Goal: Task Accomplishment & Management: Manage account settings

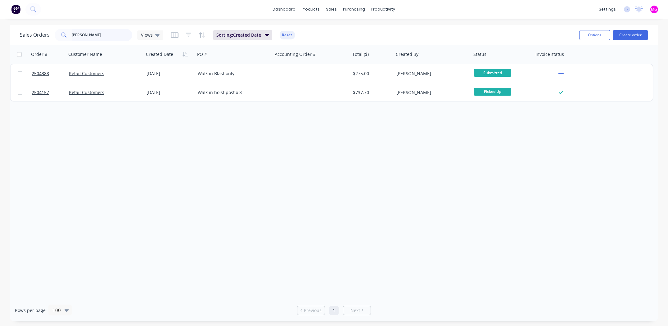
click at [95, 31] on input "[PERSON_NAME]" at bounding box center [102, 35] width 61 height 12
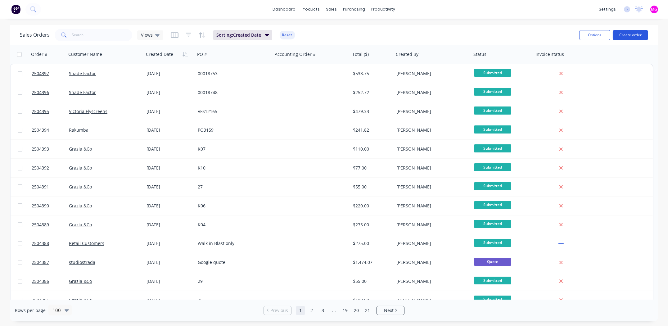
click at [625, 34] on button "Create order" at bounding box center [630, 35] width 35 height 10
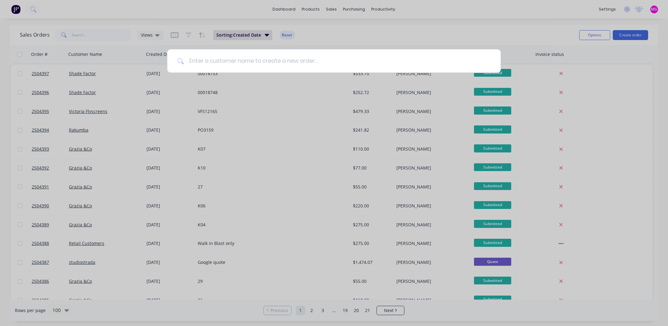
click at [258, 60] on input at bounding box center [337, 60] width 307 height 23
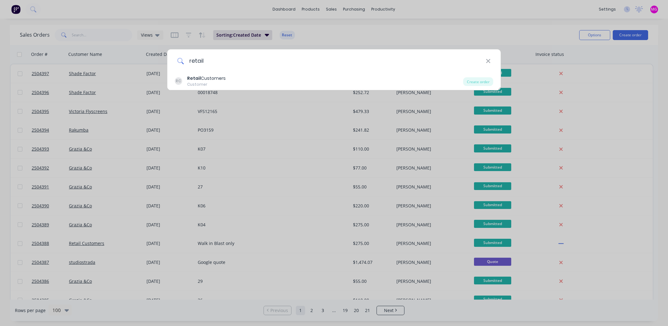
type input "retail"
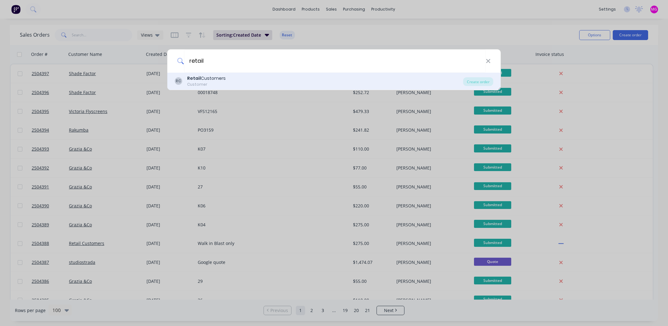
click at [214, 84] on div "Customer" at bounding box center [206, 85] width 38 height 6
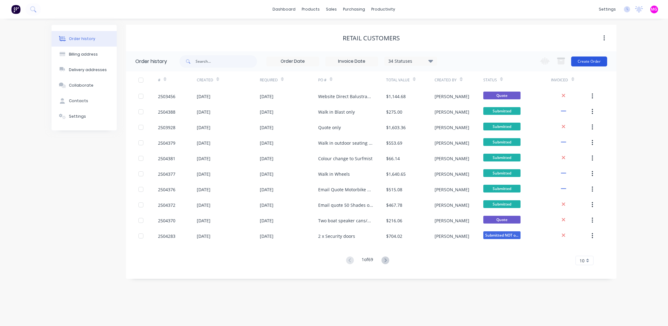
click at [599, 59] on button "Create Order" at bounding box center [589, 61] width 36 height 10
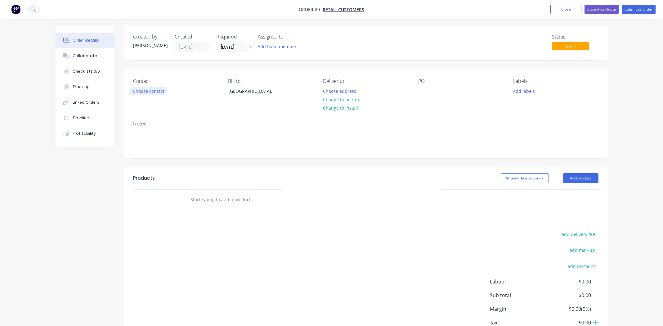
click at [151, 92] on button "Choose contact" at bounding box center [148, 91] width 38 height 8
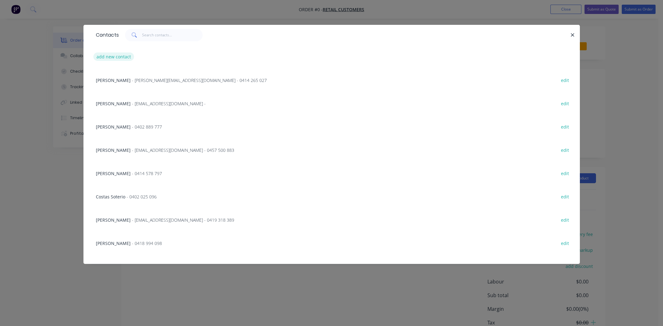
click at [124, 55] on button "add new contact" at bounding box center [113, 56] width 41 height 8
select select "AU"
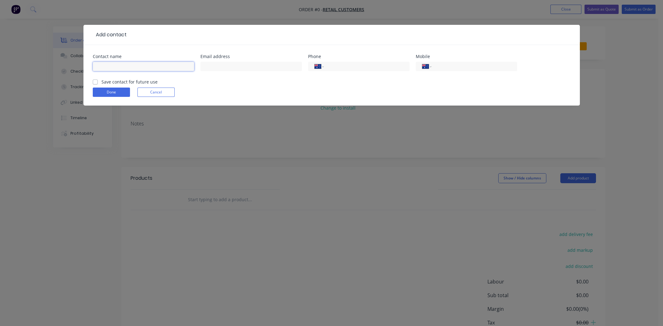
paste input "[PERSON_NAME]"
type input "[PERSON_NAME]"
paste input "[EMAIL_ADDRESS][DOMAIN_NAME]"
type input "[EMAIL_ADDRESS][DOMAIN_NAME]"
drag, startPoint x: 459, startPoint y: 67, endPoint x: 404, endPoint y: 29, distance: 66.8
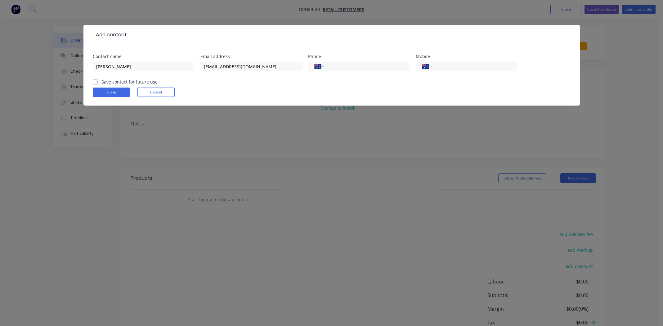
click at [459, 67] on input "tel" at bounding box center [473, 66] width 74 height 7
paste input "0402 307 851"
type input "0402 307 851"
click at [101, 80] on label "Save contact for future use" at bounding box center [129, 82] width 56 height 7
click at [95, 80] on input "Save contact for future use" at bounding box center [95, 82] width 5 height 6
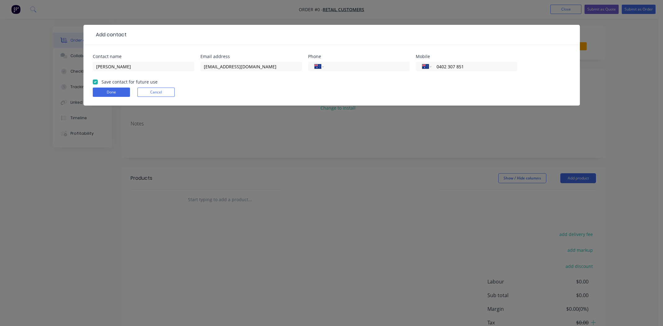
checkbox input "true"
click at [101, 90] on button "Done" at bounding box center [111, 92] width 37 height 9
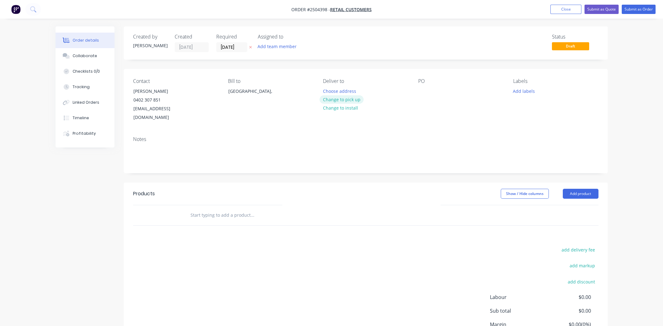
click at [349, 100] on button "Change to pick up" at bounding box center [342, 99] width 44 height 8
click at [423, 93] on div at bounding box center [423, 91] width 10 height 9
click at [423, 88] on div at bounding box center [423, 91] width 10 height 9
click at [526, 91] on button "Add labels" at bounding box center [524, 91] width 29 height 8
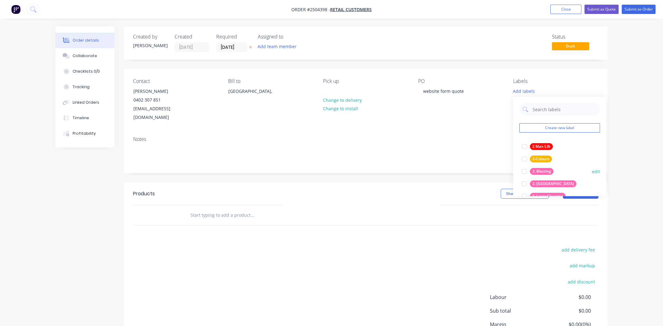
click at [525, 169] on div at bounding box center [524, 171] width 12 height 12
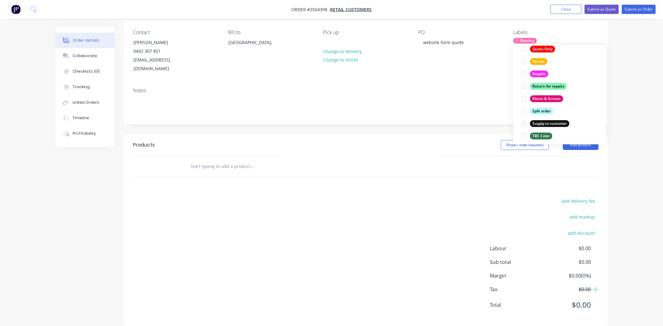
scroll to position [496, 0]
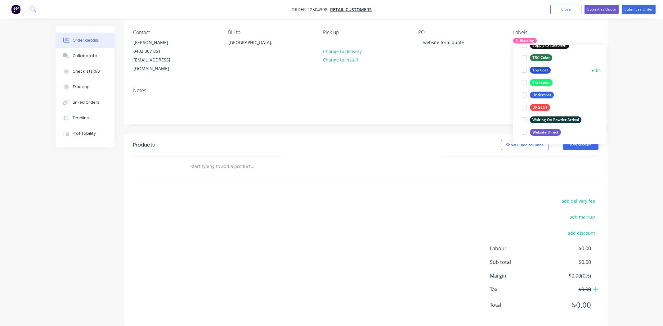
click at [524, 69] on div at bounding box center [524, 70] width 12 height 12
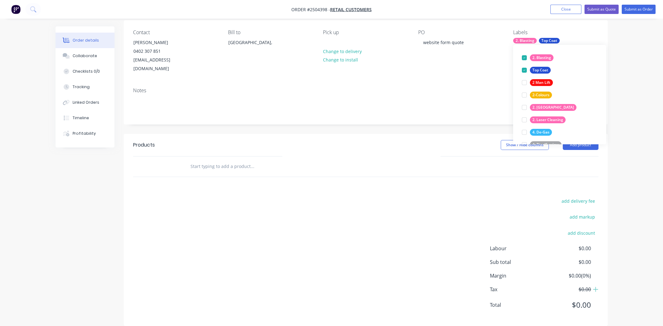
click at [467, 64] on div "PO website form quote" at bounding box center [460, 51] width 85 height 44
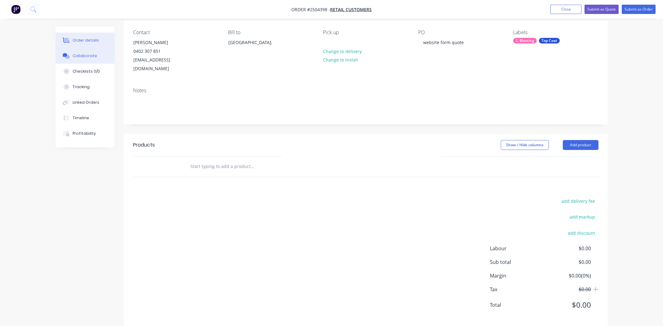
click at [79, 54] on div "Collaborate" at bounding box center [85, 56] width 25 height 6
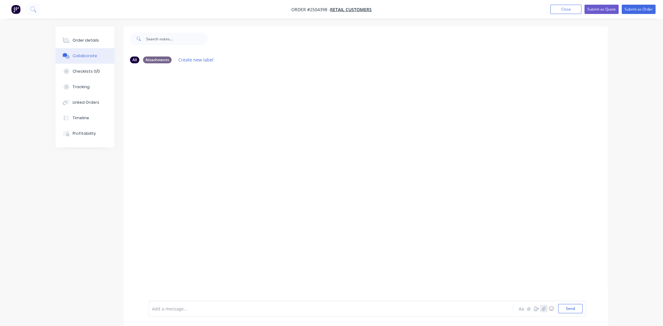
click at [545, 310] on icon "button" at bounding box center [544, 308] width 4 height 4
click at [569, 309] on button "Send" at bounding box center [570, 308] width 25 height 9
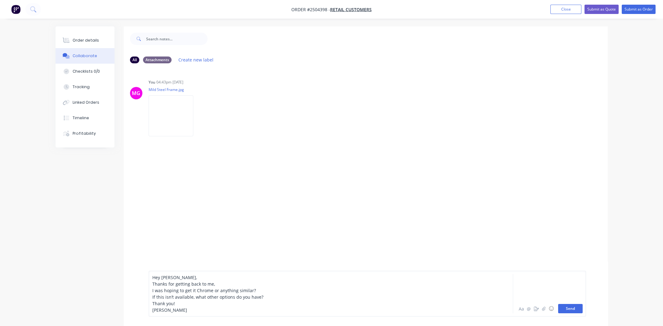
click at [572, 310] on button "Send" at bounding box center [570, 308] width 25 height 9
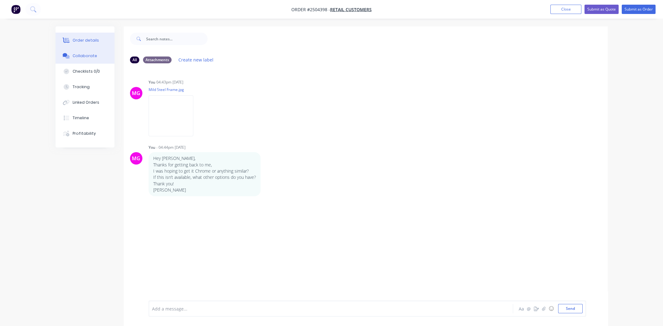
click at [83, 39] on div "Order details" at bounding box center [86, 41] width 26 height 6
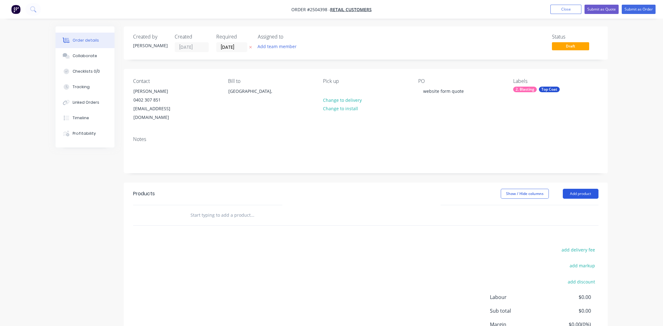
click at [583, 189] on button "Add product" at bounding box center [581, 194] width 36 height 10
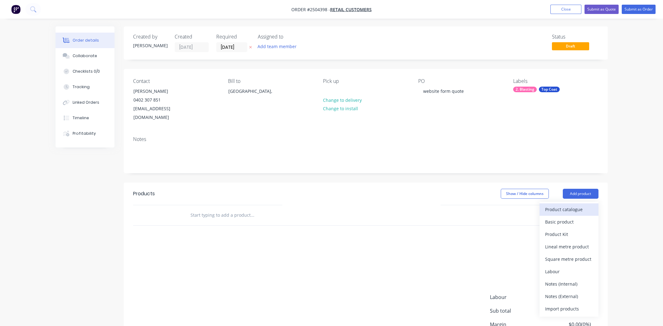
click at [581, 205] on div "Product catalogue" at bounding box center [569, 209] width 48 height 9
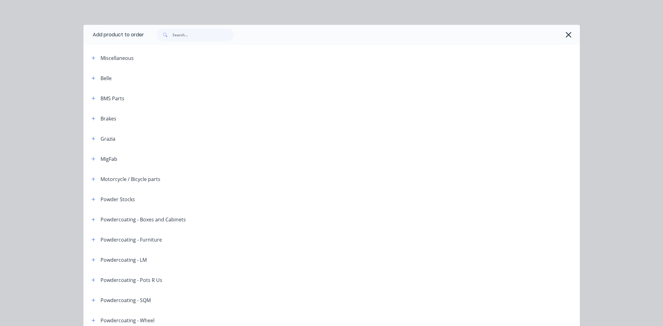
click at [180, 28] on div at bounding box center [362, 35] width 436 height 20
click at [180, 35] on input "text" at bounding box center [203, 35] width 61 height 12
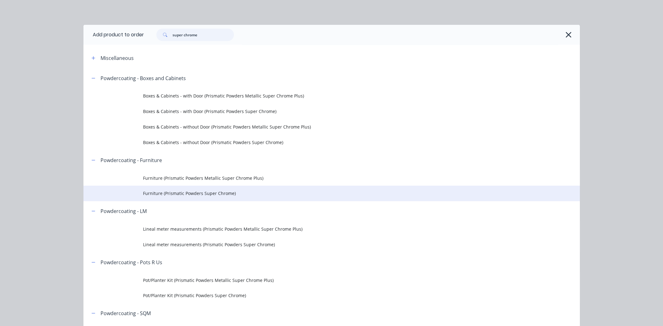
type input "super chrome"
click at [197, 193] on span "Furniture (Prismatic Powders Super Chrome)" at bounding box center [317, 193] width 349 height 7
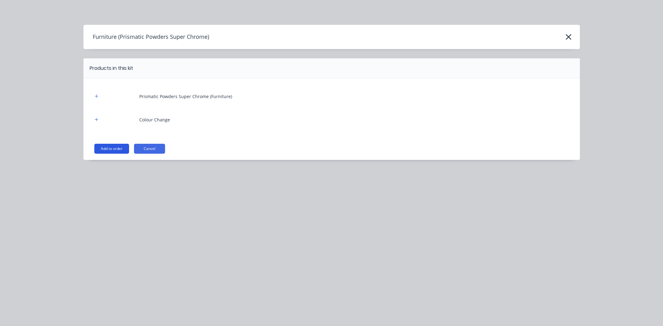
click at [112, 148] on button "Add to order" at bounding box center [111, 149] width 35 height 10
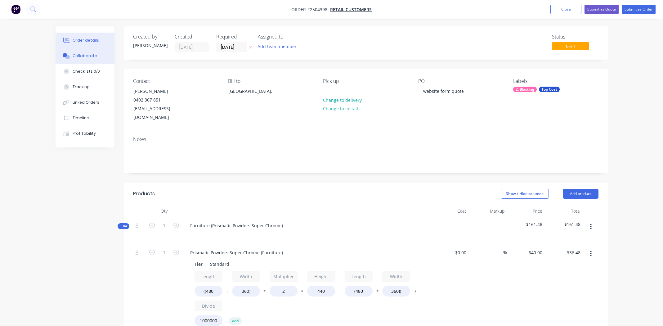
click at [72, 56] on button "Collaborate" at bounding box center [85, 56] width 59 height 16
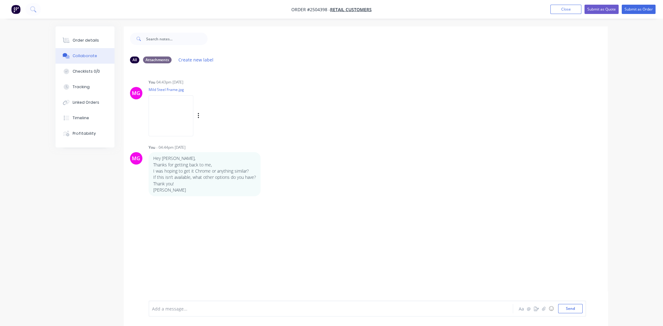
click at [180, 116] on img at bounding box center [171, 115] width 45 height 41
click at [85, 39] on div "Order details" at bounding box center [86, 41] width 26 height 6
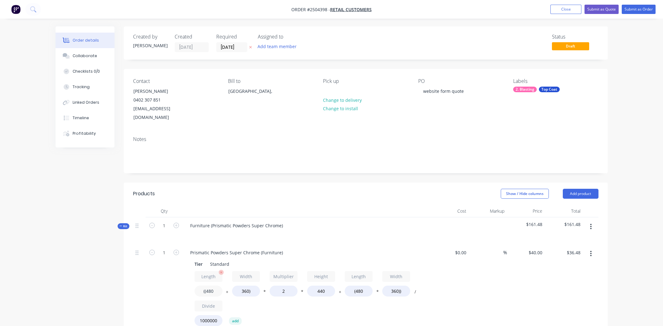
click at [211, 286] on input "((480" at bounding box center [209, 291] width 28 height 11
type input "((1200"
type input "$61.82"
click at [243, 286] on input "360)" at bounding box center [246, 291] width 28 height 11
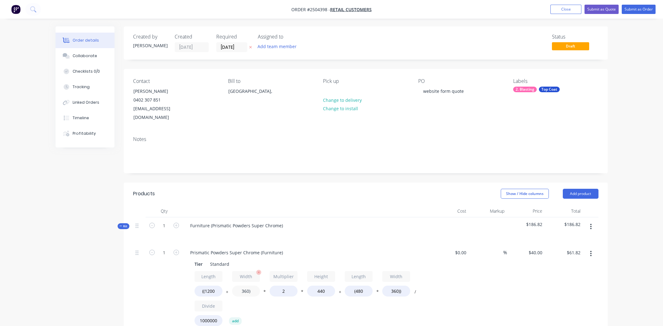
click at [243, 286] on input "360)" at bounding box center [246, 291] width 28 height 11
type input "1700)"
type input "$108.99"
click at [320, 286] on input "440" at bounding box center [321, 291] width 28 height 11
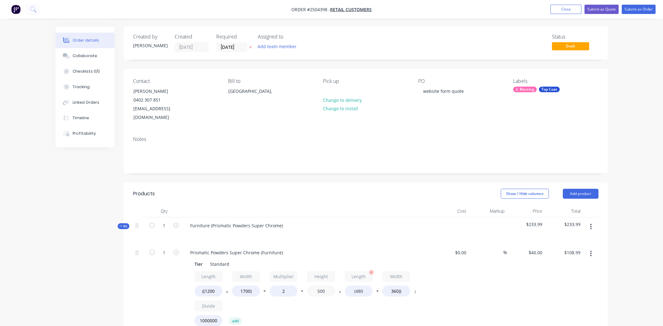
type input "500"
type input "$122.91"
click at [365, 286] on input "(480" at bounding box center [359, 291] width 28 height 11
click at [361, 286] on input "(480" at bounding box center [359, 291] width 28 height 11
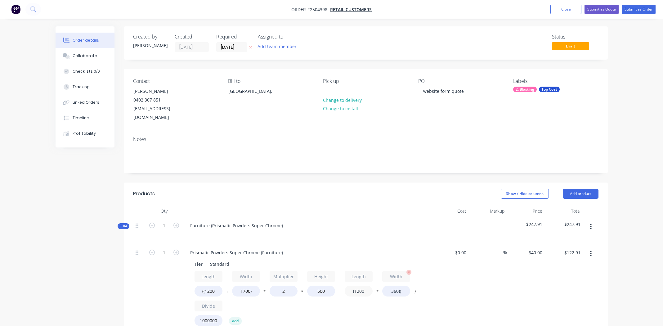
type input "(1200"
type input "$133.28"
click at [394, 286] on input "360))" at bounding box center [396, 291] width 28 height 11
type input "1700))"
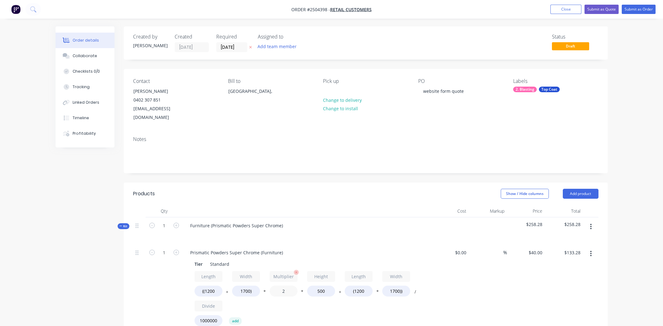
type input "$197.60"
click at [284, 286] on input "2" at bounding box center [284, 291] width 28 height 11
type input "1.1"
type input "$145.40"
click at [320, 217] on div "Furniture (Prismatic Powders Super Chrome)" at bounding box center [307, 230] width 248 height 27
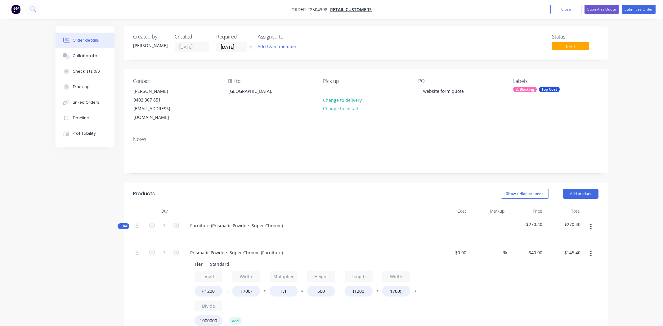
click at [486, 274] on div "%" at bounding box center [488, 294] width 38 height 101
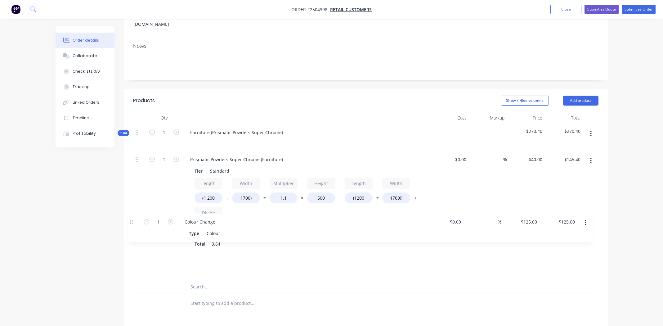
scroll to position [94, 0]
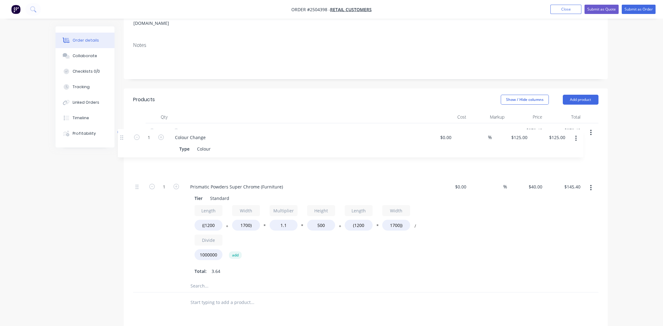
drag, startPoint x: 137, startPoint y: 251, endPoint x: 134, endPoint y: 137, distance: 114.2
click at [134, 137] on div "Kit 1 Furniture (Prismatic Powders Super Chrome) $270.40 $270.40 1 Prismatic Po…" at bounding box center [366, 207] width 466 height 169
click at [593, 127] on button "button" at bounding box center [591, 132] width 15 height 11
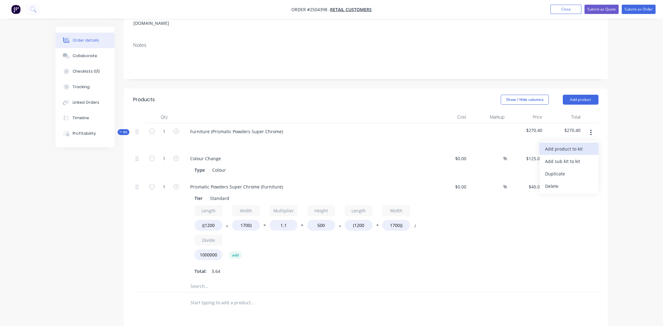
click at [571, 144] on div "Add product to kit" at bounding box center [569, 148] width 48 height 9
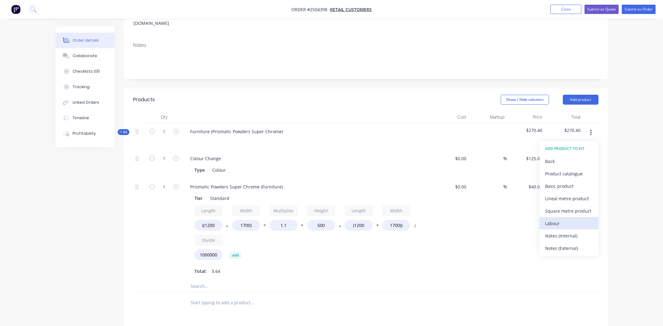
click at [568, 219] on div "Labour" at bounding box center [569, 223] width 48 height 9
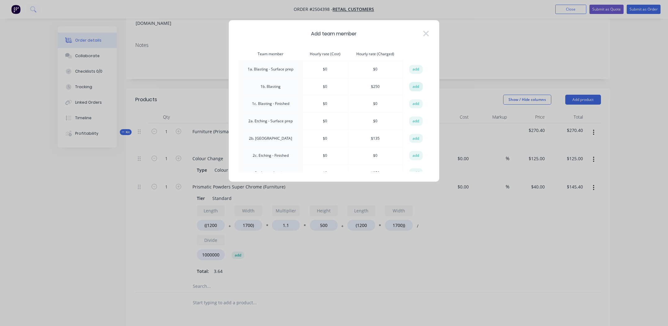
click at [416, 84] on button "add" at bounding box center [416, 86] width 14 height 9
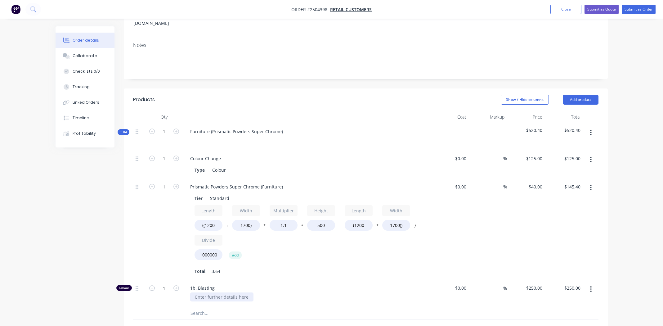
click at [227, 292] on div at bounding box center [221, 296] width 63 height 9
click at [168, 283] on input "1" at bounding box center [164, 287] width 16 height 9
type input "0.333"
type input "$83.25"
click at [296, 268] on div "Prismatic Powders Super Chrome (Furniture) Tier Standard Length ((1200 + Width …" at bounding box center [307, 228] width 248 height 101
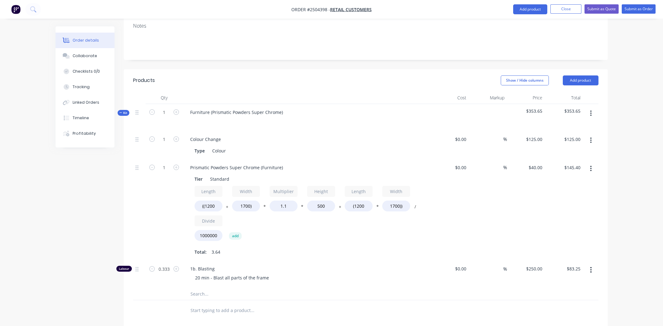
scroll to position [1, 0]
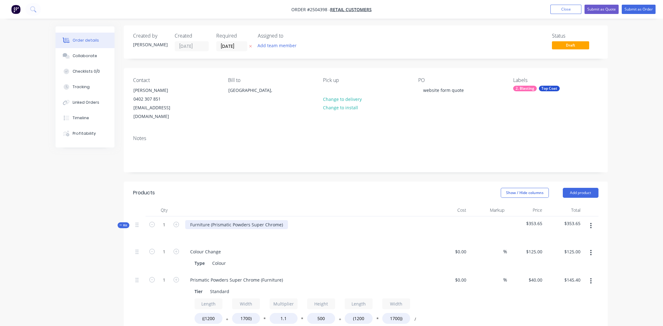
click at [281, 220] on div "Furniture (Prismatic Powders Super Chrome)" at bounding box center [236, 224] width 103 height 9
click at [220, 220] on div "Prismatic Powders Super Chrome" at bounding box center [224, 224] width 79 height 9
copy div "Prismatic Powders Super Chrome"
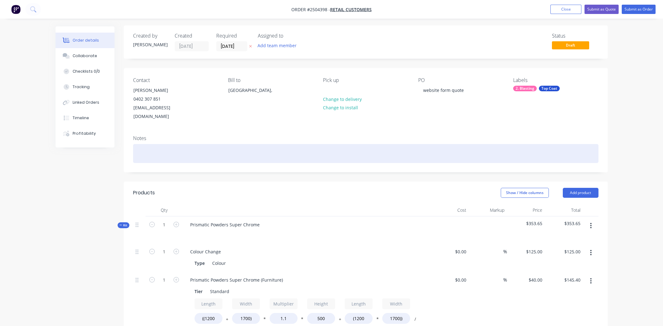
paste div
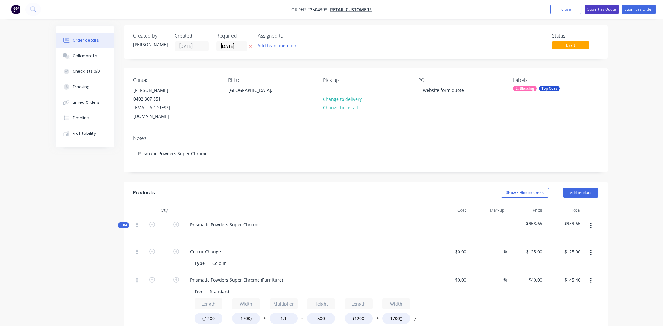
click at [600, 8] on button "Submit as Quote" at bounding box center [602, 9] width 34 height 9
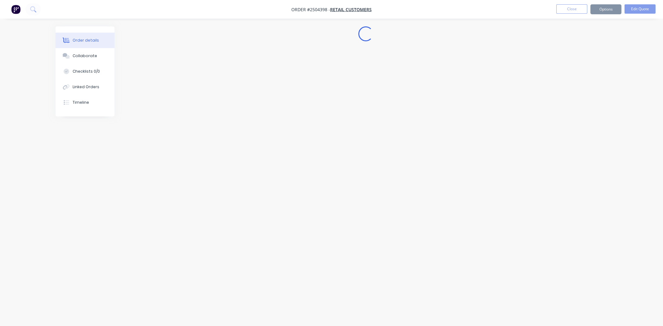
scroll to position [0, 0]
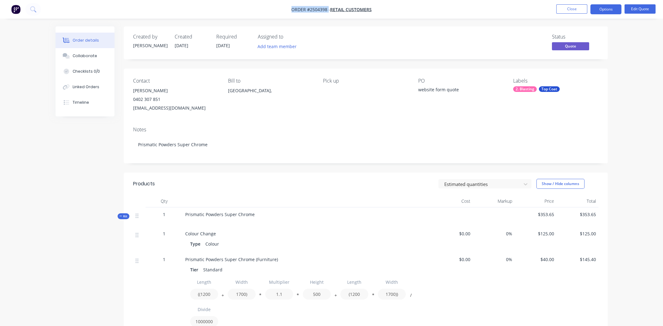
drag, startPoint x: 290, startPoint y: 8, endPoint x: 323, endPoint y: 9, distance: 32.9
click at [328, 11] on nav "Order #2504398 - Retail Customers Close Options Edit Quote" at bounding box center [331, 9] width 663 height 19
copy span "Order #2504398"
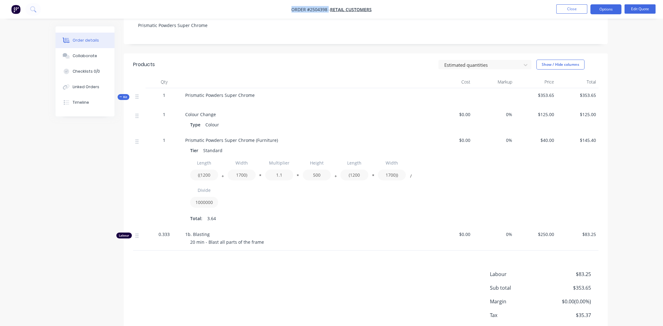
scroll to position [154, 0]
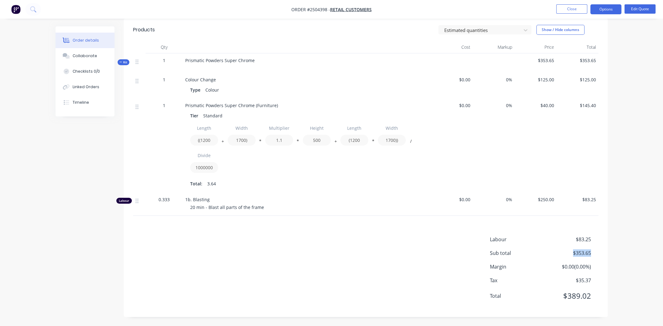
drag, startPoint x: 591, startPoint y: 252, endPoint x: 570, endPoint y: 253, distance: 21.4
click at [570, 253] on div "Sub total $353.65" at bounding box center [544, 252] width 109 height 7
copy span "$353.65"
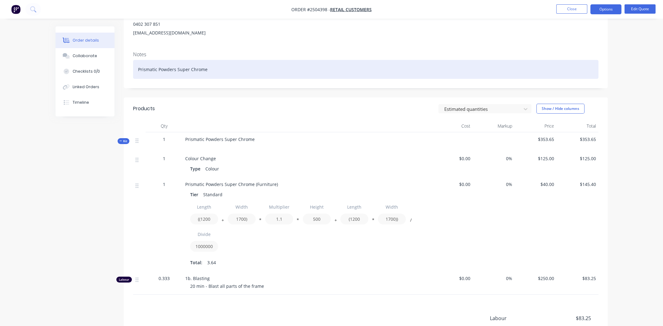
scroll to position [0, 0]
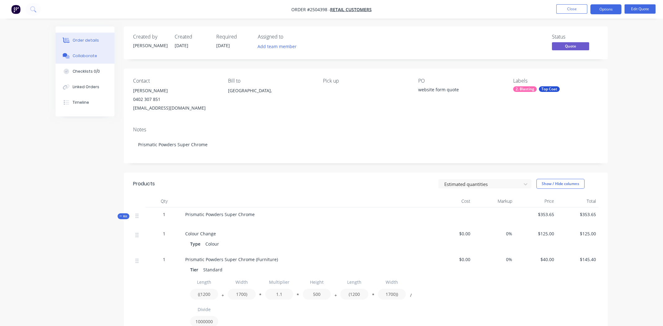
click at [79, 54] on div "Collaborate" at bounding box center [85, 56] width 25 height 6
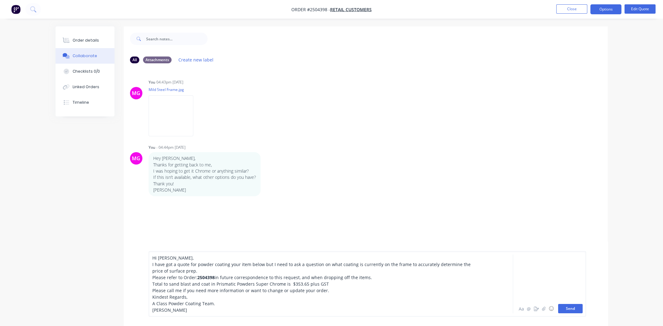
click at [566, 308] on button "Send" at bounding box center [570, 308] width 25 height 9
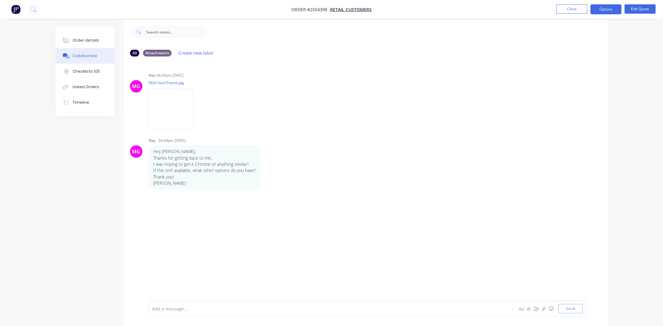
scroll to position [9, 0]
click at [380, 180] on div "MG You - 04:44pm [DATE] Hey [PERSON_NAME], Thanks for getting back to me, I was…" at bounding box center [366, 160] width 484 height 53
click at [84, 42] on div "Order details" at bounding box center [86, 41] width 26 height 6
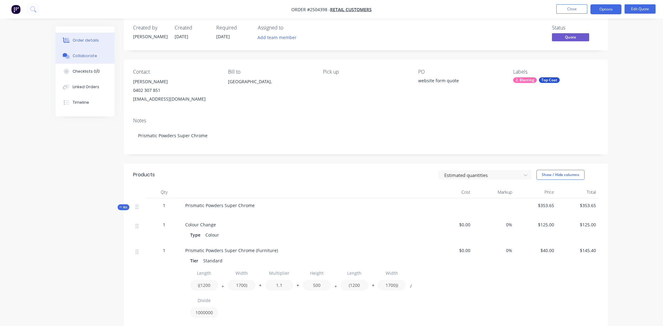
click at [81, 55] on div "Collaborate" at bounding box center [85, 56] width 25 height 6
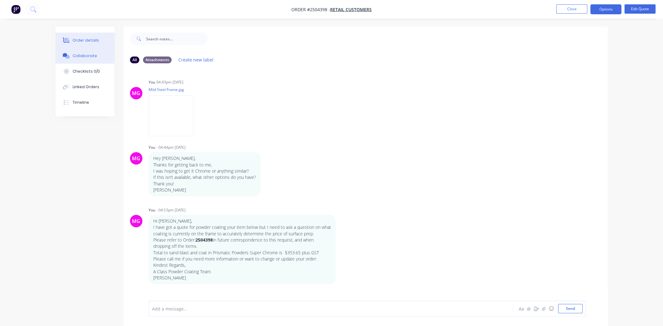
click at [76, 38] on div "Order details" at bounding box center [86, 41] width 26 height 6
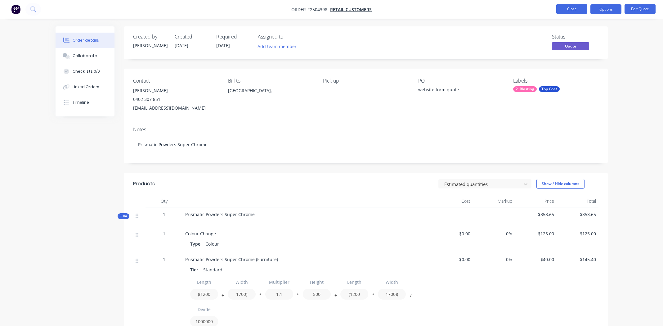
click at [568, 8] on button "Close" at bounding box center [571, 8] width 31 height 9
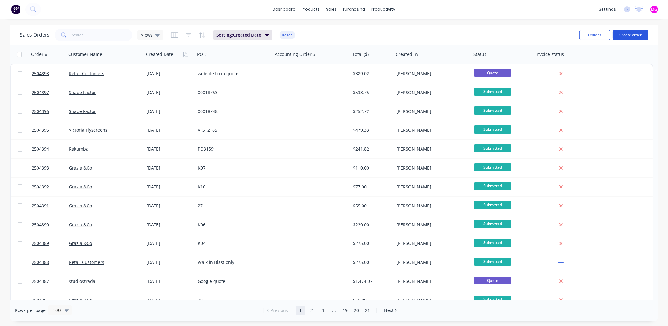
click at [628, 35] on button "Create order" at bounding box center [630, 35] width 35 height 10
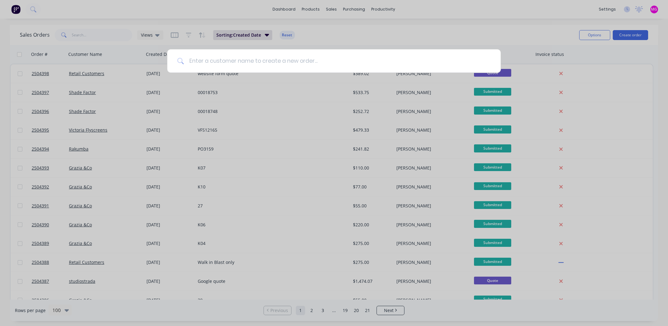
click at [215, 61] on input at bounding box center [337, 60] width 307 height 23
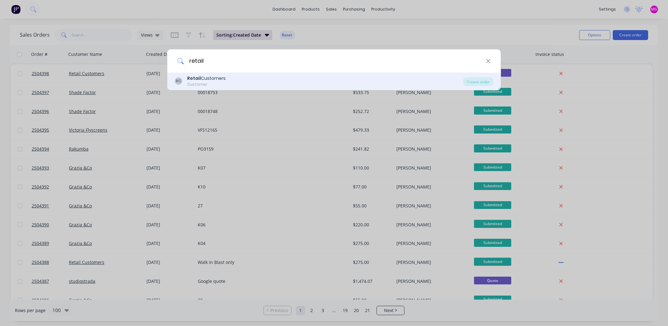
type input "retail"
click at [209, 79] on div "Retail Customers" at bounding box center [206, 78] width 38 height 7
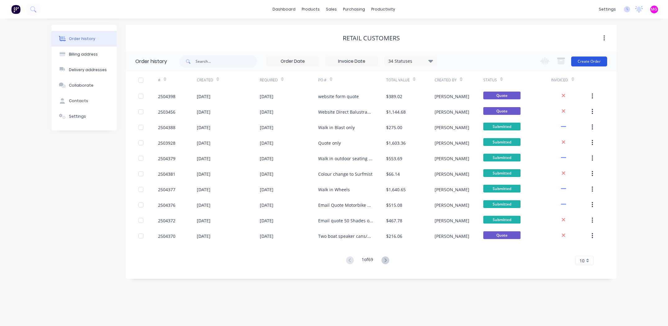
click at [579, 60] on button "Create Order" at bounding box center [589, 61] width 36 height 10
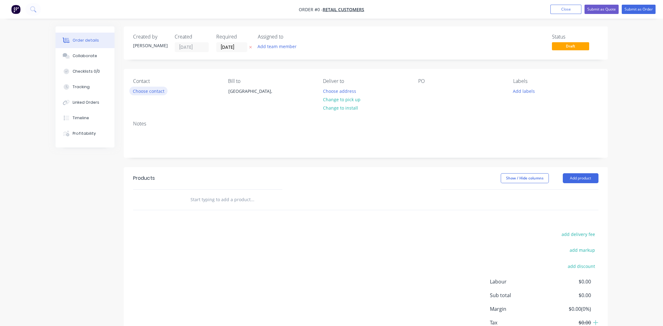
click at [150, 91] on button "Choose contact" at bounding box center [148, 91] width 38 height 8
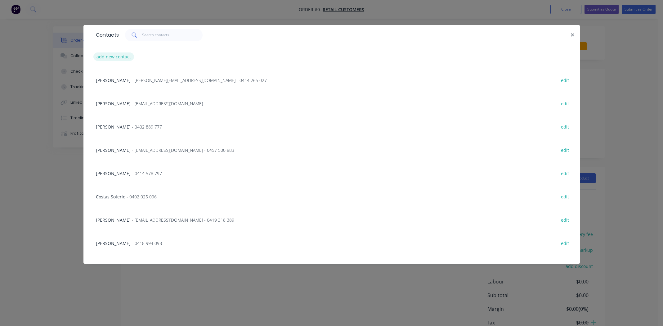
click at [124, 56] on button "add new contact" at bounding box center [113, 56] width 41 height 8
select select "AU"
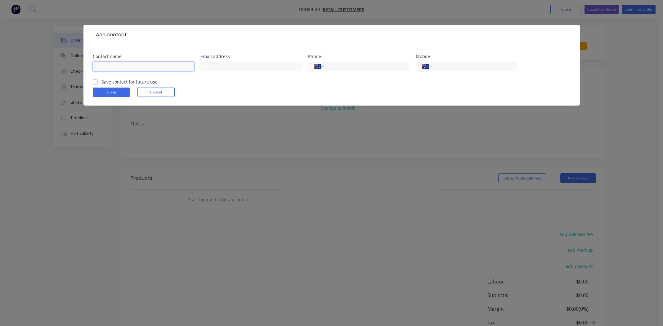
click at [121, 66] on input "text" at bounding box center [143, 66] width 101 height 9
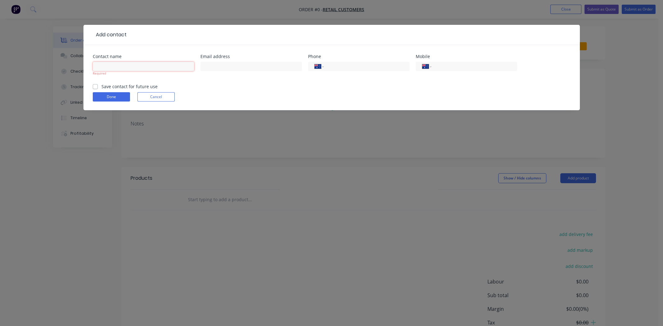
drag, startPoint x: 128, startPoint y: 64, endPoint x: 117, endPoint y: 64, distance: 10.6
click at [117, 64] on input "text" at bounding box center [143, 66] width 101 height 9
paste input "[PERSON_NAME]"
type input "[PERSON_NAME]"
click at [216, 65] on input "text" at bounding box center [250, 66] width 101 height 9
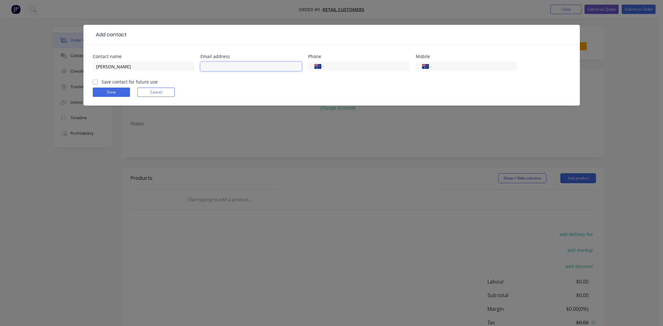
paste input "[EMAIL_ADDRESS][DOMAIN_NAME]"
type input "[EMAIL_ADDRESS][DOMAIN_NAME]"
click at [462, 65] on input "tel" at bounding box center [473, 66] width 74 height 7
paste input "0422 468 588"
type input "0422 468 588"
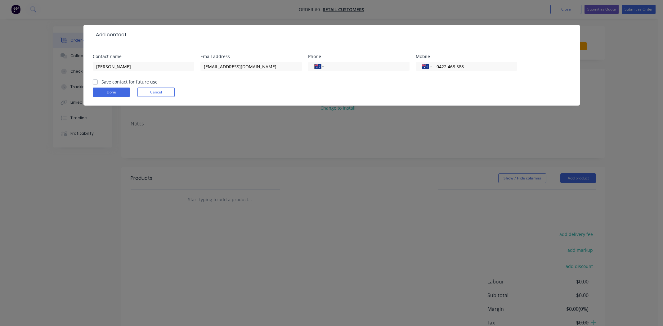
click at [101, 81] on label "Save contact for future use" at bounding box center [129, 82] width 56 height 7
click at [96, 81] on input "Save contact for future use" at bounding box center [95, 82] width 5 height 6
checkbox input "true"
click at [102, 90] on button "Done" at bounding box center [111, 92] width 37 height 9
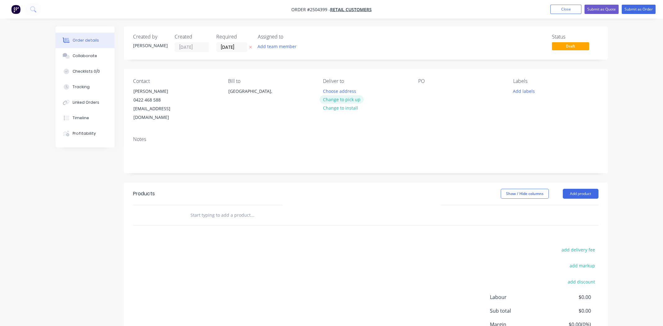
click at [357, 97] on button "Change to pick up" at bounding box center [342, 99] width 44 height 8
click at [422, 88] on div at bounding box center [423, 91] width 10 height 9
click at [423, 90] on div at bounding box center [423, 91] width 10 height 9
click at [520, 92] on button "Add labels" at bounding box center [524, 91] width 29 height 8
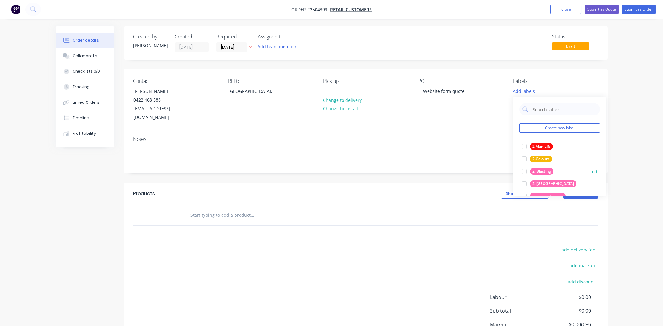
click at [524, 170] on div at bounding box center [524, 171] width 12 height 12
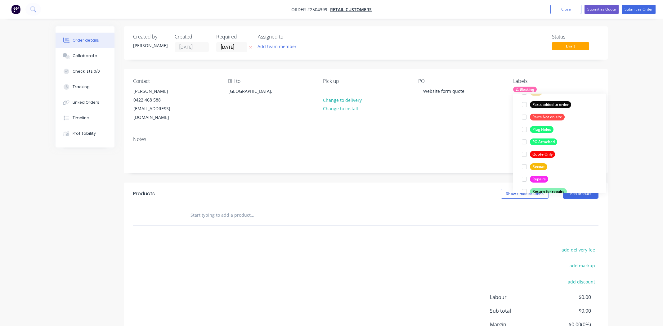
scroll to position [496, 0]
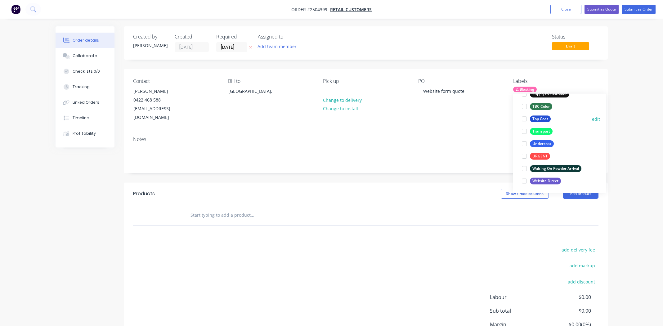
click at [523, 120] on div at bounding box center [524, 119] width 12 height 12
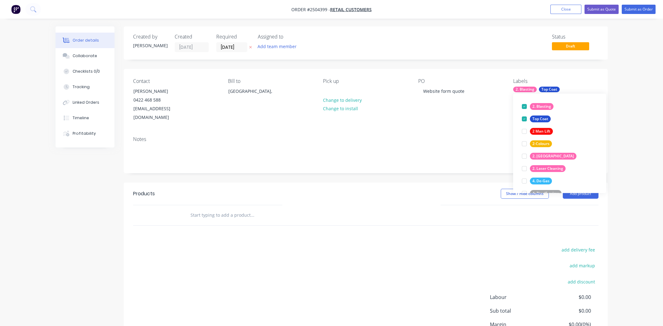
click at [423, 131] on div "Notes" at bounding box center [366, 152] width 484 height 42
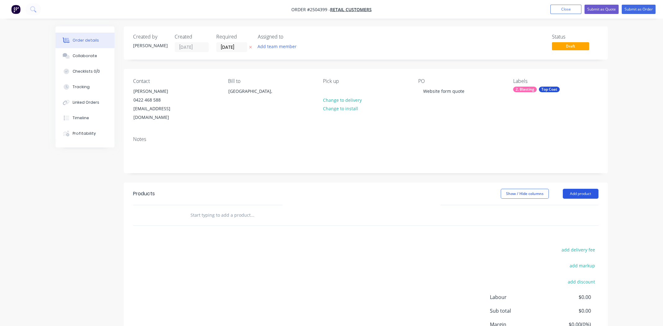
click at [577, 189] on button "Add product" at bounding box center [581, 194] width 36 height 10
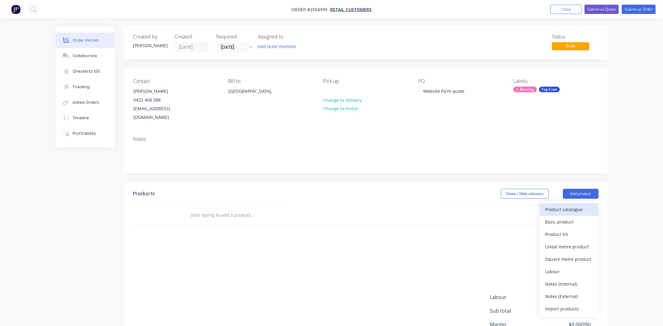
click at [569, 205] on div "Product catalogue" at bounding box center [569, 209] width 48 height 9
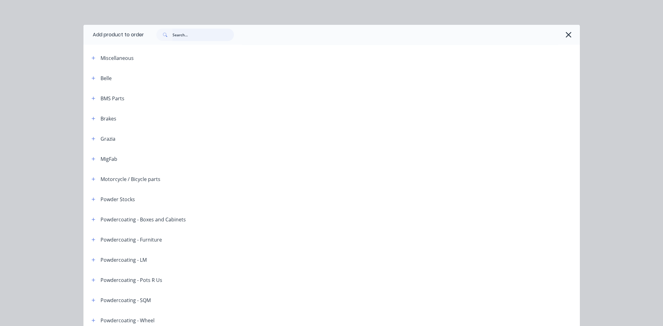
click at [184, 31] on input "text" at bounding box center [203, 35] width 61 height 12
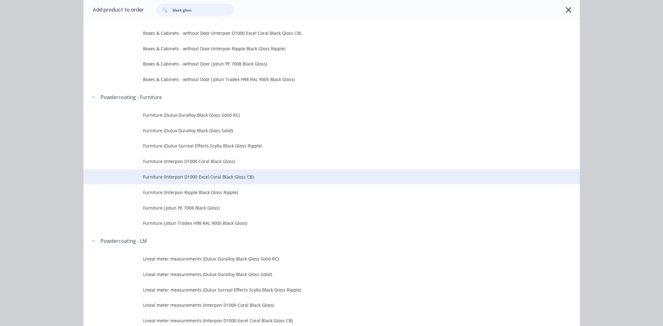
scroll to position [248, 0]
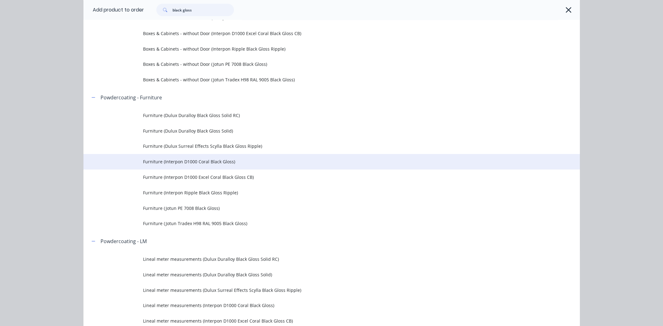
type input "black gloss"
click at [215, 160] on span "Furniture (Interpon D1000 Coral Black Gloss)" at bounding box center [317, 161] width 349 height 7
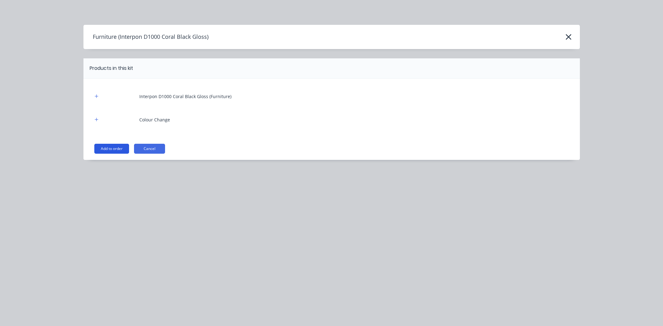
click at [113, 147] on button "Add to order" at bounding box center [111, 149] width 35 height 10
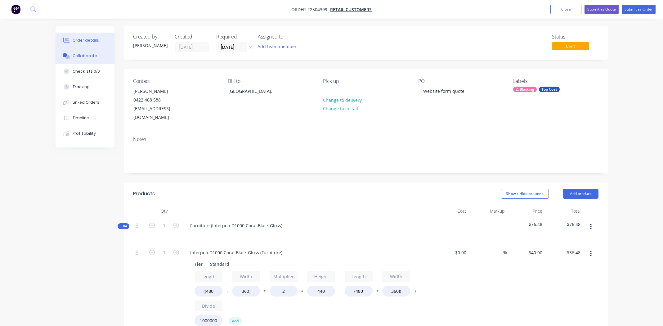
click at [86, 55] on div "Collaborate" at bounding box center [85, 56] width 25 height 6
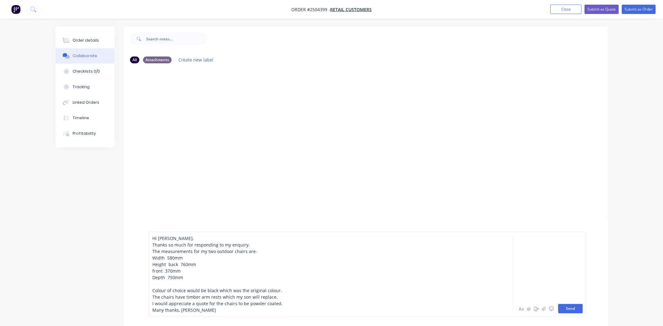
click at [569, 308] on button "Send" at bounding box center [570, 308] width 25 height 9
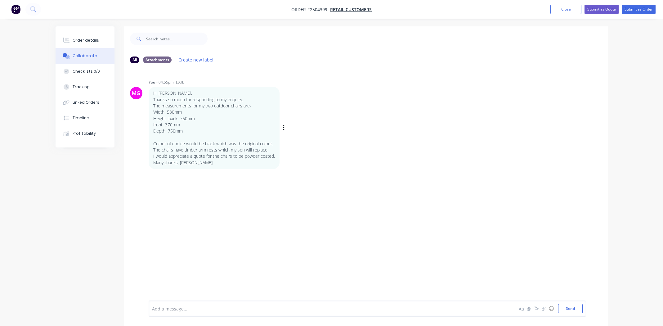
drag, startPoint x: 153, startPoint y: 111, endPoint x: 197, endPoint y: 128, distance: 46.8
click at [197, 128] on div "Hi [PERSON_NAME], Thanks so much for responding to my enquiry. The measurements…" at bounding box center [214, 128] width 122 height 76
copy div "Width 580mm Height back 760mm front 370mm Depth 750mm"
click at [84, 37] on button "Order details" at bounding box center [85, 41] width 59 height 16
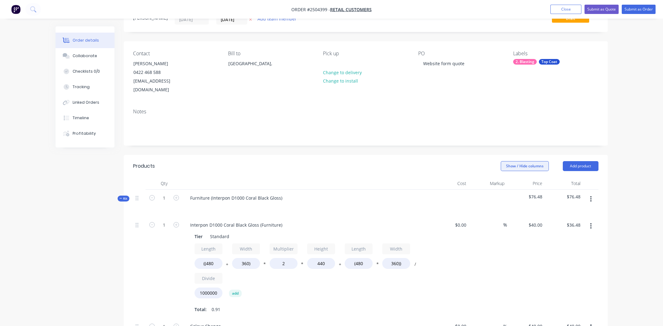
scroll to position [62, 0]
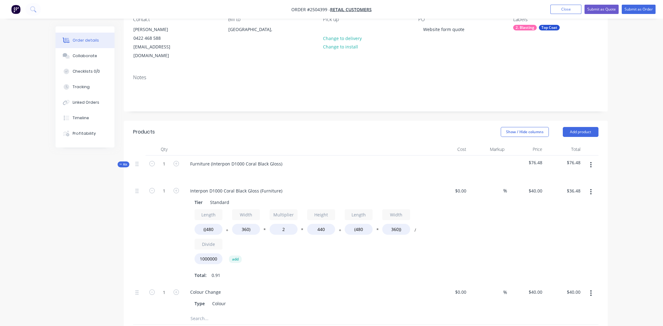
click at [590, 161] on icon "button" at bounding box center [591, 164] width 2 height 7
click at [578, 177] on div "Add product to kit" at bounding box center [569, 181] width 48 height 9
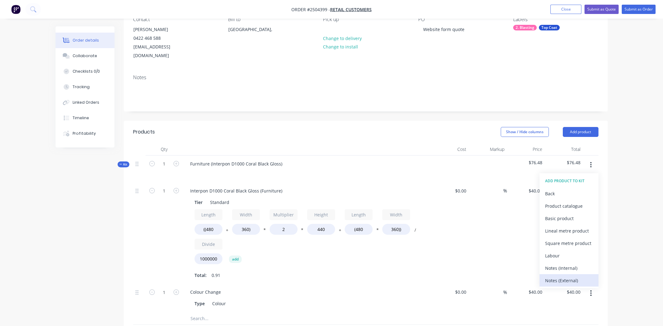
click at [558, 276] on div "Notes (External)" at bounding box center [569, 280] width 48 height 9
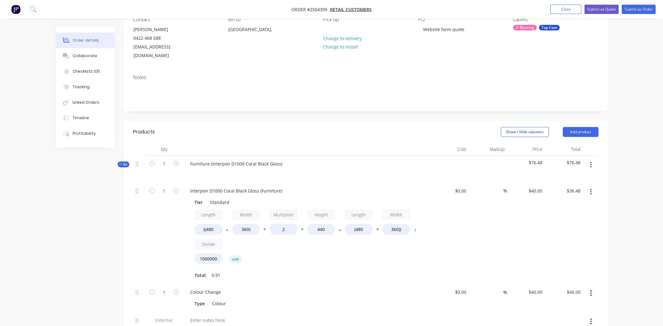
scroll to position [217, 0]
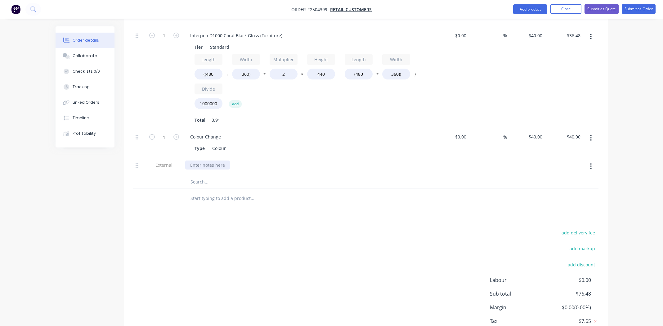
paste div
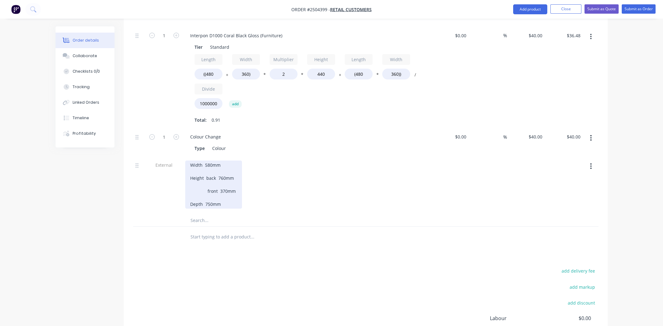
click at [218, 162] on div "Width 580mm Height back 760mm front 370mm Depth 750mm" at bounding box center [213, 184] width 57 height 48
click at [218, 167] on div "Width 580mm Height back 760mm front 370mm Depth 750mm" at bounding box center [213, 181] width 57 height 42
click at [221, 174] on div "Width 580mm Height back 760mm front 370mm Depth 750mm" at bounding box center [213, 177] width 57 height 35
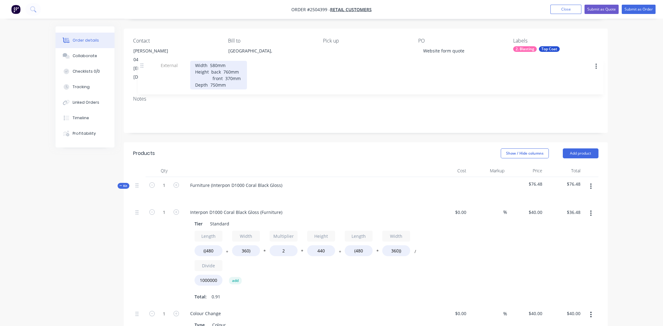
scroll to position [39, 0]
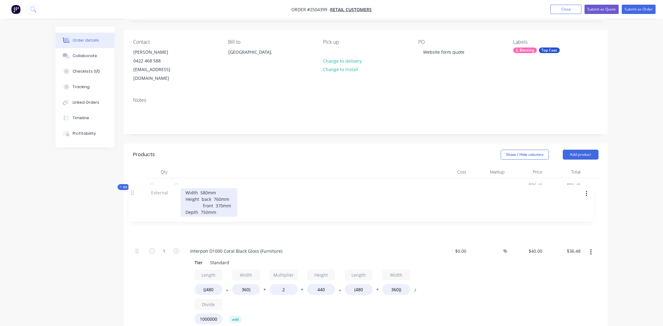
drag, startPoint x: 136, startPoint y: 156, endPoint x: 131, endPoint y: 190, distance: 33.9
click at [131, 190] on div "Qty Cost Markup Price Total Kit 1 Furniture (Interpon D1000 Coral Black Gloss) …" at bounding box center [366, 285] width 484 height 239
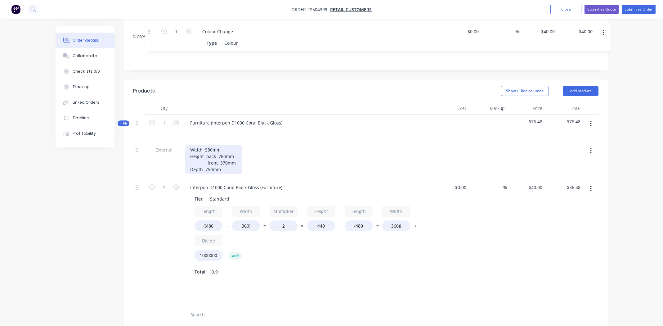
scroll to position [99, 0]
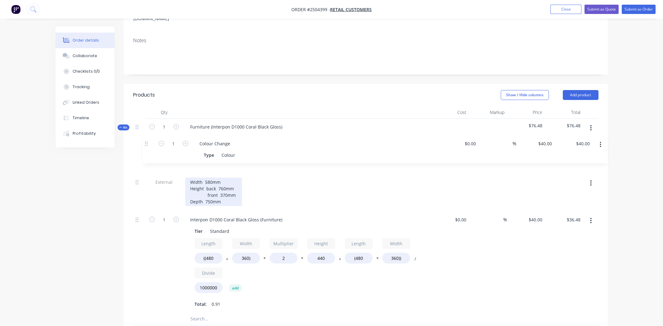
drag, startPoint x: 137, startPoint y: 156, endPoint x: 146, endPoint y: 139, distance: 18.9
click at [147, 146] on div "External Width 580mm Height back 760mm front 370mm Depth 750mm 1 Interpon D1000…" at bounding box center [366, 229] width 466 height 167
click at [490, 278] on div "%" at bounding box center [488, 261] width 38 height 101
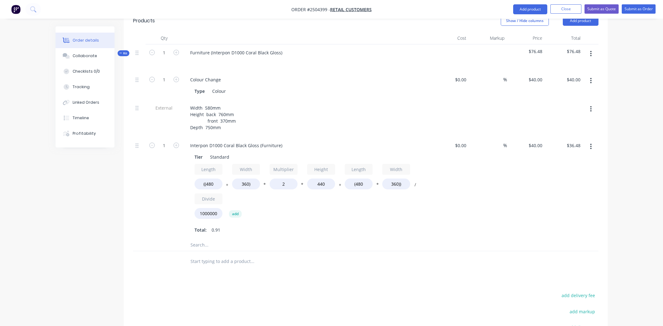
scroll to position [192, 0]
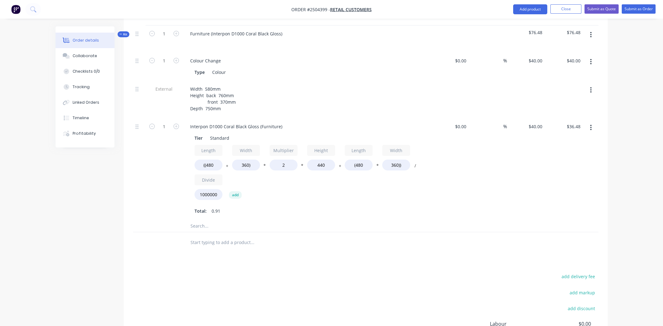
click at [307, 272] on div "add delivery fee add markup add discount Labour $0.00 Sub total $76.48 Margin $…" at bounding box center [366, 332] width 466 height 120
click at [211, 160] on input "((480" at bounding box center [209, 165] width 28 height 11
type input "((760"
type input "$46.34"
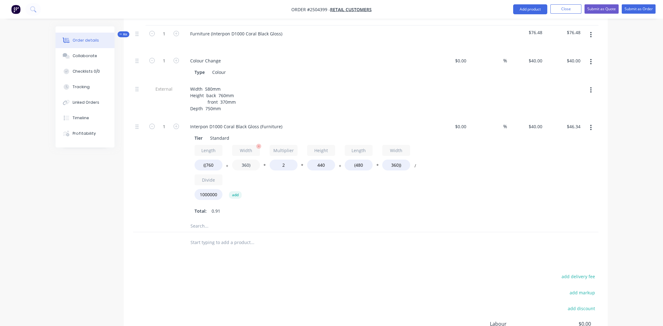
click at [242, 160] on input "360)" at bounding box center [246, 165] width 28 height 11
click at [243, 160] on input "360)" at bounding box center [246, 165] width 28 height 11
type input "580)"
type input "$54.08"
click at [322, 160] on input "440" at bounding box center [321, 165] width 28 height 11
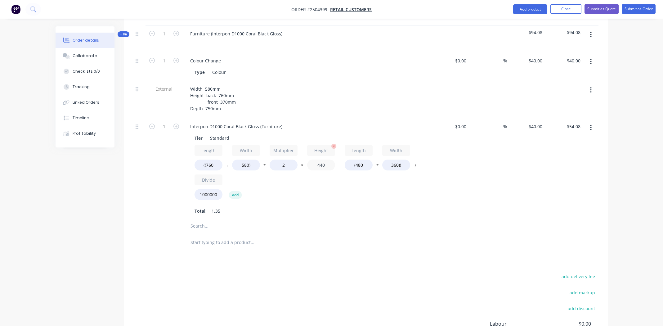
click at [322, 160] on input "440" at bounding box center [321, 165] width 28 height 11
click at [212, 160] on input "((760" at bounding box center [209, 165] width 28 height 11
type input "((750"
type input "$53.73"
click at [321, 160] on input "440" at bounding box center [321, 165] width 28 height 11
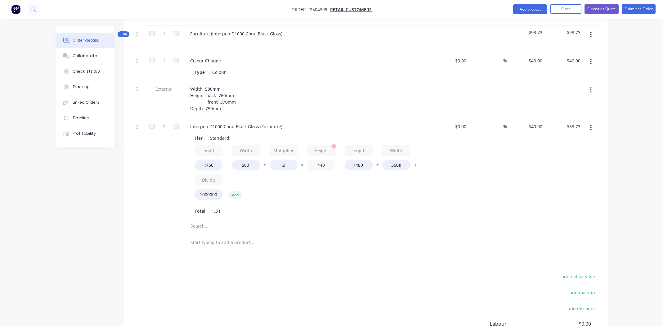
click at [321, 160] on input "440" at bounding box center [321, 165] width 28 height 11
type input "760"
type input "$87.78"
click at [360, 160] on input "(480" at bounding box center [359, 165] width 28 height 11
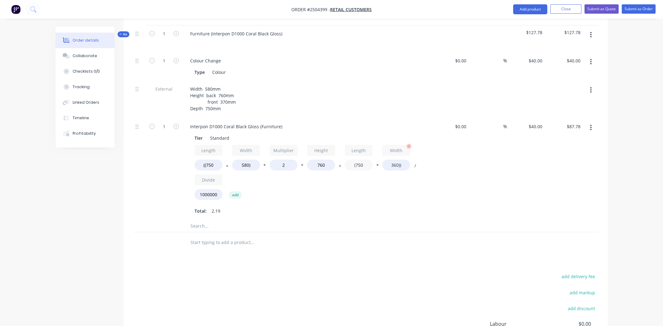
type input "(750"
type input "$91.66"
click at [392, 160] on input "360))" at bounding box center [396, 165] width 28 height 11
type input "580))"
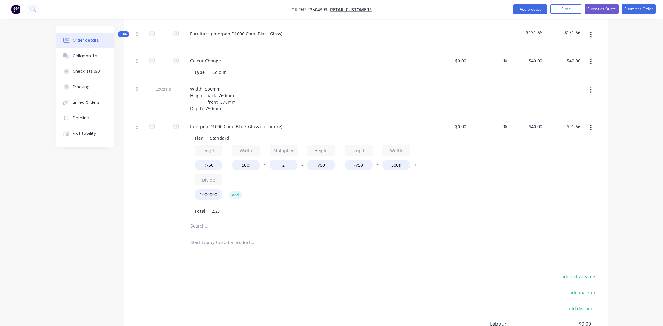
type input "$98.26"
click at [340, 206] on div "Total: 2.29" at bounding box center [307, 210] width 225 height 9
click at [76, 56] on div "Collaborate" at bounding box center [85, 56] width 25 height 6
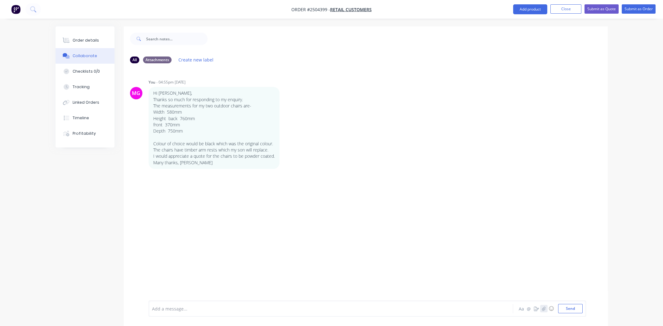
click at [543, 308] on icon "button" at bounding box center [544, 308] width 4 height 4
click at [570, 310] on button "Send" at bounding box center [570, 308] width 25 height 9
click at [173, 221] on img at bounding box center [171, 216] width 45 height 41
click at [81, 38] on div "Order details" at bounding box center [86, 41] width 26 height 6
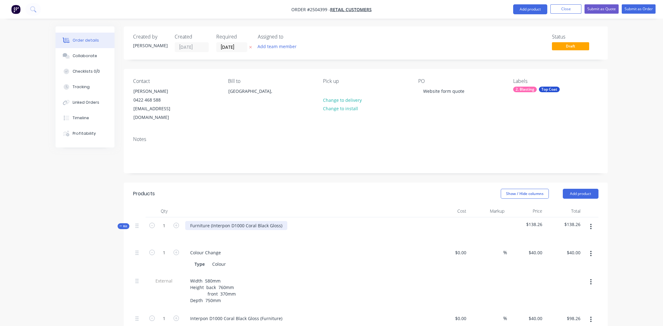
click at [280, 221] on div "Furniture (Interpon D1000 Coral Black Gloss)" at bounding box center [236, 225] width 102 height 9
click at [223, 221] on div "Interpon D1000 Coral Black Gloss" at bounding box center [224, 225] width 79 height 9
copy div "Interpon D1000 Coral Black Gloss"
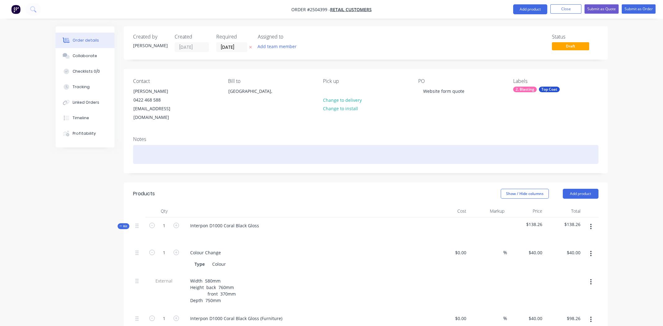
paste div
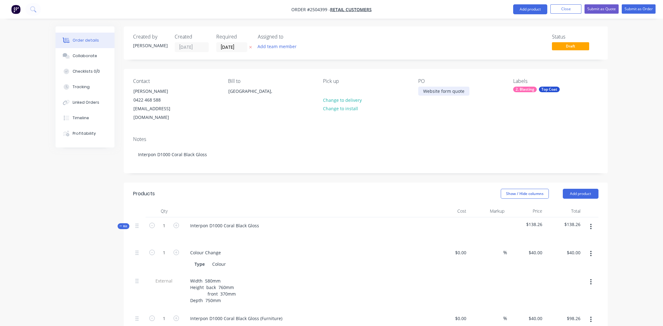
click at [465, 92] on div "Website form quote" at bounding box center [443, 91] width 51 height 9
click at [423, 96] on div "Website form quote Wrought iron chairs" at bounding box center [444, 95] width 52 height 16
click at [482, 116] on div "Contact [PERSON_NAME] [PHONE_NUMBER] [EMAIL_ADDRESS][DOMAIN_NAME] Bill to [GEOG…" at bounding box center [366, 100] width 484 height 62
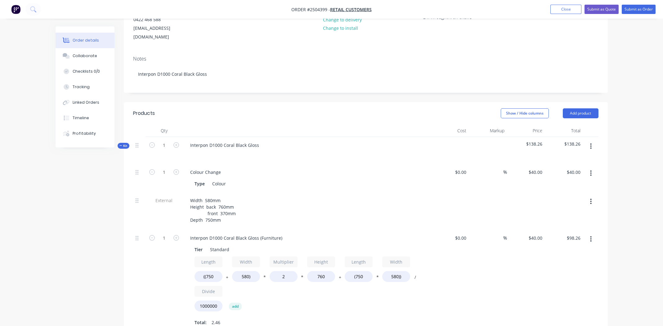
scroll to position [93, 0]
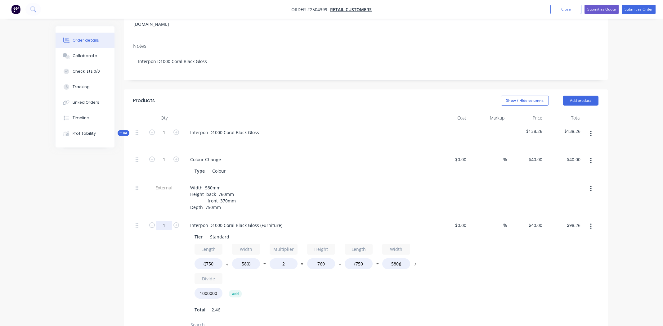
click at [163, 221] on input "1" at bounding box center [164, 225] width 16 height 9
type input "2"
type input "$196.53"
click at [292, 188] on div "Width 580mm Height back 760mm front 370mm Depth 750mm" at bounding box center [306, 197] width 243 height 29
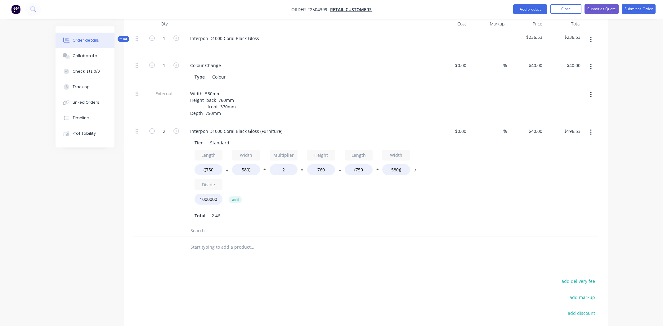
scroll to position [155, 0]
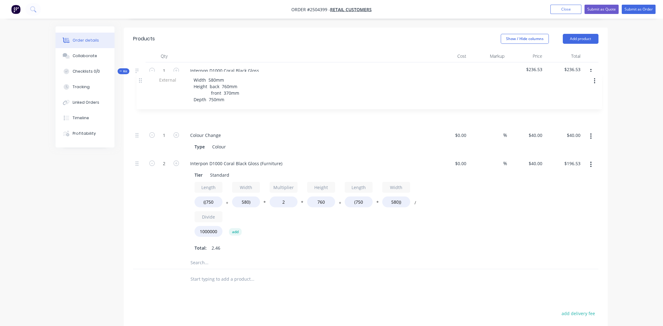
drag, startPoint x: 135, startPoint y: 116, endPoint x: 140, endPoint y: 77, distance: 39.4
click at [140, 77] on div "Kit 1 Interpon D1000 Coral Black Gloss $236.53 $236.53 1 Colour Change Type Col…" at bounding box center [366, 165] width 466 height 207
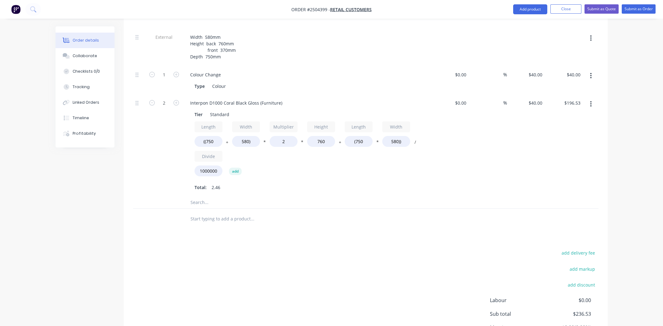
scroll to position [217, 0]
click at [536, 160] on div "$40.00 $40.00" at bounding box center [526, 143] width 38 height 101
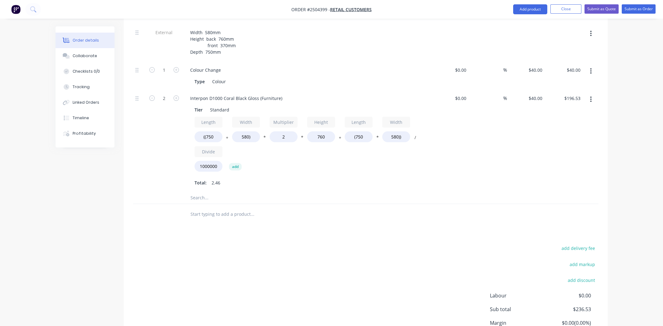
scroll to position [155, 0]
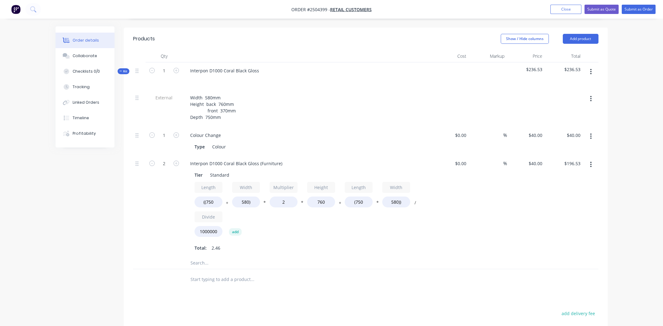
click at [591, 96] on icon "button" at bounding box center [591, 99] width 1 height 6
click at [581, 110] on div "Duplicate" at bounding box center [569, 114] width 48 height 9
click at [210, 266] on div "Width 580mm Height back 760mm front 370mm Depth 750mm" at bounding box center [213, 274] width 57 height 29
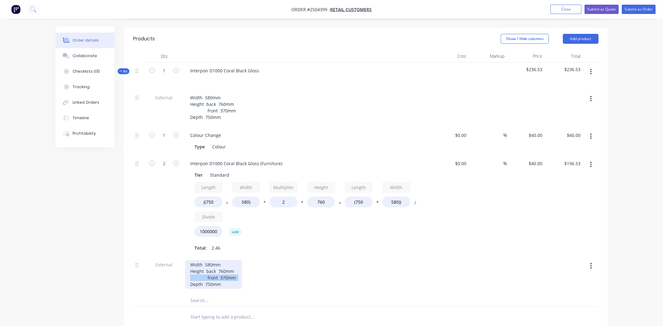
click at [210, 265] on div "Width 580mm Height back 760mm front 370mm Depth 750mm" at bounding box center [213, 274] width 57 height 29
click at [210, 264] on div "Width 580mm Height back 760mm front 370mm Depth 750mm" at bounding box center [213, 274] width 57 height 29
click at [225, 274] on div "Width 580mm Height back 760mm front 370mm Depth 750mm" at bounding box center [213, 274] width 57 height 29
drag, startPoint x: 226, startPoint y: 275, endPoint x: 189, endPoint y: 252, distance: 43.3
click at [189, 260] on div "Width 580mm Height back 760mm front 370mm Depth 750mm" at bounding box center [213, 274] width 57 height 29
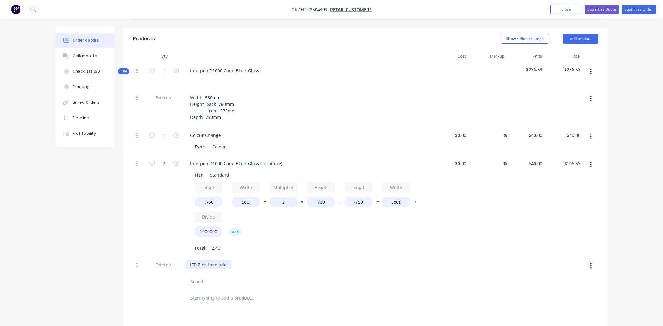
drag, startPoint x: 193, startPoint y: 255, endPoint x: 208, endPoint y: 256, distance: 14.9
click at [193, 260] on div "IFD Zinc then add" at bounding box center [208, 264] width 47 height 9
click at [225, 260] on div "IF Zinc then add" at bounding box center [206, 264] width 43 height 9
click at [317, 256] on div "IF Zinc then add 236.53" at bounding box center [307, 265] width 248 height 19
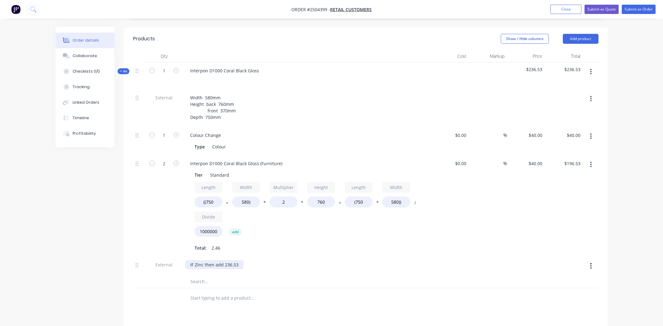
click at [224, 260] on div "IF Zinc then add 236.53" at bounding box center [214, 264] width 58 height 9
click at [291, 256] on div "IF Zinc then add $236.53" at bounding box center [307, 265] width 248 height 19
click at [313, 245] on div "Interpon D1000 Coral Black Gloss (Furniture) Tier Standard Length ((750 + Width…" at bounding box center [307, 205] width 248 height 101
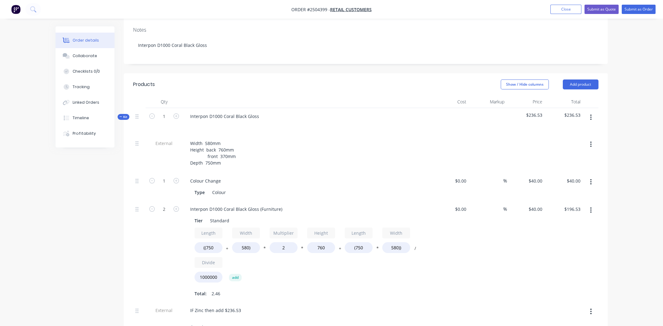
scroll to position [69, 0]
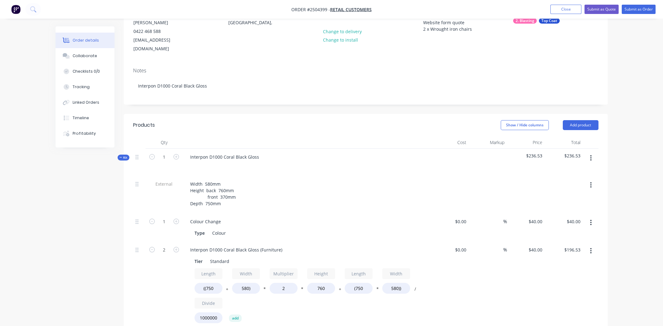
click at [590, 155] on icon "button" at bounding box center [591, 158] width 2 height 7
click at [581, 170] on div "Add product to kit" at bounding box center [569, 174] width 48 height 9
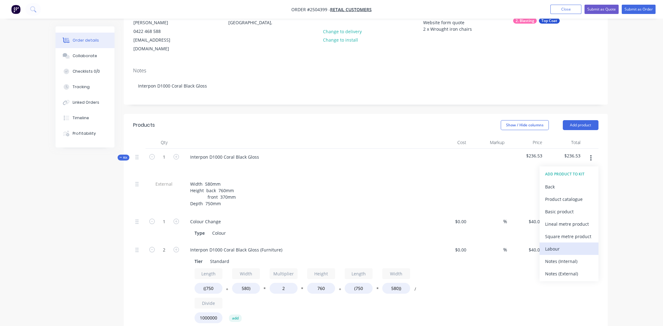
click at [562, 244] on div "Labour" at bounding box center [569, 248] width 48 height 9
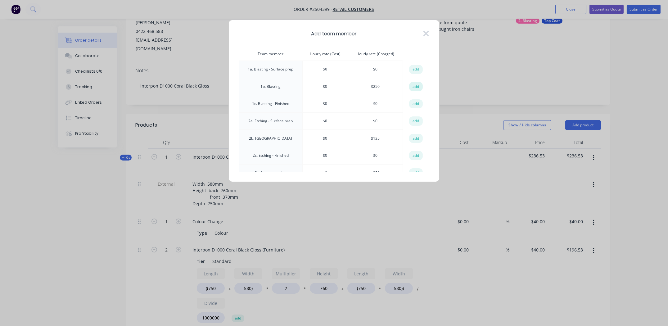
click at [417, 85] on button "add" at bounding box center [416, 86] width 14 height 9
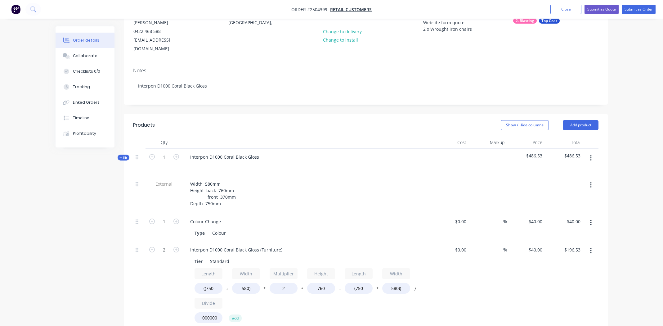
scroll to position [224, 0]
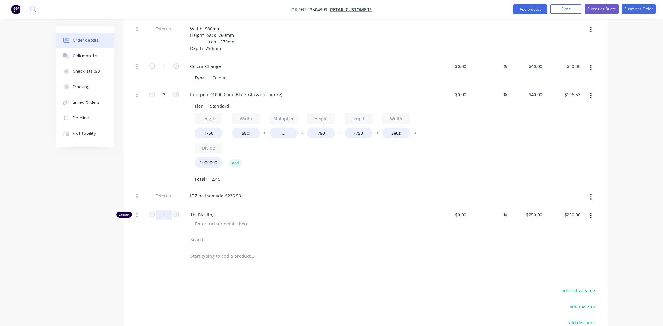
click at [166, 210] on input "1" at bounding box center [164, 214] width 16 height 9
type input "0.75"
type input "$187.50"
click at [286, 211] on span "1b. Blasting" at bounding box center [309, 214] width 238 height 7
click at [228, 219] on div at bounding box center [221, 223] width 63 height 9
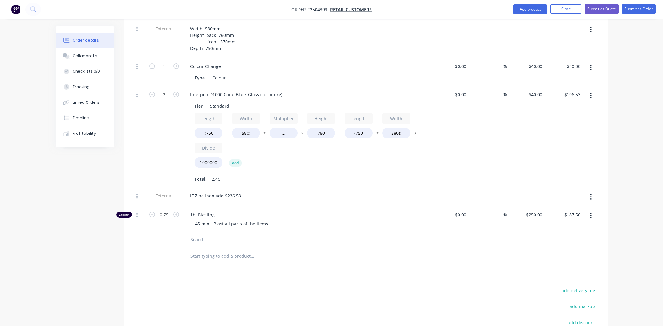
click at [297, 220] on div "1b. Blasting 45 min - Blast all parts of the items" at bounding box center [307, 219] width 248 height 27
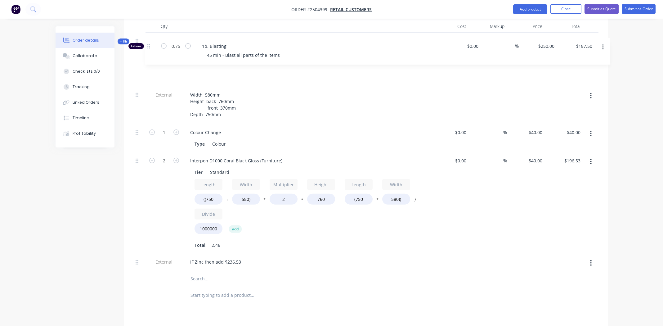
scroll to position [173, 0]
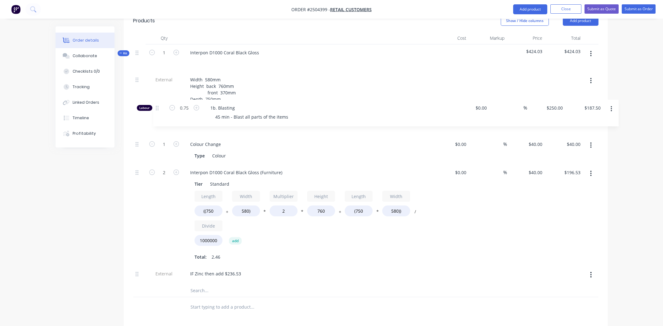
drag, startPoint x: 137, startPoint y: 206, endPoint x: 157, endPoint y: 106, distance: 101.9
click at [157, 106] on div "External Width 580mm Height back 760mm front 370mm Depth 750mm 1 Colour Change …" at bounding box center [366, 177] width 466 height 213
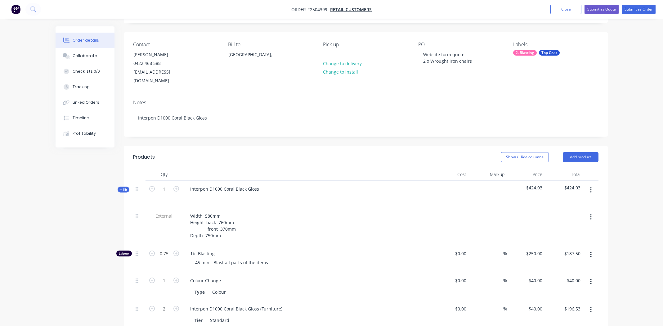
scroll to position [0, 0]
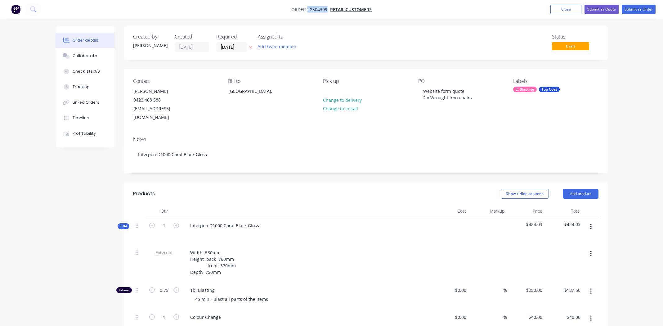
drag, startPoint x: 327, startPoint y: 10, endPoint x: 308, endPoint y: 9, distance: 19.3
click at [308, 9] on span "Order #2504399 -" at bounding box center [310, 10] width 39 height 6
copy span "#2504399"
click at [405, 32] on div "Created by [PERSON_NAME] Created [DATE] Required [DATE] Assigned to Add team me…" at bounding box center [366, 42] width 484 height 33
drag, startPoint x: 190, startPoint y: 108, endPoint x: 133, endPoint y: 111, distance: 57.2
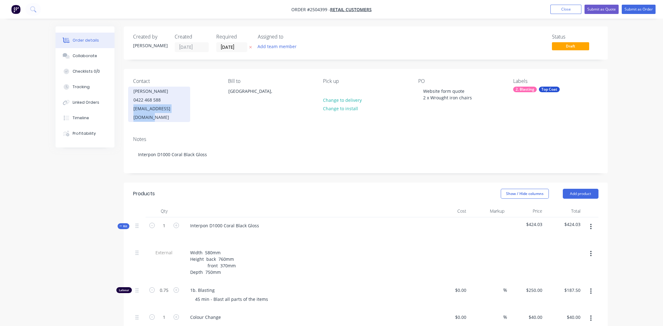
click at [133, 111] on div "Contact [PERSON_NAME] [PHONE_NUMBER] [EMAIL_ADDRESS][DOMAIN_NAME]" at bounding box center [175, 100] width 85 height 44
copy div "[EMAIL_ADDRESS][DOMAIN_NAME]"
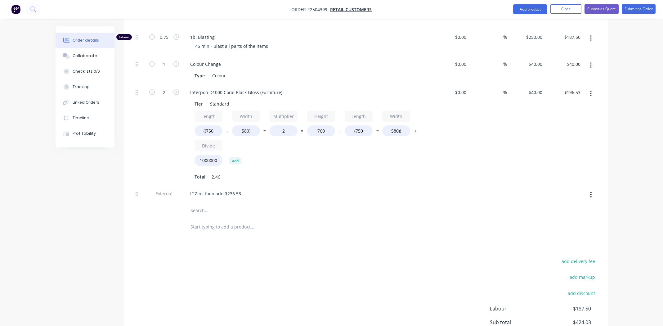
scroll to position [313, 0]
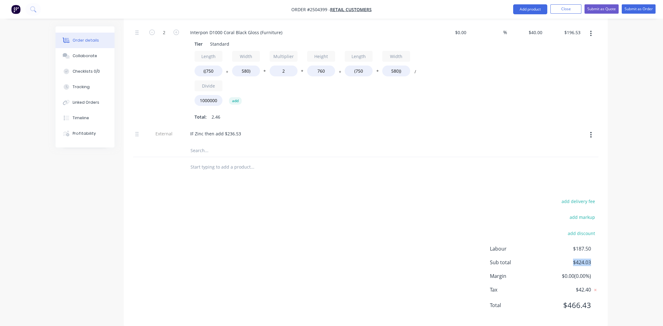
drag, startPoint x: 593, startPoint y: 252, endPoint x: 573, endPoint y: 252, distance: 19.6
click at [573, 259] on div "Sub total $424.03" at bounding box center [544, 262] width 109 height 7
copy span "$424.03"
drag, startPoint x: 242, startPoint y: 123, endPoint x: 224, endPoint y: 124, distance: 17.7
click at [224, 129] on div "IF Zinc then add $236.53" at bounding box center [215, 133] width 61 height 9
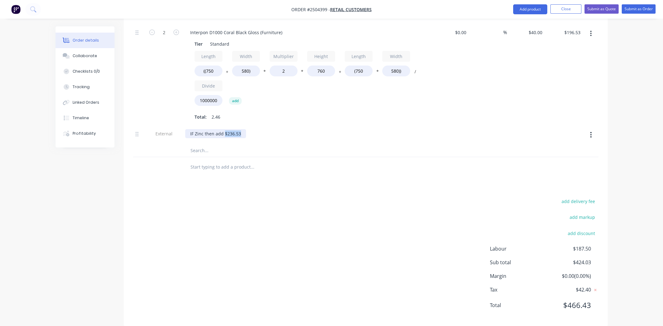
copy div "$236.53"
click at [90, 57] on div "Collaborate" at bounding box center [85, 56] width 25 height 6
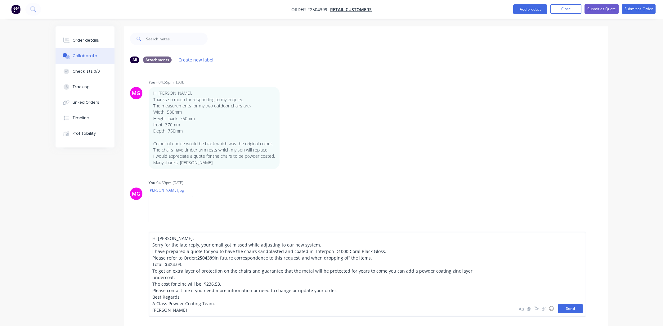
click at [576, 306] on button "Send" at bounding box center [570, 308] width 25 height 9
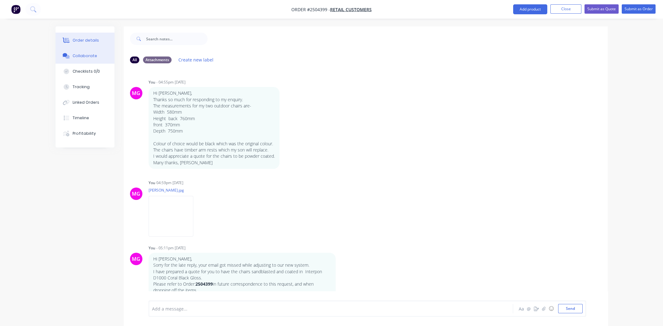
click at [79, 41] on div "Order details" at bounding box center [86, 41] width 26 height 6
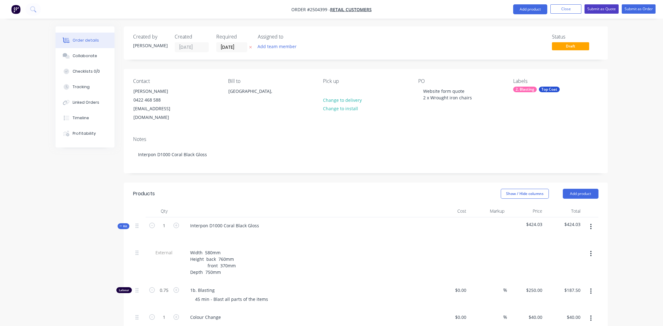
click at [605, 10] on button "Submit as Quote" at bounding box center [602, 8] width 34 height 9
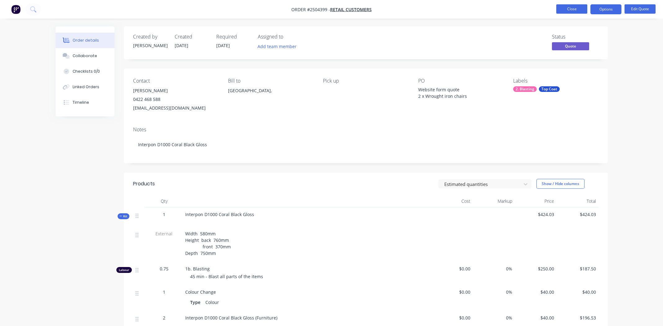
click at [572, 7] on button "Close" at bounding box center [571, 8] width 31 height 9
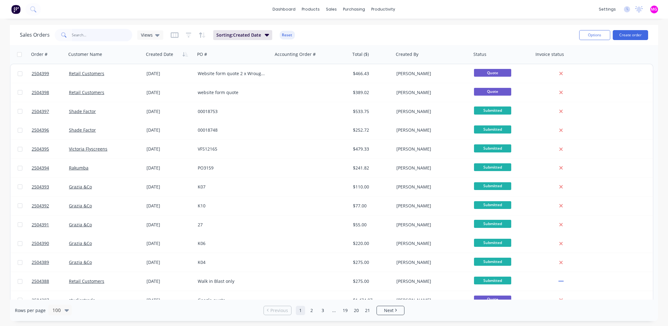
click at [96, 34] on input "text" at bounding box center [102, 35] width 61 height 12
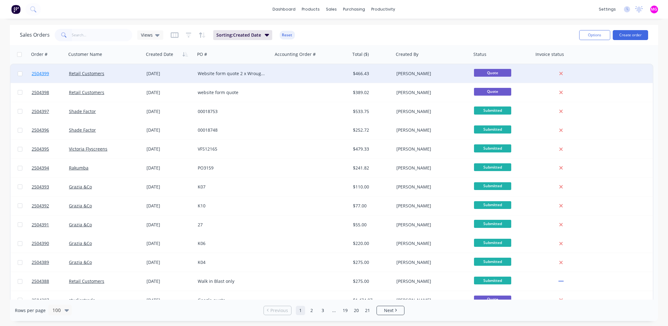
click at [42, 73] on span "2504399" at bounding box center [40, 73] width 17 height 6
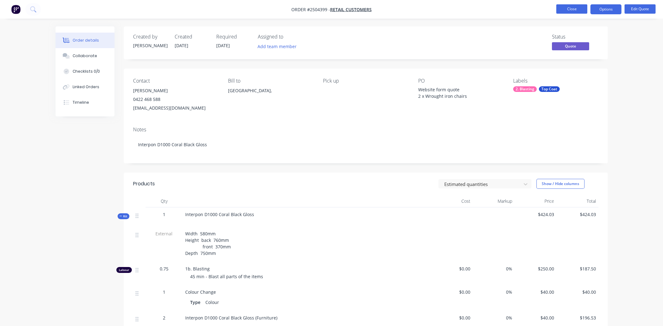
click at [571, 6] on button "Close" at bounding box center [571, 8] width 31 height 9
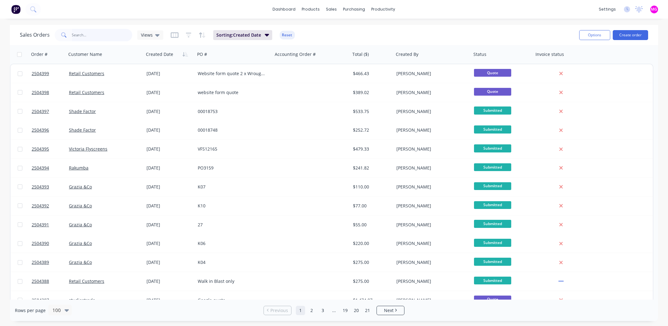
click at [91, 36] on input "text" at bounding box center [102, 35] width 61 height 12
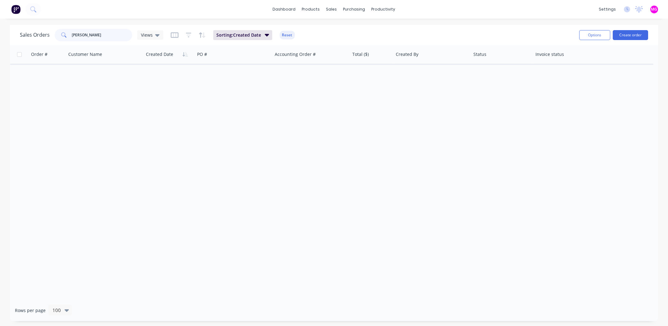
click at [104, 36] on input "[PERSON_NAME]" at bounding box center [102, 35] width 61 height 12
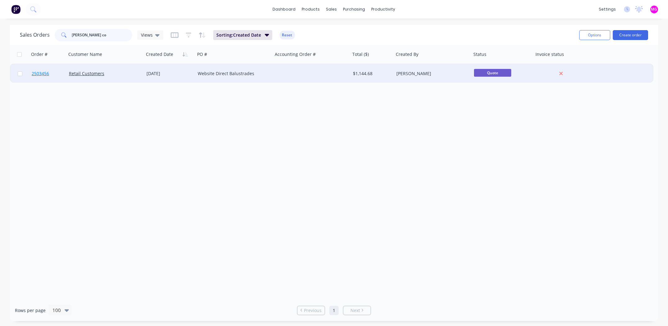
type input "[PERSON_NAME] co"
click at [43, 73] on span "2503456" at bounding box center [40, 73] width 17 height 6
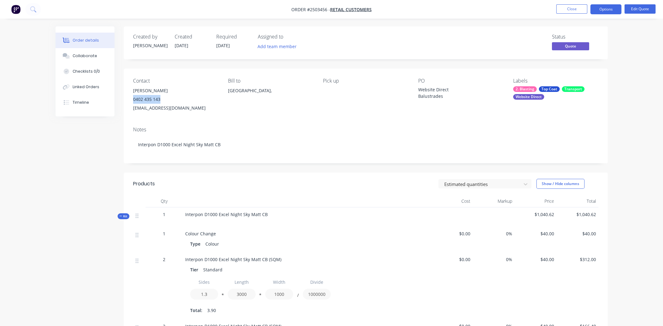
drag, startPoint x: 162, startPoint y: 100, endPoint x: 133, endPoint y: 100, distance: 28.9
click at [133, 100] on div "0402 435 143" at bounding box center [175, 99] width 85 height 9
click at [265, 114] on div "Contact [PERSON_NAME] [PHONE_NUMBER] [EMAIL_ADDRESS][DOMAIN_NAME] Bill to [GEOG…" at bounding box center [366, 95] width 484 height 53
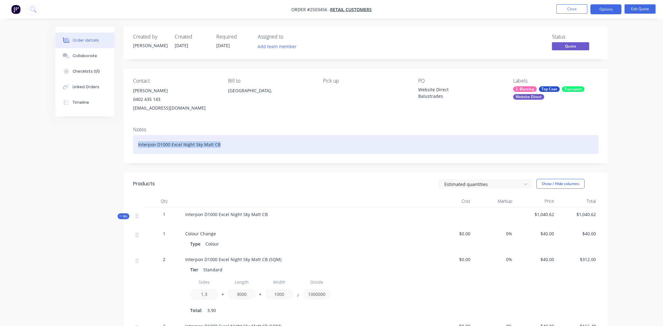
drag, startPoint x: 222, startPoint y: 143, endPoint x: 135, endPoint y: 144, distance: 86.9
click at [135, 144] on div "Interpon D1000 Excel Night Sky Matt CB" at bounding box center [366, 144] width 466 height 19
click at [250, 143] on div "Interpon D1000 Excel Night Sky Matt CB" at bounding box center [366, 144] width 466 height 19
click at [235, 144] on div "Interpon D1000 Excel Night Sky Matt CB" at bounding box center [366, 144] width 466 height 19
click at [236, 144] on div "Interpon D1000 Excel Night Sky Matt CB" at bounding box center [366, 144] width 466 height 19
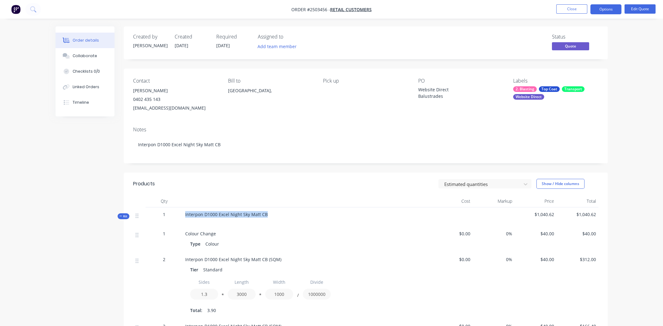
drag, startPoint x: 272, startPoint y: 214, endPoint x: 185, endPoint y: 216, distance: 87.9
click at [185, 216] on div "Interpon D1000 Excel Night Sky Matt CB" at bounding box center [307, 216] width 248 height 19
click at [284, 214] on div "Interpon D1000 Excel Night Sky Matt CB" at bounding box center [307, 216] width 248 height 19
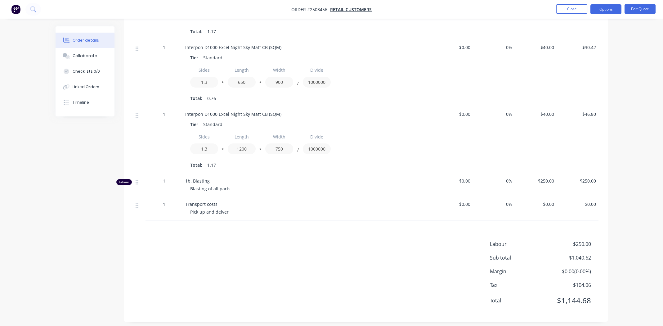
scroll to position [483, 0]
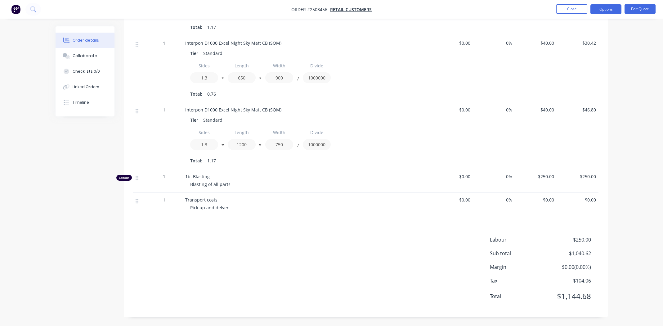
click at [245, 178] on div "1b. Blasting" at bounding box center [306, 176] width 243 height 7
drag, startPoint x: 305, startPoint y: 263, endPoint x: 320, endPoint y: 260, distance: 14.8
click at [306, 263] on div "Labour $250.00 Sub total $1,040.62 Margin $0.00 ( 0.00 %) Tax $104.06 Total $1,…" at bounding box center [366, 272] width 466 height 72
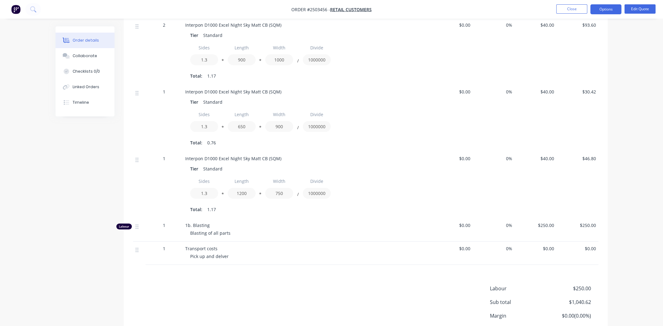
scroll to position [390, 0]
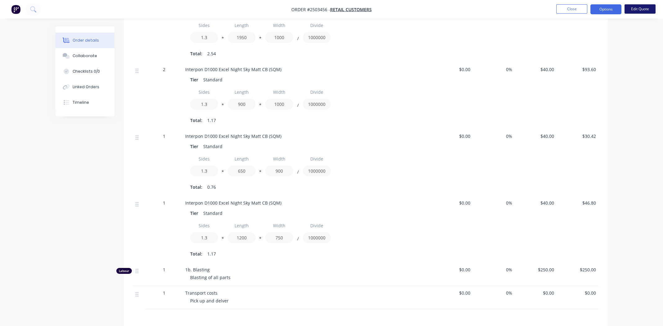
click at [640, 7] on button "Edit Quote" at bounding box center [640, 8] width 31 height 9
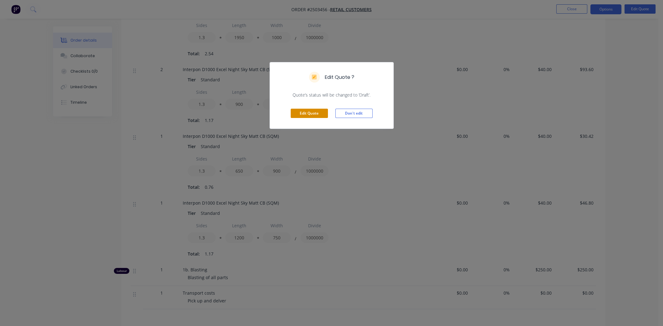
click at [312, 114] on button "Edit Quote" at bounding box center [309, 113] width 37 height 9
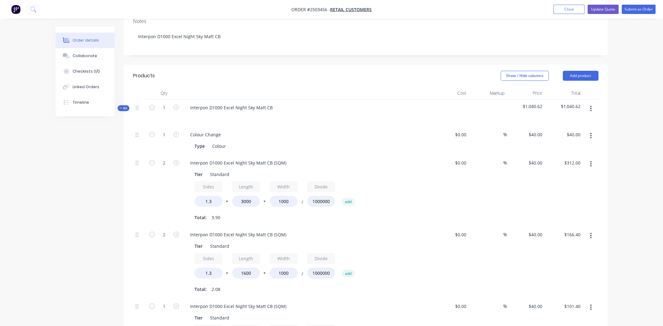
scroll to position [124, 0]
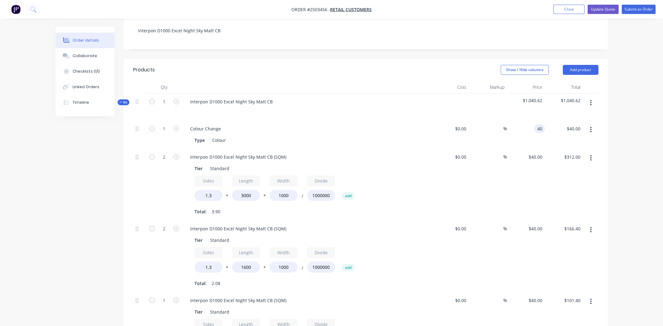
click at [535, 124] on div "40 40" at bounding box center [539, 128] width 11 height 9
type input "$125.00"
click at [534, 149] on div "40 40" at bounding box center [526, 185] width 38 height 72
type input "$80.00"
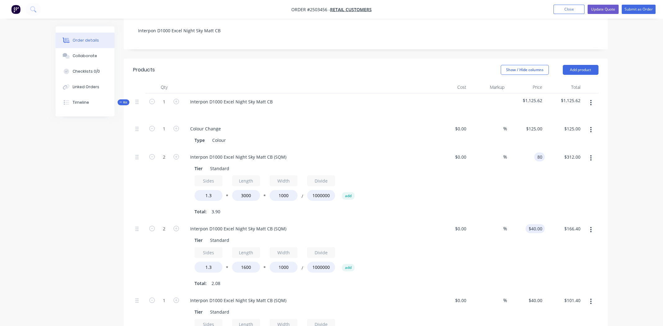
type input "$624.00"
click at [535, 224] on div "40 40" at bounding box center [539, 228] width 11 height 9
click at [534, 292] on div "$40.00 $40.00" at bounding box center [526, 328] width 38 height 72
type input "$80.00"
type input "$332.80"
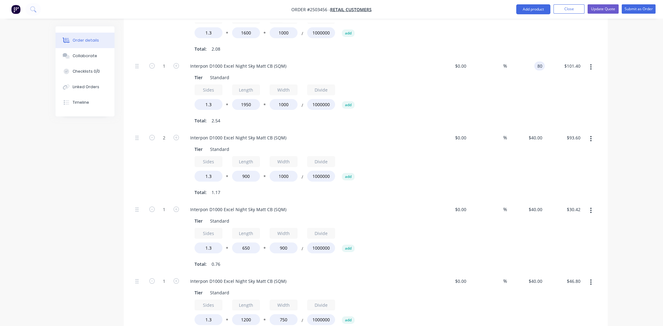
scroll to position [372, 0]
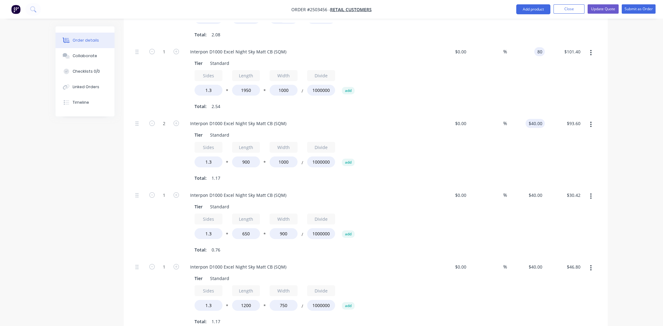
type input "$80.00"
type input "$202.80"
click at [536, 119] on div "40 40" at bounding box center [539, 123] width 11 height 9
type input "$80.00"
type input "$187.20"
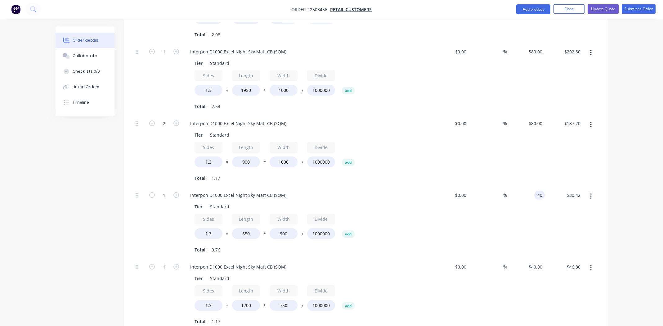
click at [532, 187] on div "40 40" at bounding box center [526, 223] width 38 height 72
type input "$80.00"
type input "$60.84"
click at [535, 262] on div "40 $40.00" at bounding box center [535, 266] width 19 height 9
type input "$80.00"
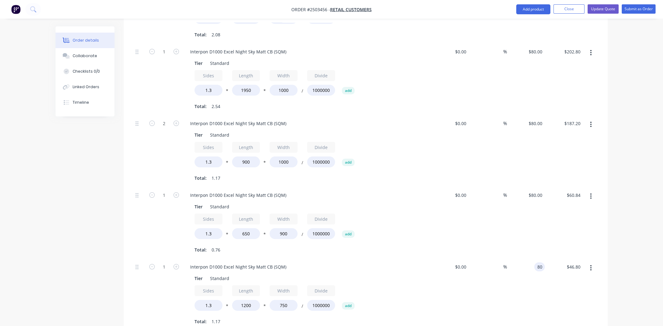
type input "$93.60"
click at [452, 282] on div "$0.00 $0.00" at bounding box center [450, 295] width 38 height 72
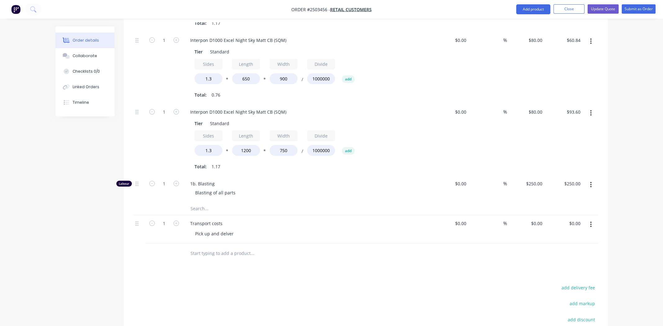
scroll to position [613, 0]
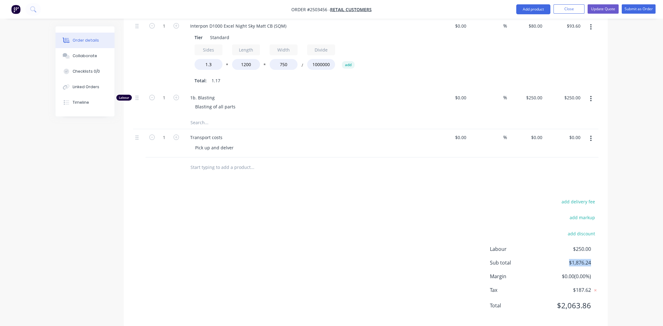
drag, startPoint x: 591, startPoint y: 252, endPoint x: 564, endPoint y: 251, distance: 26.4
click at [564, 259] on span "$1,876.24" at bounding box center [568, 262] width 46 height 7
click at [399, 201] on div "add delivery fee add markup add discount Labour $250.00 Sub total $1,876.24 Mar…" at bounding box center [366, 257] width 466 height 120
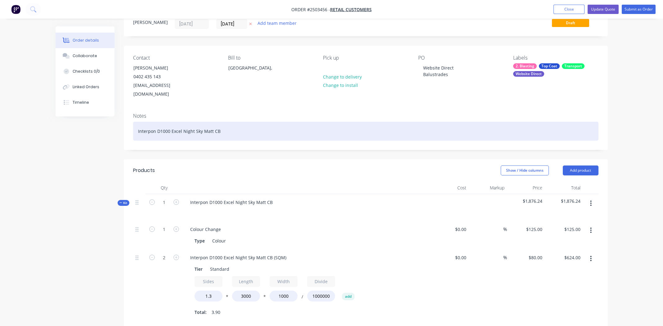
scroll to position [0, 0]
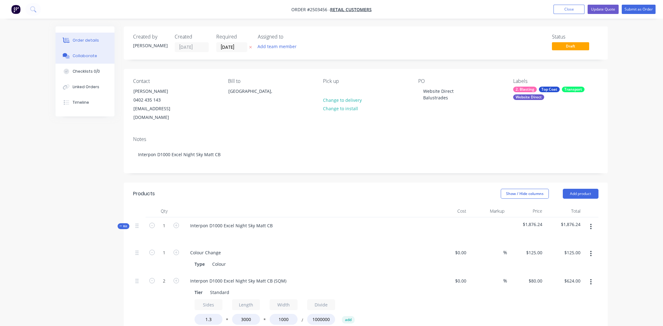
click at [90, 55] on div "Collaborate" at bounding box center [85, 56] width 25 height 6
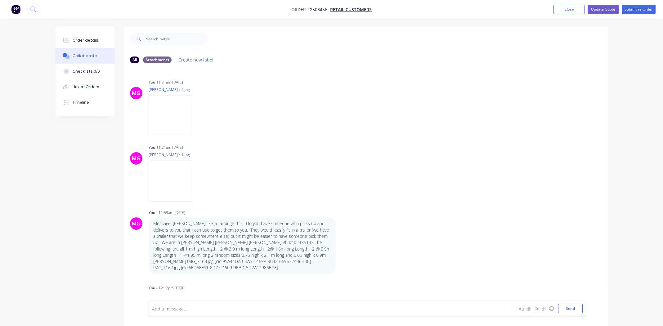
click at [196, 304] on div "Add a message..." at bounding box center [313, 308] width 323 height 9
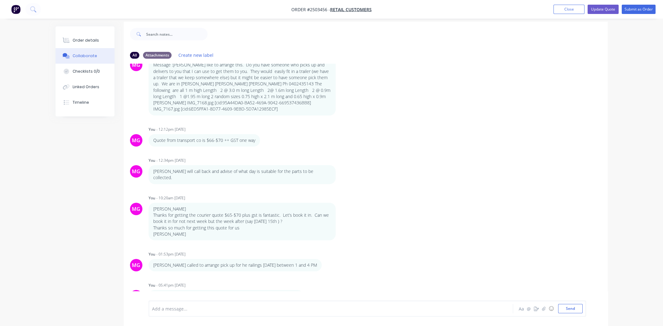
scroll to position [9, 0]
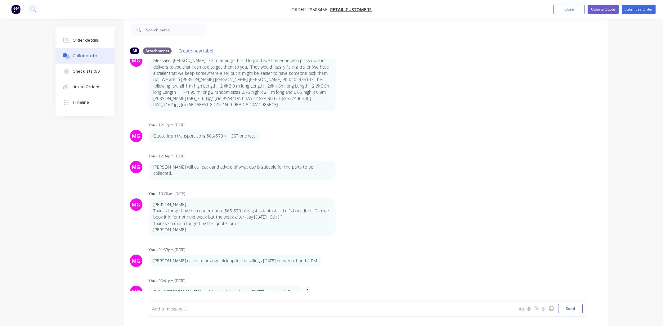
click at [307, 288] on icon "button" at bounding box center [308, 291] width 2 height 7
click at [325, 256] on button "button" at bounding box center [326, 260] width 2 height 9
click at [336, 277] on button "Delete" at bounding box center [348, 282] width 39 height 10
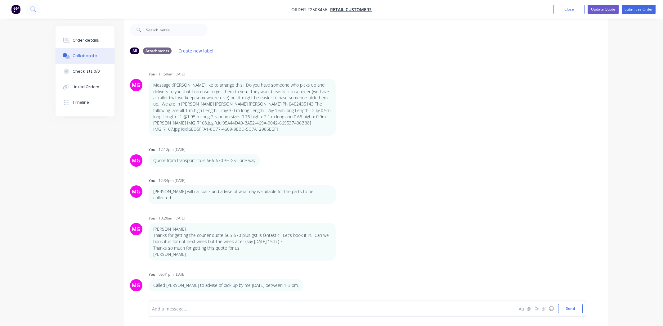
scroll to position [123, 0]
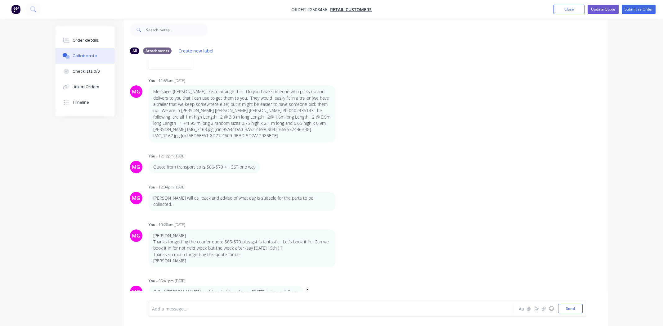
click at [307, 289] on icon "button" at bounding box center [307, 292] width 1 height 6
click at [315, 276] on button "Edit" at bounding box center [330, 281] width 39 height 10
click at [311, 308] on div "Called [PERSON_NAME] to advise of pick up by me [DATE] between 1-3 pm." at bounding box center [313, 308] width 323 height 7
click at [91, 42] on div "Order details" at bounding box center [86, 41] width 26 height 6
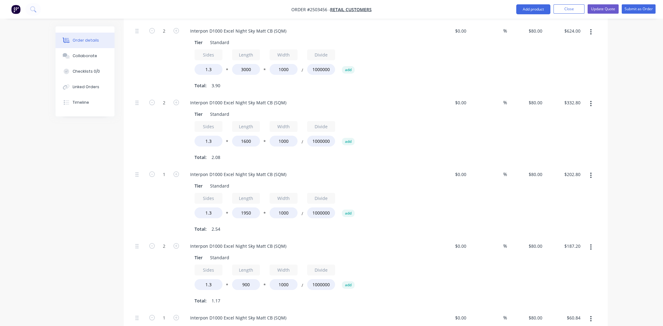
scroll to position [195, 0]
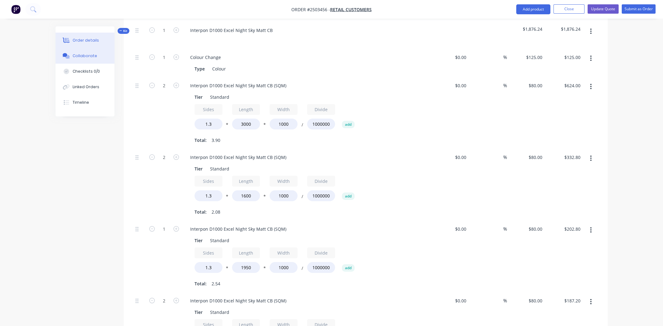
click at [83, 55] on div "Collaborate" at bounding box center [85, 56] width 25 height 6
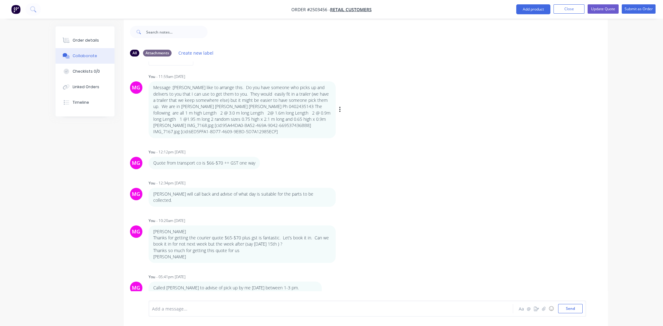
scroll to position [9, 0]
click at [87, 32] on div "Order details Collaborate Checklists 0/0 Linked Orders Timeline" at bounding box center [85, 71] width 59 height 90
click at [86, 35] on button "Order details" at bounding box center [85, 41] width 59 height 16
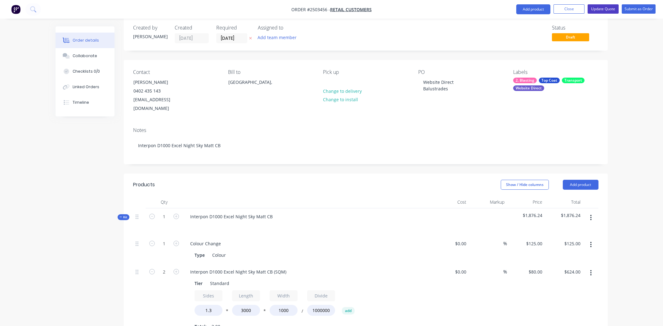
click at [602, 10] on button "Update Quote" at bounding box center [603, 8] width 31 height 9
type input "$125.00"
type input "$80.00"
type input "$624.00"
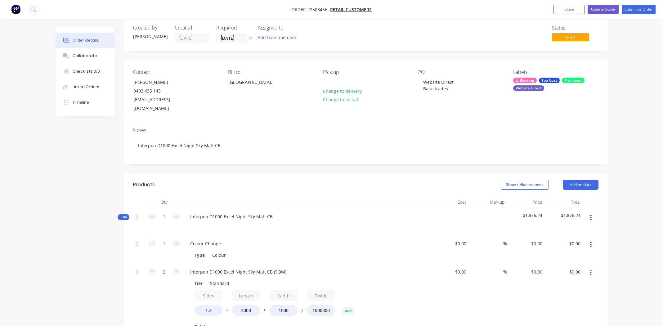
type input "$80.00"
type input "$332.80"
type input "$80.00"
type input "$202.80"
type input "$80.00"
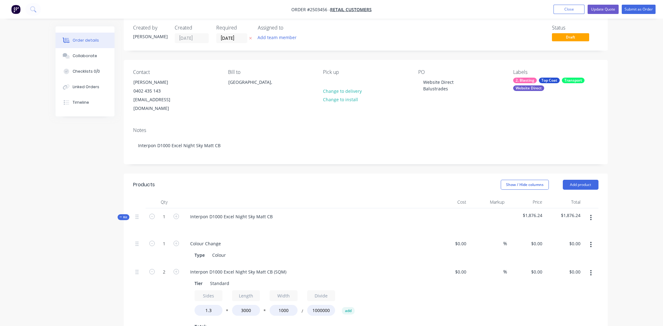
type input "$187.20"
type input "$80.00"
type input "$60.84"
type input "$80.00"
type input "$93.60"
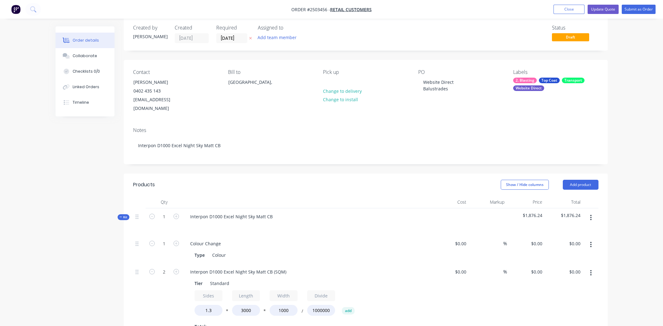
type input "$250.00"
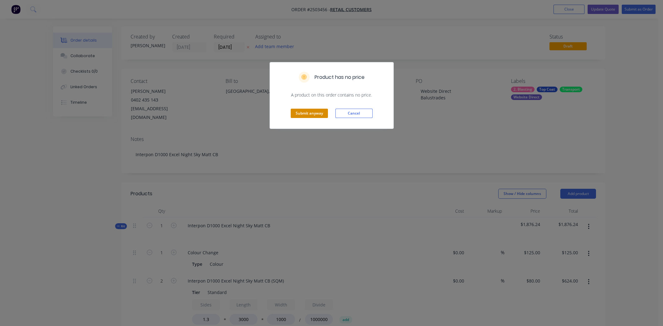
click at [299, 111] on button "Submit anyway" at bounding box center [309, 113] width 37 height 9
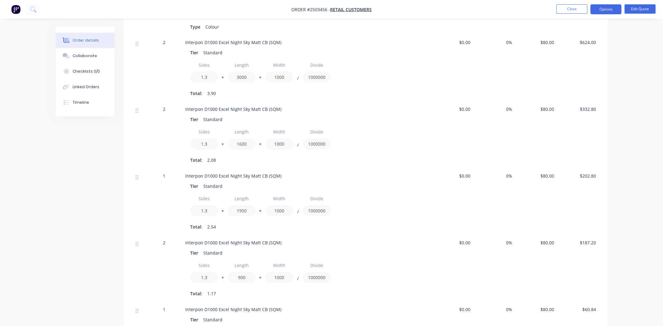
scroll to position [93, 0]
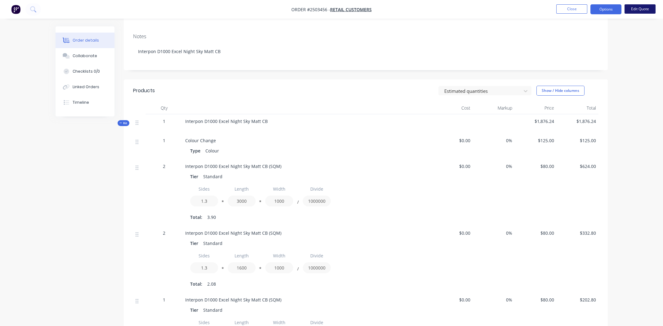
click at [637, 6] on button "Edit Quote" at bounding box center [640, 8] width 31 height 9
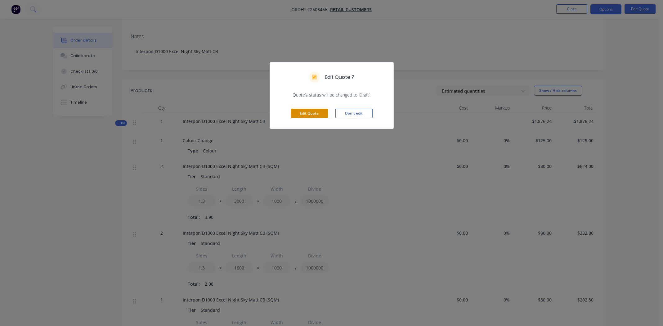
click at [317, 113] on button "Edit Quote" at bounding box center [309, 113] width 37 height 9
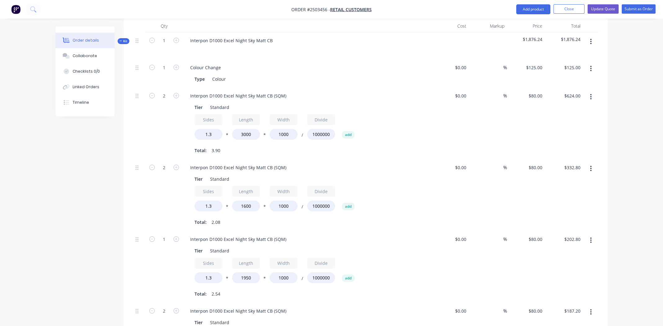
scroll to position [186, 0]
click at [535, 62] on input "125" at bounding box center [535, 66] width 19 height 9
type input "$40.00"
click at [538, 90] on input "80" at bounding box center [541, 94] width 8 height 9
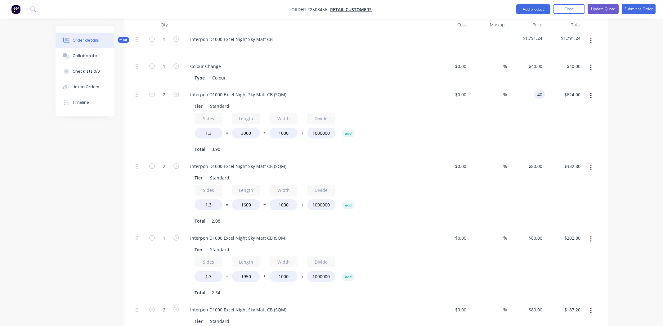
type input "$40.00"
type input "$312.00"
click at [532, 158] on div "80 $80.00" at bounding box center [526, 194] width 38 height 72
type input "$40.00"
type input "$166.40"
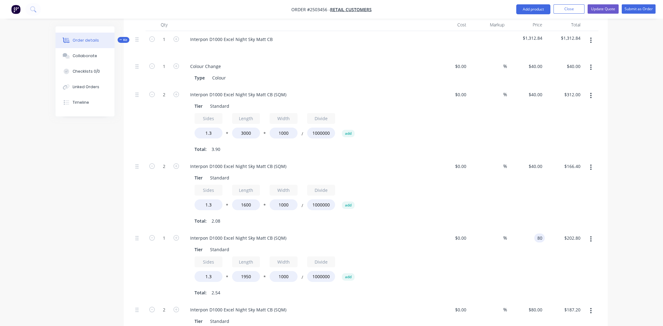
click at [527, 230] on div "80 80" at bounding box center [526, 266] width 38 height 72
type input "$40.00"
type input "$101.40"
drag, startPoint x: 536, startPoint y: 301, endPoint x: 535, endPoint y: 294, distance: 7.3
click at [536, 305] on div "80 80" at bounding box center [539, 309] width 11 height 9
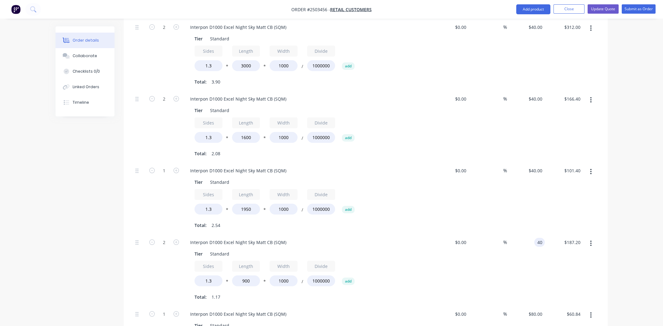
scroll to position [403, 0]
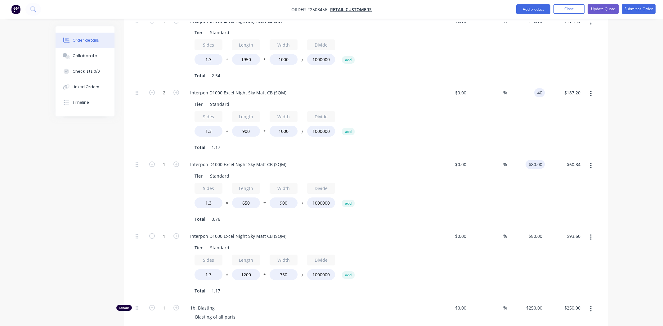
type input "$40.00"
type input "$93.60"
click at [539, 160] on input "80" at bounding box center [536, 164] width 17 height 9
type input "$40.00"
type input "$30.42"
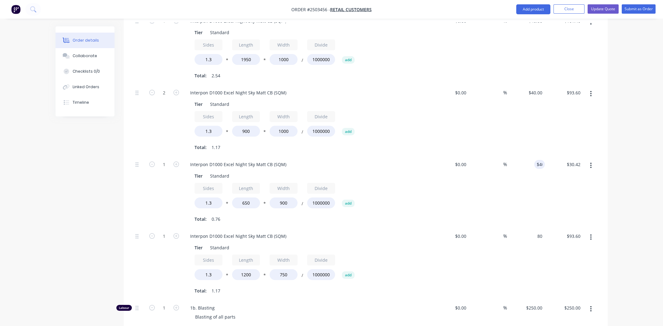
click at [538, 232] on input "80" at bounding box center [536, 236] width 17 height 9
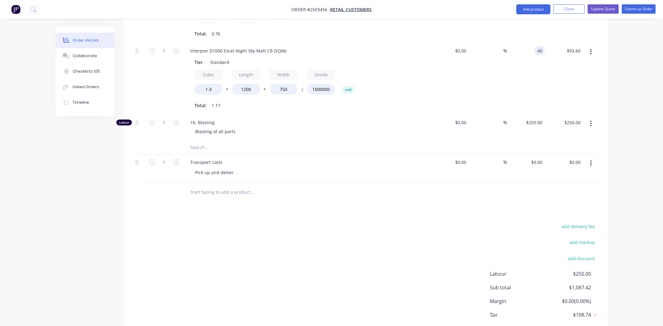
scroll to position [589, 0]
type input "$40.00"
type input "$46.80"
drag, startPoint x: 277, startPoint y: 224, endPoint x: 308, endPoint y: 214, distance: 32.6
click at [276, 223] on div "add delivery fee add markup add discount Labour $250.00 Sub total $1,087.42 Mar…" at bounding box center [366, 281] width 466 height 120
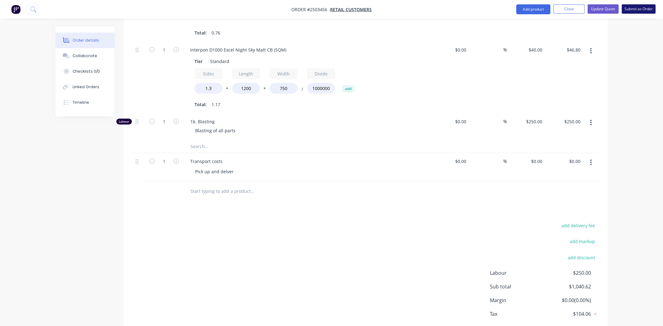
click at [632, 7] on button "Submit as Order" at bounding box center [639, 8] width 34 height 9
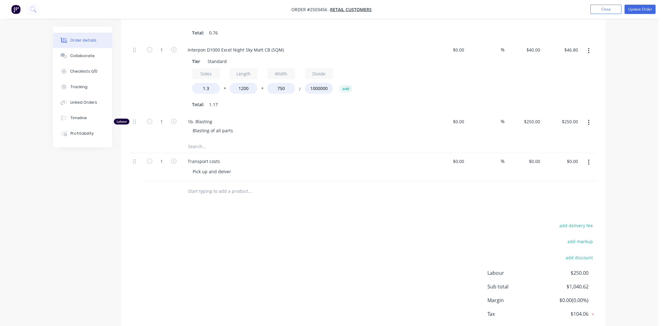
scroll to position [0, 0]
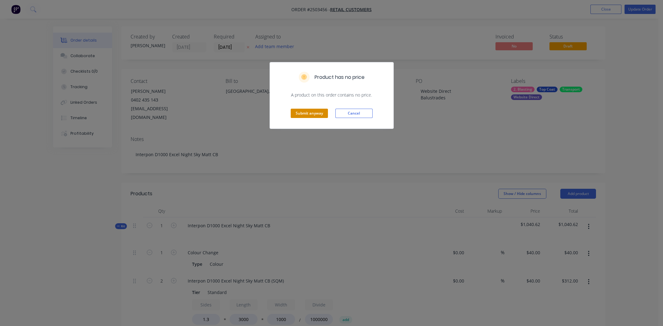
click at [305, 117] on button "Submit anyway" at bounding box center [309, 113] width 37 height 9
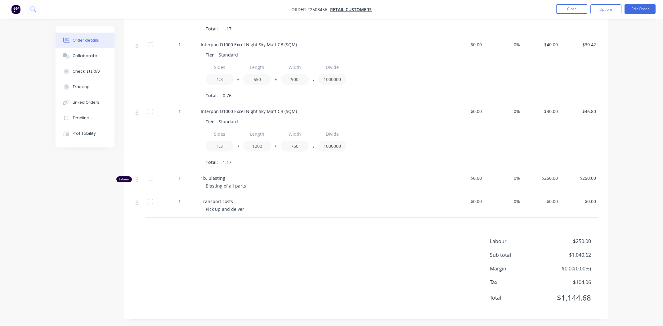
scroll to position [483, 0]
click at [400, 242] on div "Labour $250.00 Sub total $1,040.62 Margin $0.00 ( 0.00 %) Tax $104.06 Total $1,…" at bounding box center [366, 272] width 466 height 72
click at [645, 7] on button "Edit Order" at bounding box center [640, 8] width 31 height 9
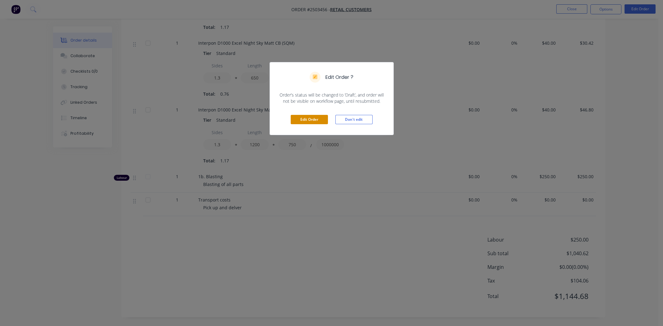
click at [322, 117] on button "Edit Order" at bounding box center [309, 119] width 37 height 9
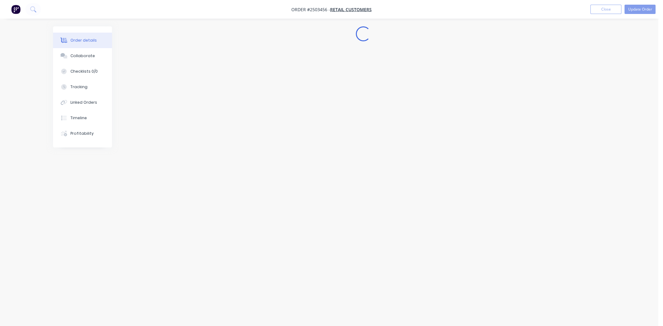
scroll to position [0, 0]
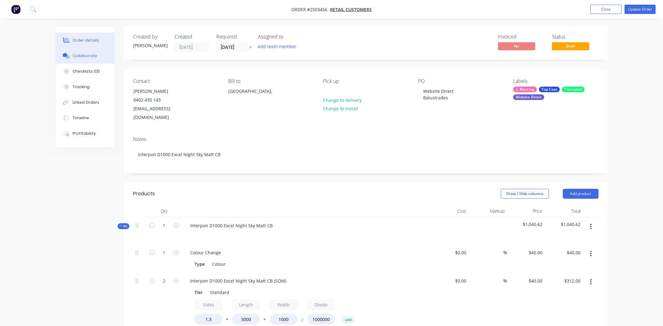
click at [76, 55] on div "Collaborate" at bounding box center [85, 56] width 25 height 6
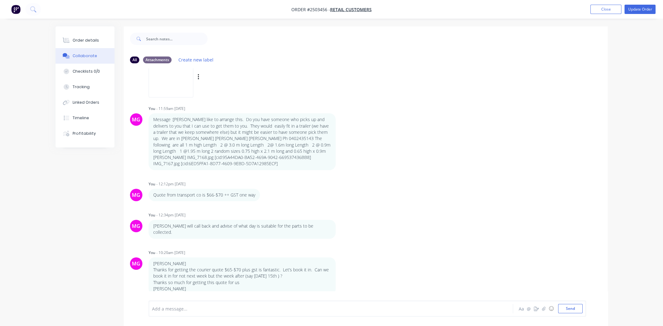
scroll to position [124, 0]
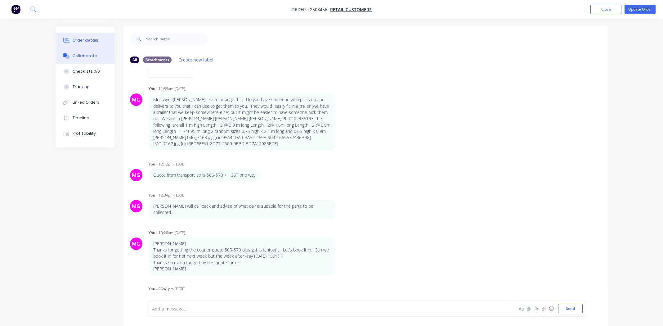
click at [81, 43] on div "Order details" at bounding box center [86, 41] width 26 height 6
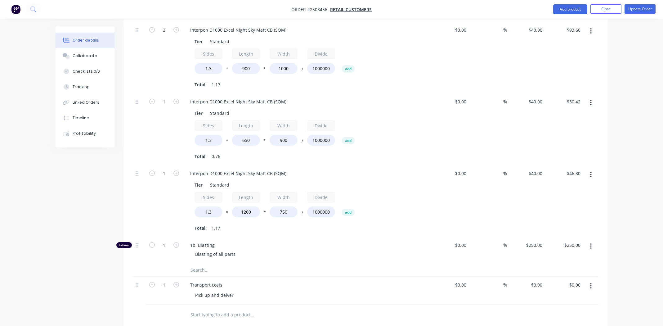
scroll to position [613, 0]
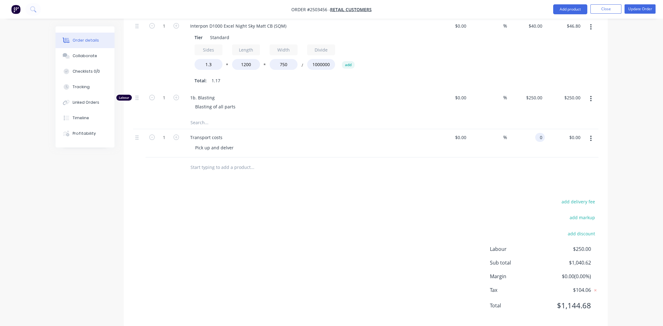
click at [537, 133] on div "0 0" at bounding box center [540, 137] width 10 height 9
click at [540, 133] on input "0" at bounding box center [541, 137] width 7 height 9
type input "$161.00"
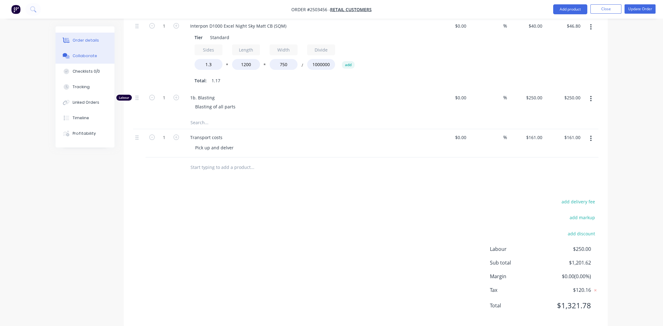
click at [86, 55] on div "Collaborate" at bounding box center [85, 56] width 25 height 6
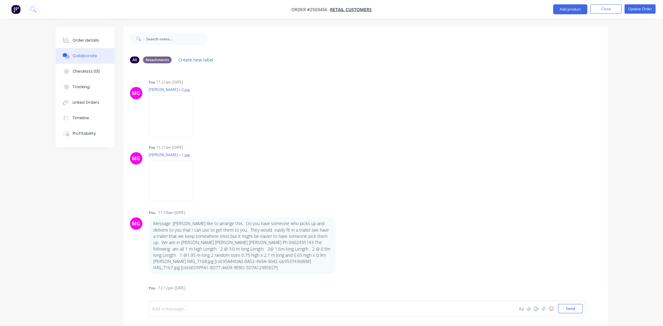
click at [224, 307] on div at bounding box center [313, 308] width 323 height 7
click at [230, 309] on span "Added transport at $70 each way + 15 %" at bounding box center [194, 309] width 84 height 6
click at [572, 307] on button "Send" at bounding box center [570, 308] width 25 height 9
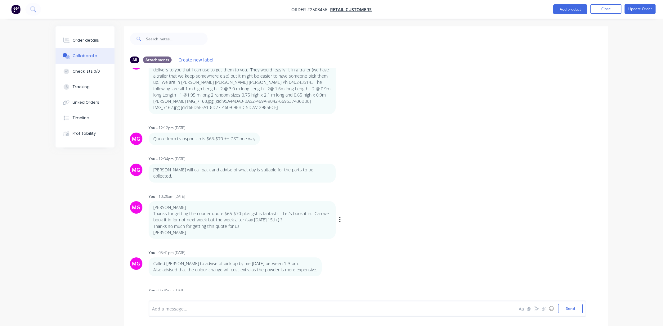
scroll to position [9, 0]
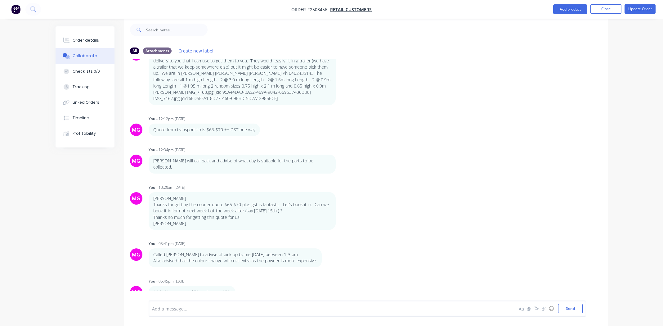
click at [476, 174] on div "MG You 11:21am [DATE] [PERSON_NAME] c 2.jpg Labels Download Delete MG You 11:21…" at bounding box center [366, 175] width 484 height 232
click at [239, 287] on button "button" at bounding box center [240, 291] width 2 height 9
click at [83, 38] on div "Order details" at bounding box center [86, 41] width 26 height 6
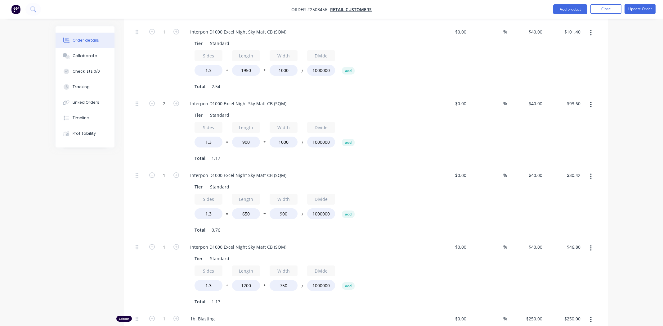
scroll to position [506, 0]
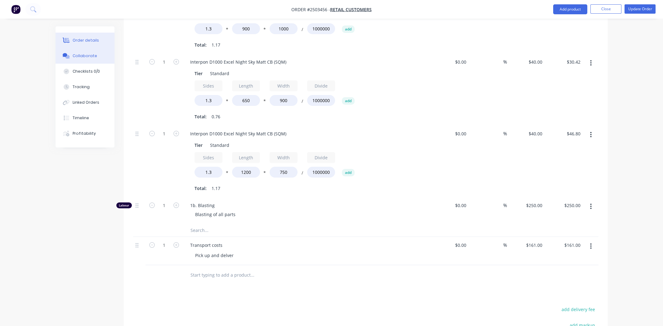
click at [81, 55] on div "Collaborate" at bounding box center [85, 56] width 25 height 6
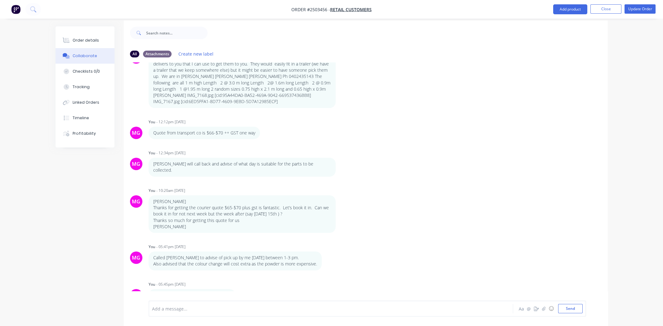
scroll to position [9, 0]
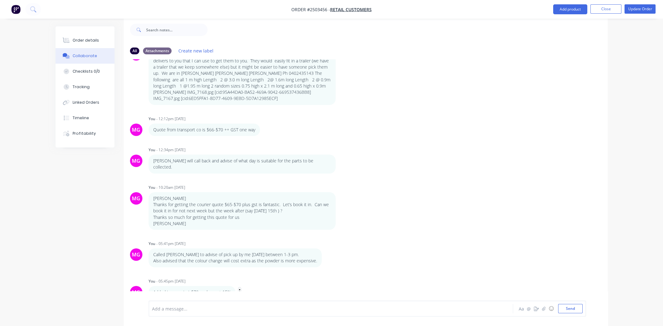
click at [240, 288] on icon "button" at bounding box center [240, 291] width 2 height 7
click at [271, 276] on button "Edit" at bounding box center [262, 281] width 39 height 10
click at [241, 309] on div "Added transport at $70 each way + 15%" at bounding box center [313, 308] width 323 height 7
click at [69, 34] on button "Order details" at bounding box center [85, 41] width 59 height 16
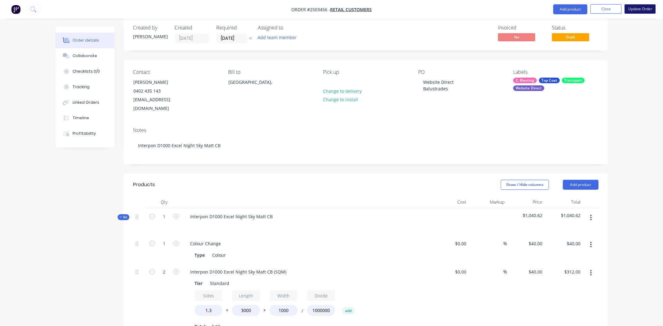
click at [638, 10] on button "Update Order" at bounding box center [640, 8] width 31 height 9
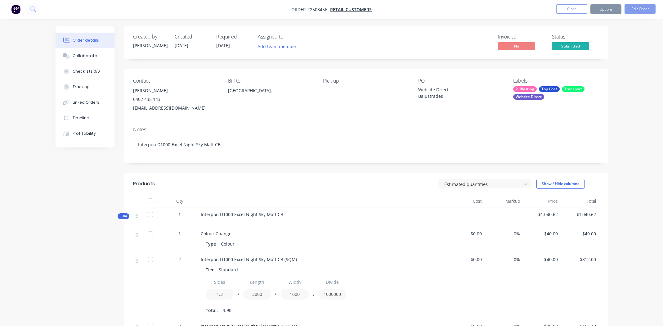
click at [574, 8] on button "Close" at bounding box center [571, 8] width 31 height 9
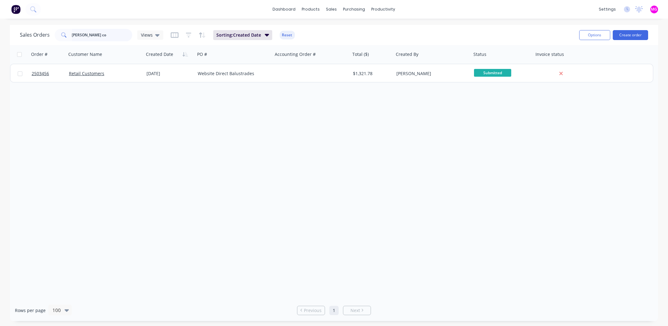
click at [98, 34] on input "[PERSON_NAME] co" at bounding box center [102, 35] width 61 height 12
click at [97, 34] on input "[PERSON_NAME] co" at bounding box center [102, 35] width 61 height 12
click at [97, 35] on input "[PERSON_NAME] co" at bounding box center [102, 35] width 61 height 12
type input "[PERSON_NAME]"
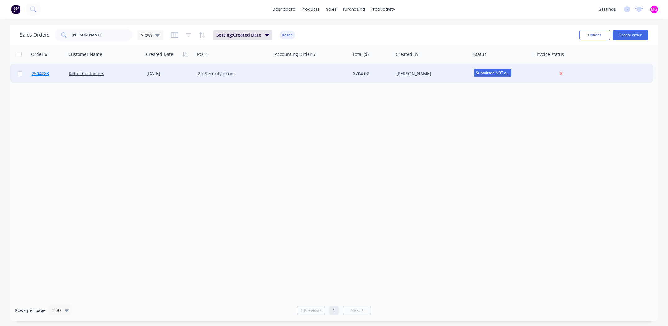
click at [44, 73] on span "2504283" at bounding box center [40, 73] width 17 height 6
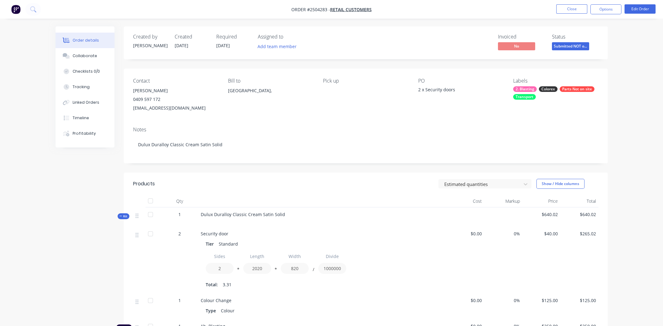
click at [318, 10] on span "Order #2504283 -" at bounding box center [310, 10] width 39 height 6
copy span "2504283"
click at [577, 8] on button "Close" at bounding box center [571, 8] width 31 height 9
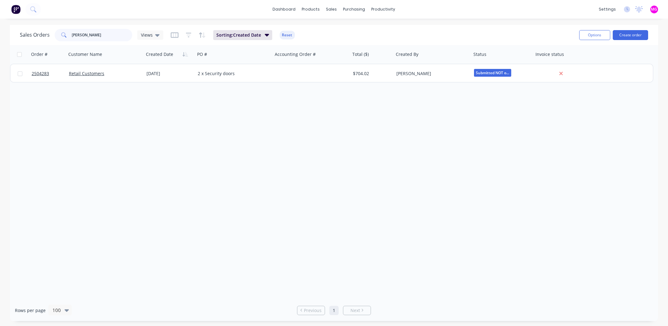
click at [103, 34] on input "[PERSON_NAME]" at bounding box center [102, 35] width 61 height 12
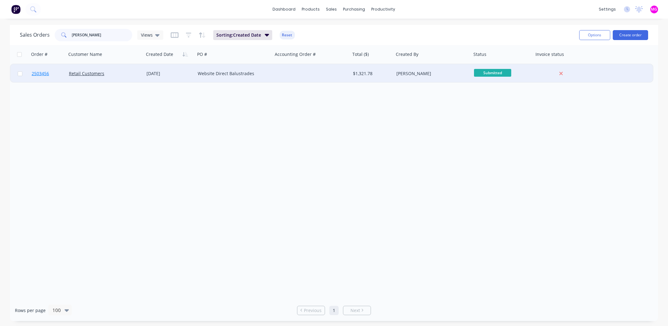
type input "[PERSON_NAME]"
click at [43, 75] on span "2503456" at bounding box center [40, 73] width 17 height 6
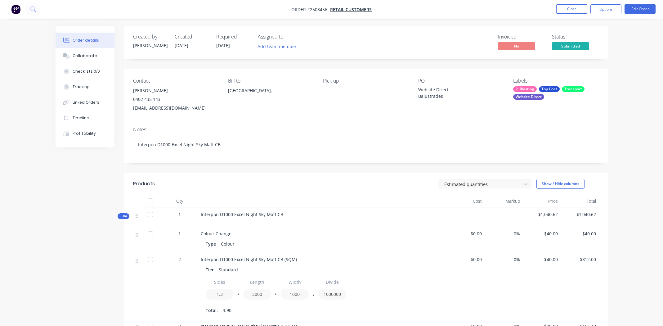
click at [316, 11] on span "Order #2503456 -" at bounding box center [310, 10] width 39 height 6
click at [431, 7] on nav "Order #2503456 - Retail Customers Close Options Edit Order" at bounding box center [331, 9] width 663 height 19
click at [575, 10] on button "Close" at bounding box center [571, 8] width 31 height 9
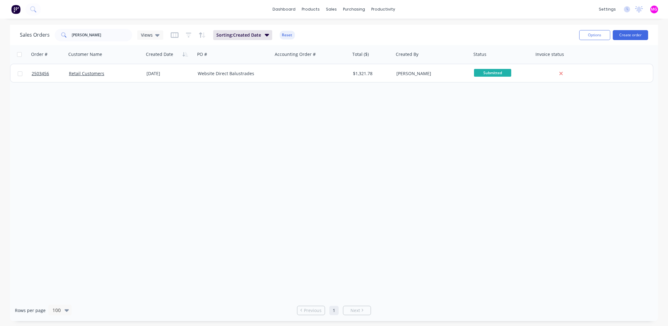
click at [70, 33] on span at bounding box center [63, 35] width 17 height 12
click at [83, 34] on input "[PERSON_NAME]" at bounding box center [102, 35] width 61 height 12
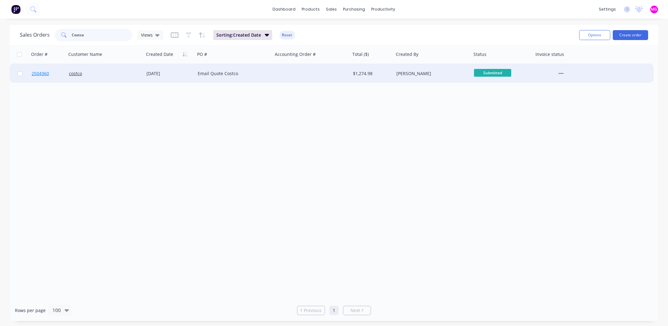
type input "Costco"
click at [42, 73] on span "2504360" at bounding box center [40, 73] width 17 height 6
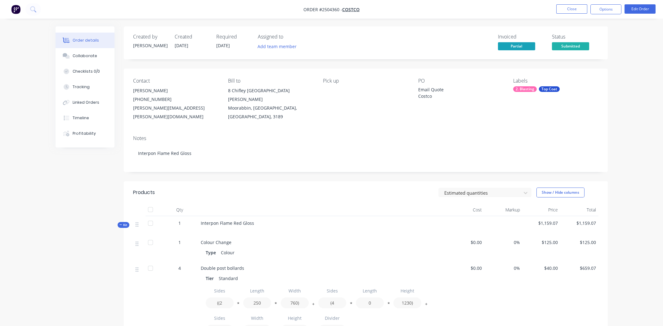
click at [330, 9] on span "Order #2504360 -" at bounding box center [323, 10] width 39 height 6
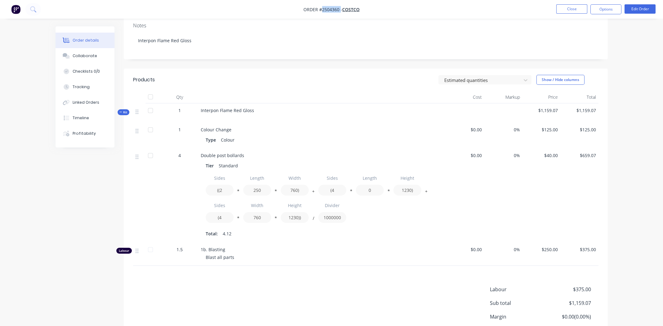
scroll to position [123, 0]
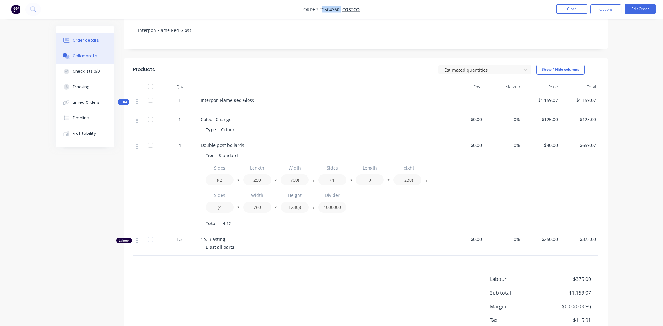
click at [84, 54] on div "Collaborate" at bounding box center [85, 56] width 25 height 6
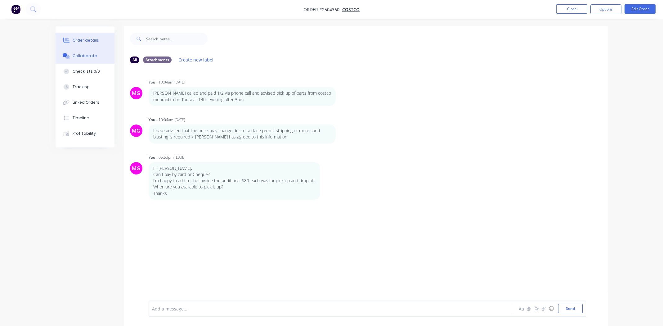
click at [84, 39] on div "Order details" at bounding box center [86, 41] width 26 height 6
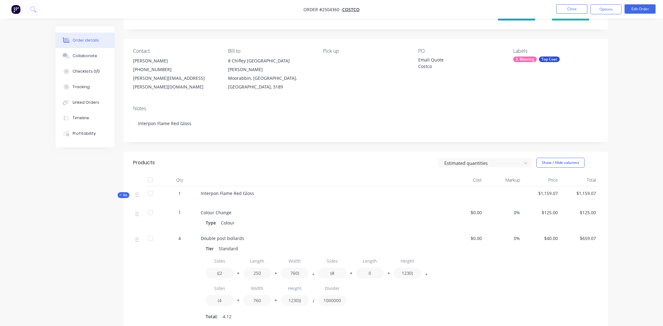
scroll to position [154, 0]
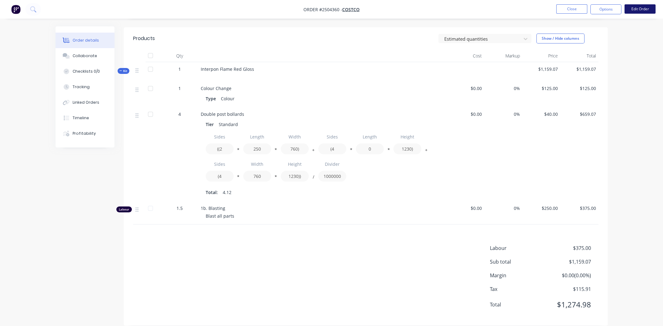
click at [636, 7] on button "Edit Order" at bounding box center [640, 8] width 31 height 9
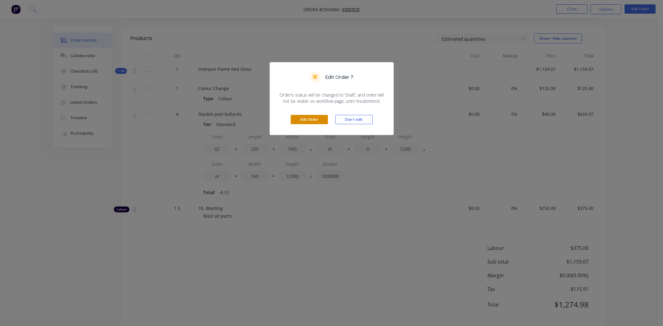
click at [313, 118] on button "Edit Order" at bounding box center [309, 119] width 37 height 9
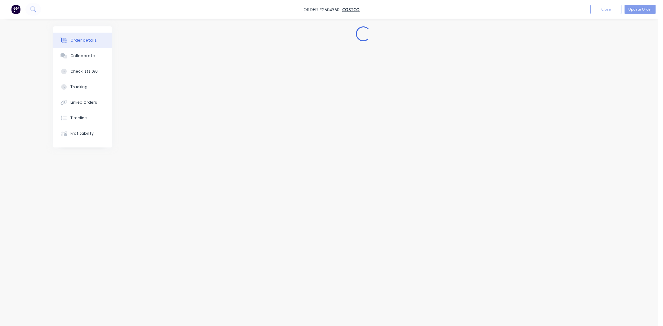
scroll to position [0, 0]
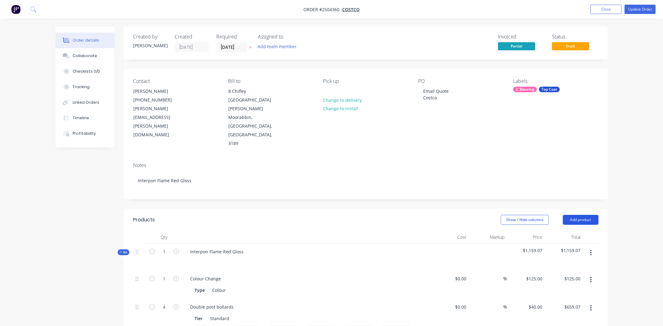
click at [579, 215] on button "Add product" at bounding box center [581, 220] width 36 height 10
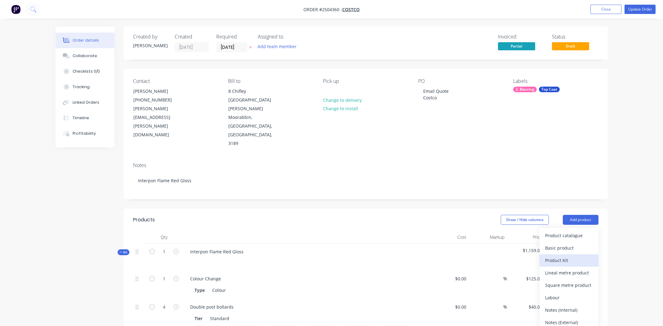
click at [567, 256] on div "Product Kit" at bounding box center [569, 260] width 48 height 9
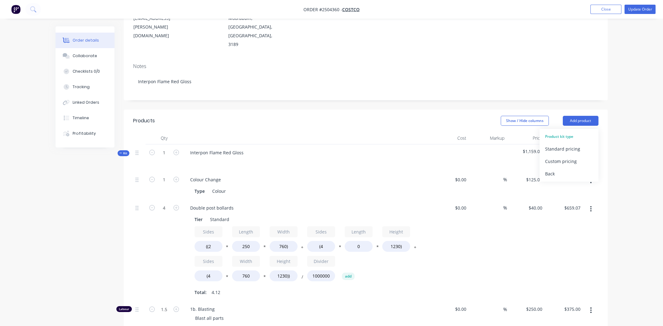
scroll to position [62, 0]
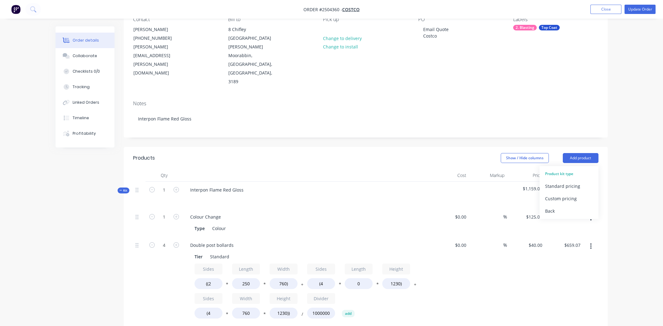
click at [616, 134] on div "Order details Collaborate Checklists 0/0 Tracking Linked Orders Timeline Profit…" at bounding box center [331, 247] width 663 height 618
click at [583, 153] on button "Add product" at bounding box center [581, 158] width 36 height 10
click at [636, 140] on div "Order details Collaborate Checklists 0/0 Tracking Linked Orders Timeline Profit…" at bounding box center [331, 247] width 663 height 618
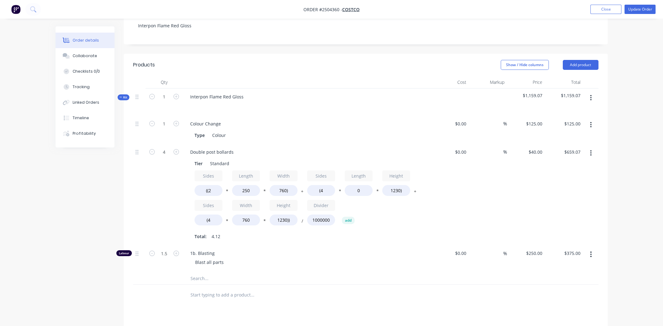
scroll to position [124, 0]
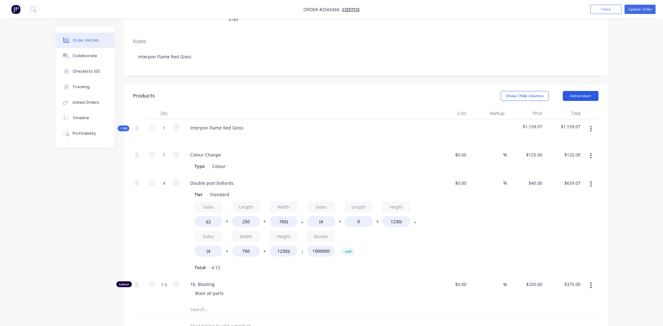
click at [576, 91] on button "Add product" at bounding box center [581, 96] width 36 height 10
click at [550, 144] on div "Back" at bounding box center [569, 148] width 48 height 9
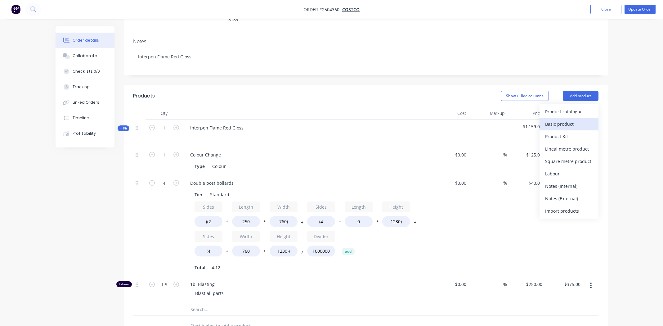
click at [557, 119] on div "Basic product" at bounding box center [569, 123] width 48 height 9
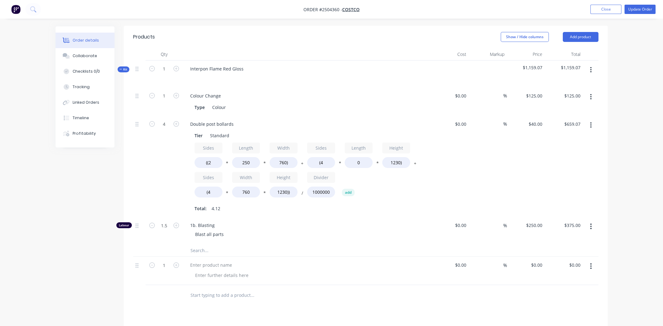
scroll to position [294, 0]
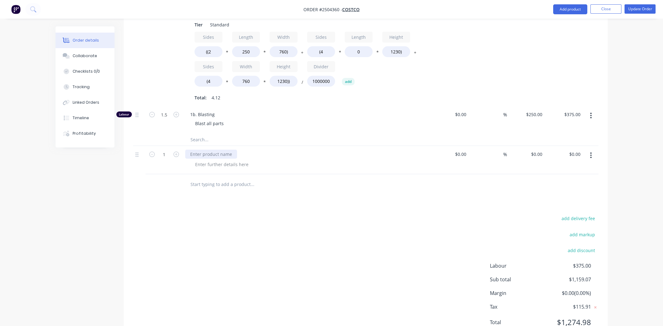
click at [193, 150] on div at bounding box center [211, 154] width 52 height 9
click at [230, 160] on div at bounding box center [221, 164] width 63 height 9
click at [232, 160] on div at bounding box center [221, 164] width 63 height 9
click at [305, 252] on div "add delivery fee add markup add discount Labour $375.00 Sub total $1,159.07 Mar…" at bounding box center [366, 274] width 466 height 120
drag, startPoint x: 330, startPoint y: 177, endPoint x: 503, endPoint y: 137, distance: 177.9
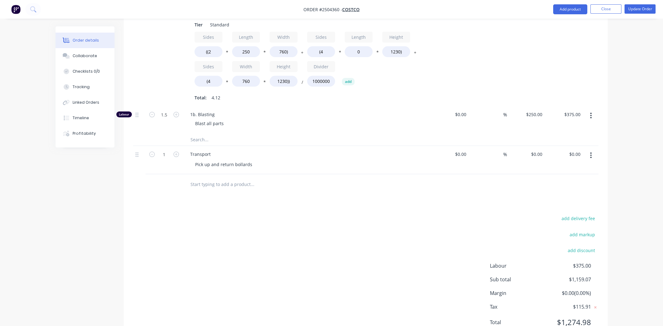
click at [331, 177] on div "Products Show / Hide columns Add product Qty Cost Markup Price Total Kit 1 Inte…" at bounding box center [366, 129] width 484 height 429
click at [533, 146] on div "0 $0.00" at bounding box center [526, 160] width 38 height 28
type input "$176.00"
click at [364, 214] on div "add delivery fee add markup add discount Labour $375.00 Sub total $1,159.07 Mar…" at bounding box center [366, 274] width 466 height 120
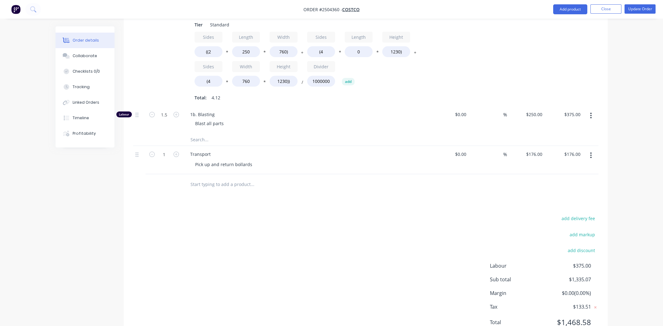
click at [292, 221] on div "add delivery fee add markup add discount Labour $375.00 Sub total $1,335.07 Mar…" at bounding box center [366, 274] width 466 height 120
click at [532, 150] on div "176 $176.00" at bounding box center [534, 154] width 22 height 9
click at [540, 150] on input "176" at bounding box center [535, 154] width 19 height 9
type input "$184.00"
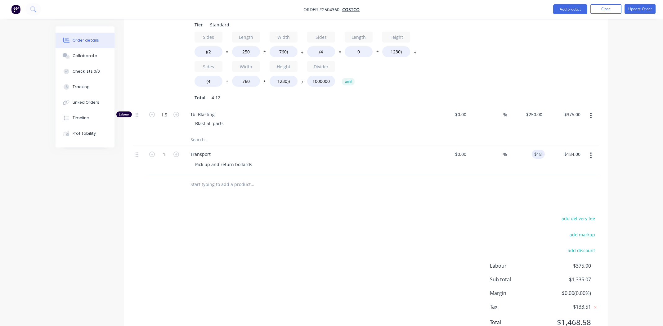
click at [417, 169] on div "Products Show / Hide columns Add product Qty Cost Markup Price Total Kit 1 Inte…" at bounding box center [366, 129] width 484 height 429
click at [90, 56] on div "Collaborate" at bounding box center [85, 56] width 25 height 6
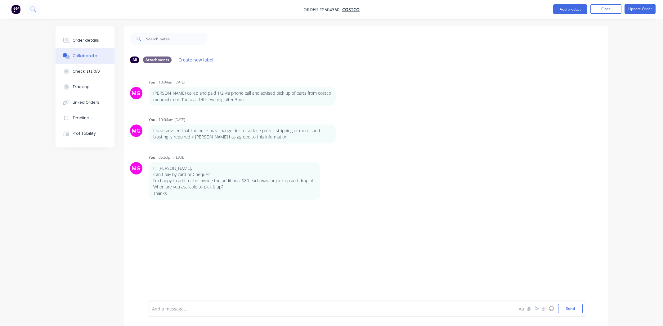
click at [238, 314] on div "Add a message... Aa @ ☺ Send" at bounding box center [368, 308] width 438 height 16
click at [177, 308] on div at bounding box center [313, 308] width 323 height 7
click at [87, 40] on div "Order details" at bounding box center [86, 41] width 26 height 6
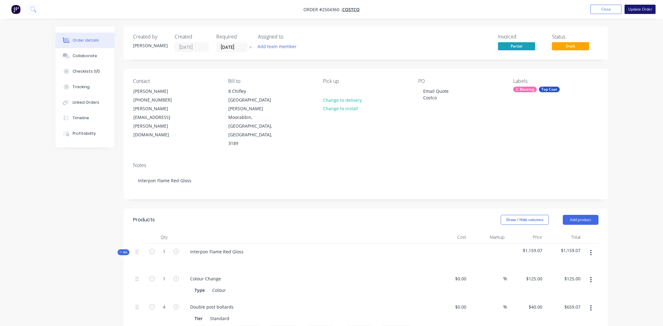
click at [644, 10] on button "Update Order" at bounding box center [640, 9] width 31 height 9
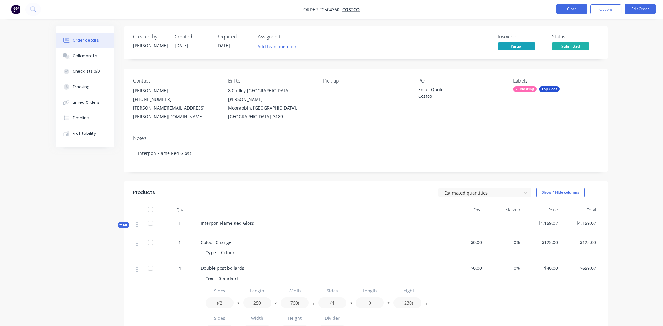
click at [569, 9] on button "Close" at bounding box center [571, 8] width 31 height 9
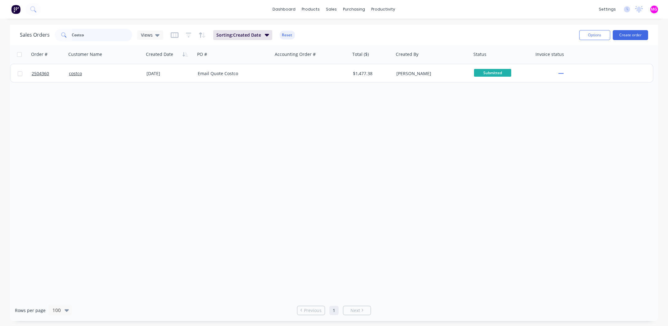
click at [97, 33] on input "Costco" at bounding box center [102, 35] width 61 height 12
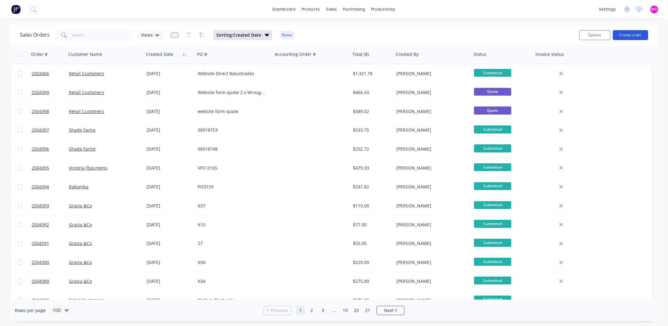
click at [629, 33] on button "Create order" at bounding box center [630, 35] width 35 height 10
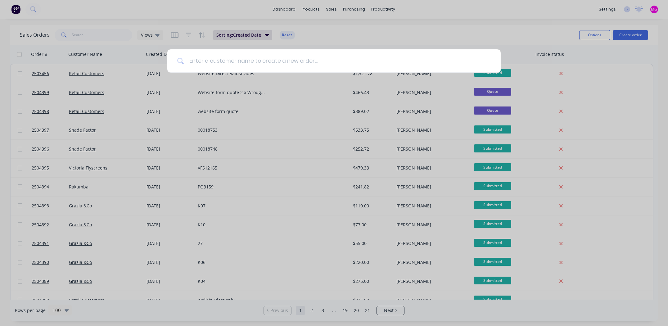
click at [251, 66] on input at bounding box center [337, 60] width 307 height 23
type input "r"
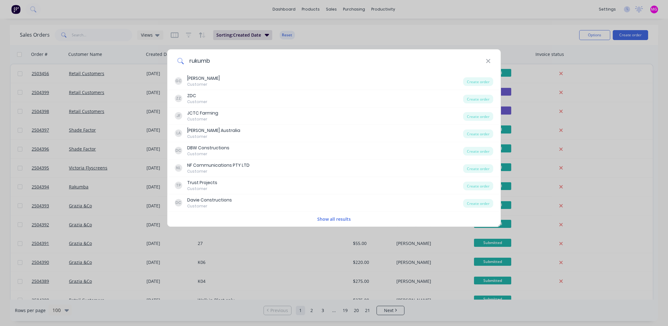
type input "rukumba"
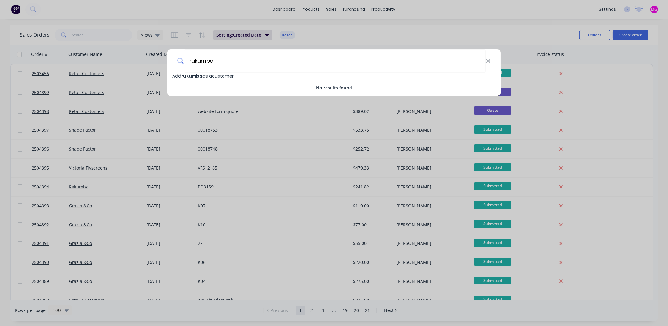
drag, startPoint x: 218, startPoint y: 61, endPoint x: 170, endPoint y: 61, distance: 48.1
click at [170, 61] on div "rukumba" at bounding box center [333, 60] width 333 height 23
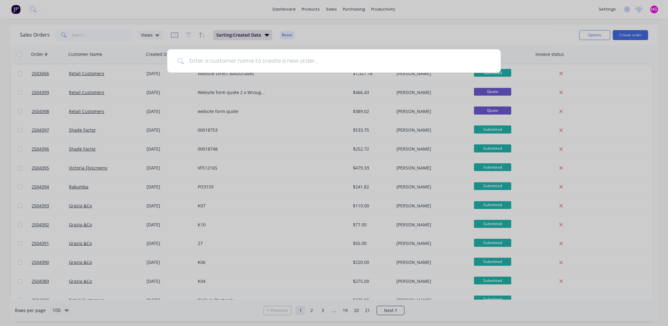
click at [222, 58] on input at bounding box center [337, 60] width 307 height 23
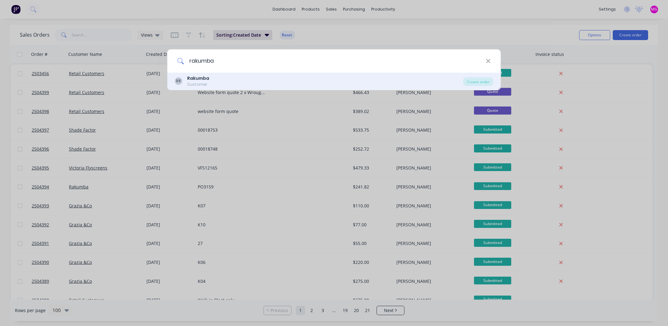
type input "rakumba"
click at [188, 78] on b "Rakumba" at bounding box center [198, 78] width 22 height 6
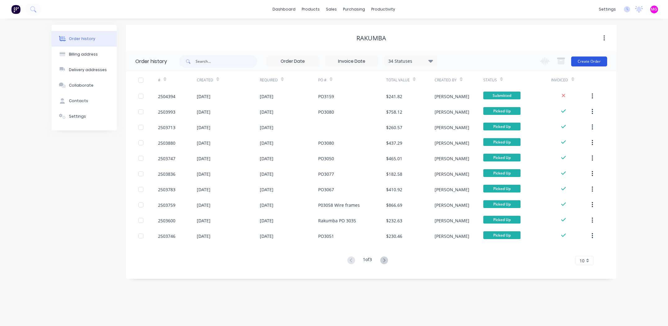
click at [591, 57] on button "Create Order" at bounding box center [589, 61] width 36 height 10
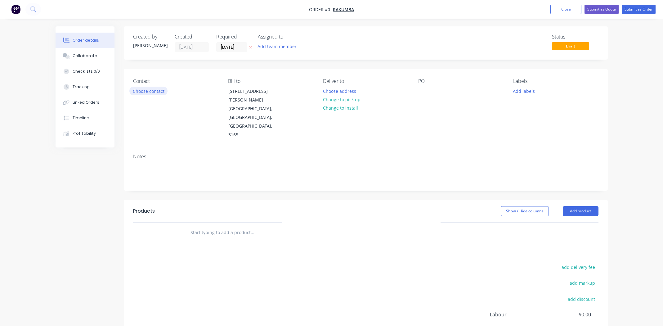
click at [144, 91] on button "Choose contact" at bounding box center [148, 91] width 38 height 8
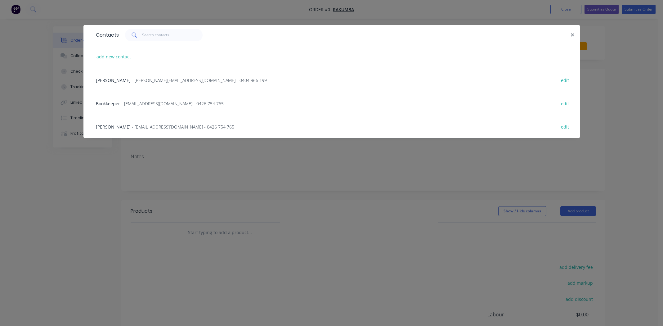
click at [114, 128] on span "[PERSON_NAME]" at bounding box center [113, 127] width 35 height 6
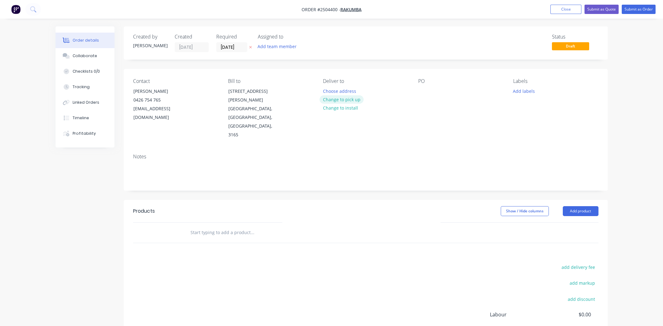
click at [345, 99] on button "Change to pick up" at bounding box center [342, 99] width 44 height 8
click at [91, 55] on div "Collaborate" at bounding box center [85, 56] width 25 height 6
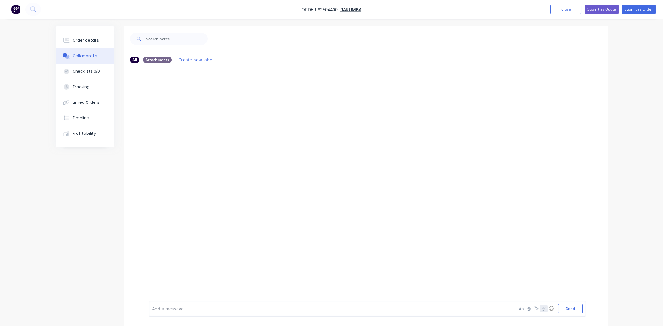
click at [543, 308] on icon "button" at bounding box center [544, 308] width 4 height 4
click at [572, 308] on button "Send" at bounding box center [570, 308] width 25 height 9
drag, startPoint x: 77, startPoint y: 43, endPoint x: 93, endPoint y: 47, distance: 16.6
click at [77, 43] on div "Order details" at bounding box center [86, 41] width 26 height 6
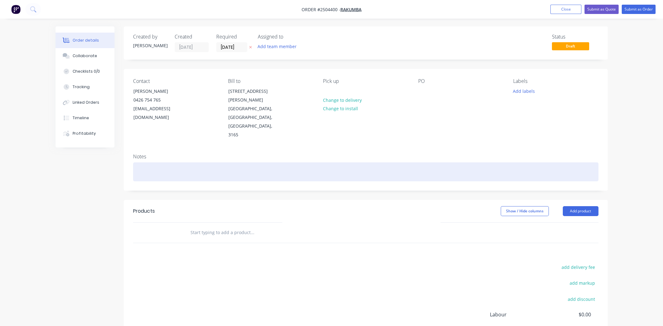
click at [200, 162] on div at bounding box center [366, 171] width 466 height 19
click at [192, 162] on div "**Please add parts on arroval" at bounding box center [366, 171] width 466 height 19
click at [190, 162] on div "**Please add parts on arroval" at bounding box center [366, 171] width 466 height 19
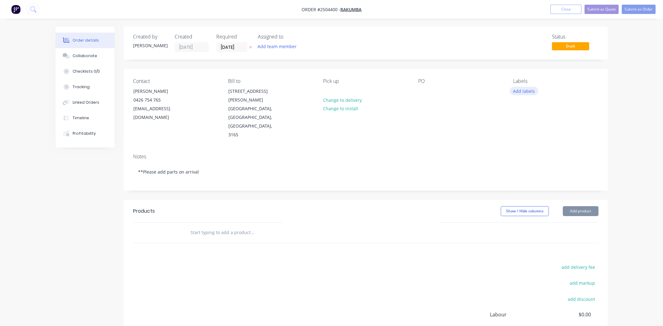
click at [525, 90] on button "Add labels" at bounding box center [524, 91] width 29 height 8
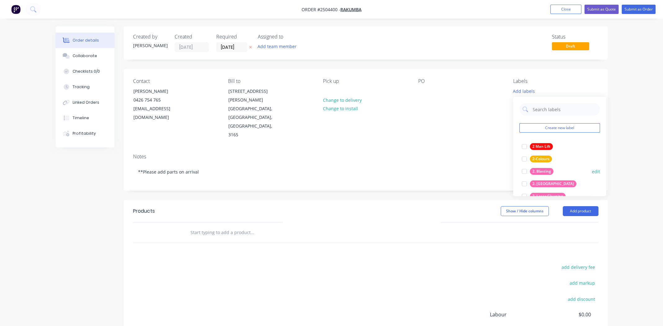
click at [526, 171] on div at bounding box center [524, 171] width 12 height 12
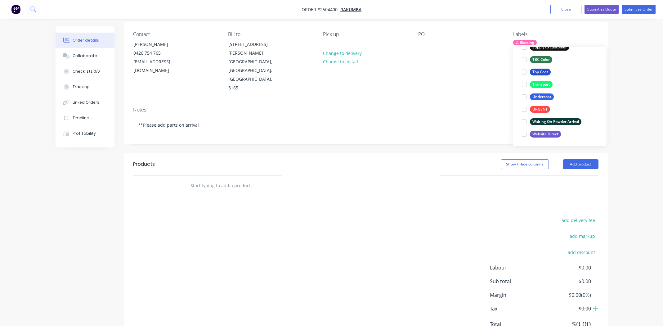
scroll to position [49, 0]
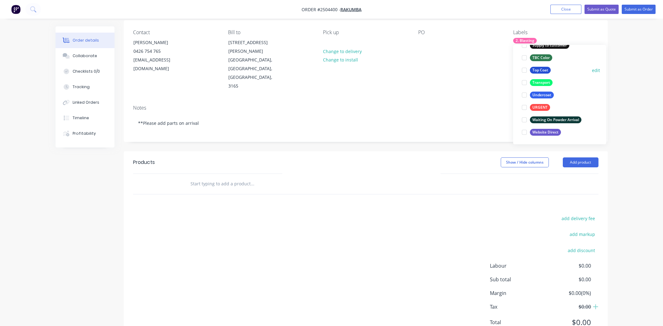
click at [525, 67] on div at bounding box center [524, 70] width 12 height 12
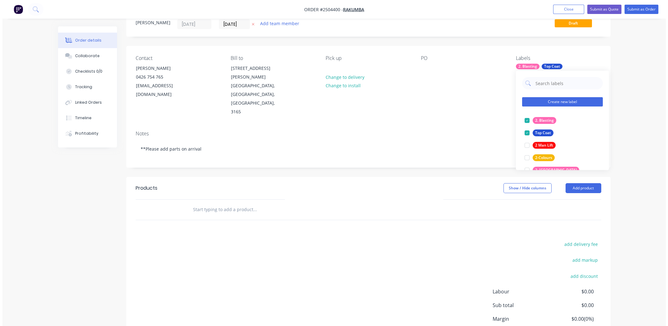
scroll to position [0, 0]
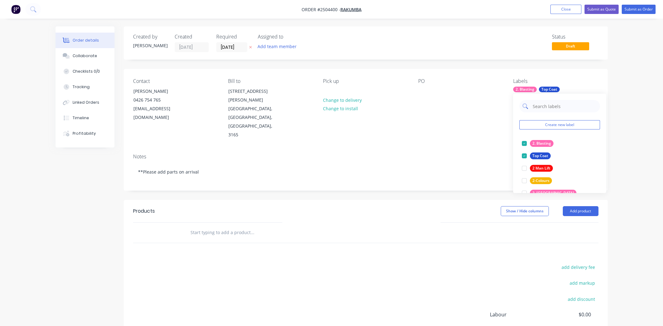
click at [546, 107] on input "text" at bounding box center [564, 106] width 65 height 12
click at [560, 106] on input "2c" at bounding box center [564, 106] width 65 height 12
click at [521, 142] on div at bounding box center [524, 143] width 12 height 12
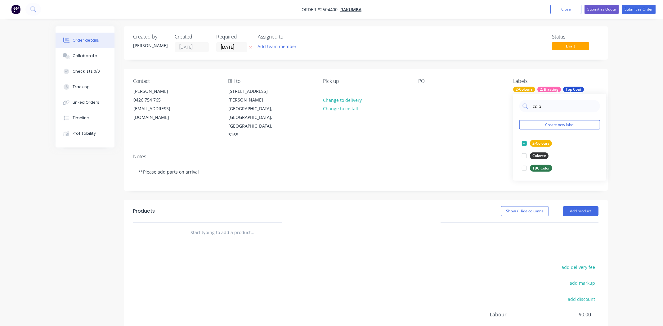
drag, startPoint x: 551, startPoint y: 102, endPoint x: 508, endPoint y: 105, distance: 42.6
click at [508, 105] on body "Order #2504400 - Rakumba Add product Close Submit as Quote Submit as Order Orde…" at bounding box center [331, 200] width 663 height 401
type input "c"
click at [508, 106] on div "Contact [PERSON_NAME] [PHONE_NUMBER] [EMAIL_ADDRESS][DOMAIN_NAME] Bill to [STRE…" at bounding box center [366, 109] width 484 height 80
click at [82, 54] on div "Collaborate" at bounding box center [85, 56] width 25 height 6
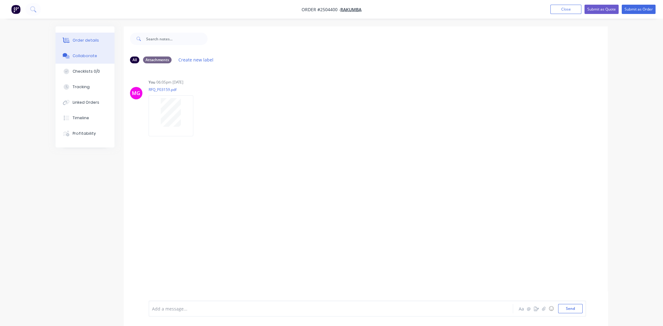
click at [84, 38] on div "Order details" at bounding box center [86, 41] width 26 height 6
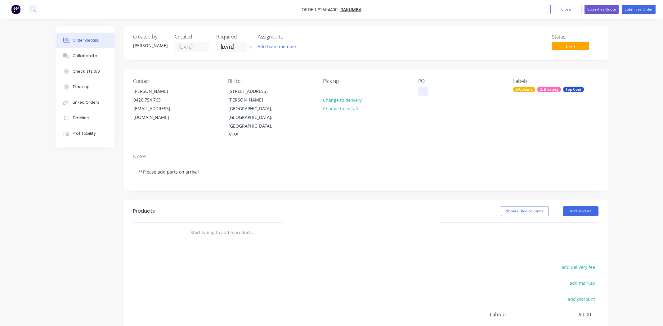
paste div
click at [335, 149] on div "Notes **Please add parts on arrival" at bounding box center [366, 170] width 484 height 42
click at [635, 8] on button "Submit as Order" at bounding box center [639, 9] width 34 height 9
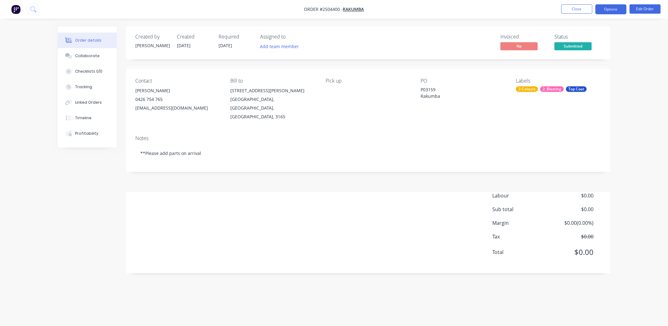
click at [614, 9] on button "Options" at bounding box center [610, 9] width 31 height 10
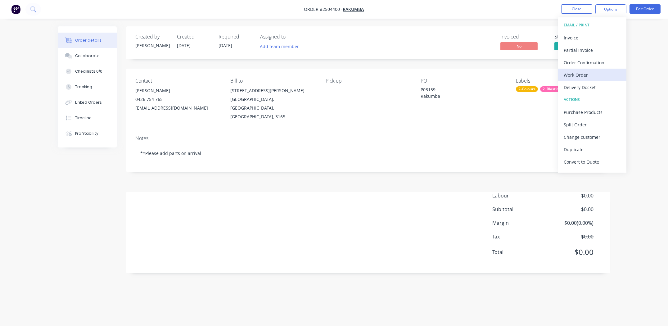
click at [577, 76] on div "Work Order" at bounding box center [592, 74] width 57 height 9
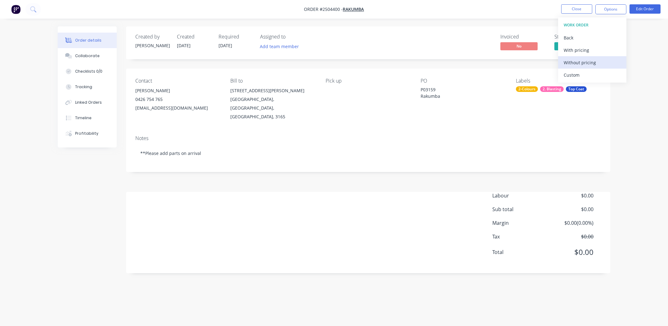
click at [576, 64] on div "Without pricing" at bounding box center [592, 62] width 57 height 9
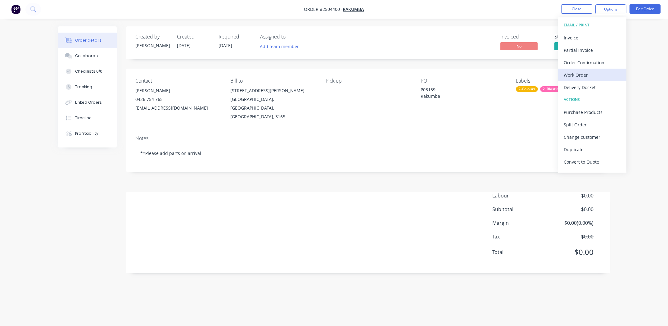
click at [578, 73] on div "Work Order" at bounding box center [592, 74] width 57 height 9
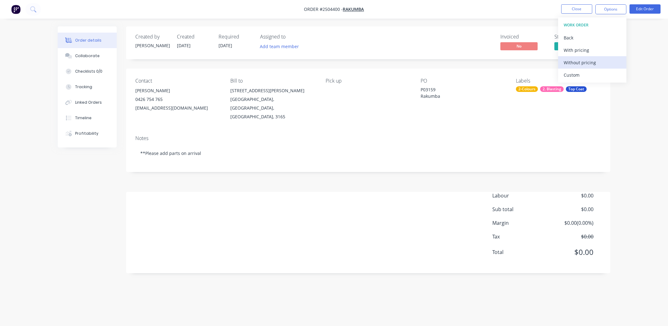
click at [579, 61] on div "Without pricing" at bounding box center [592, 62] width 57 height 9
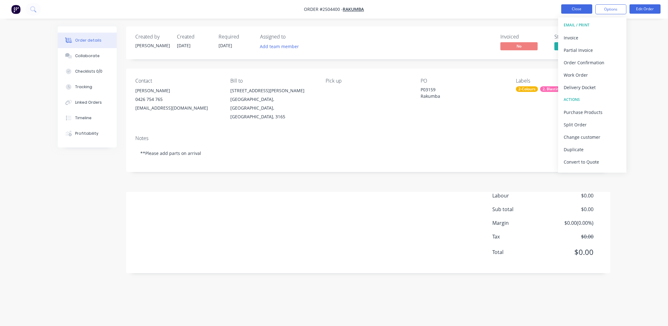
click at [566, 10] on button "Close" at bounding box center [576, 8] width 31 height 9
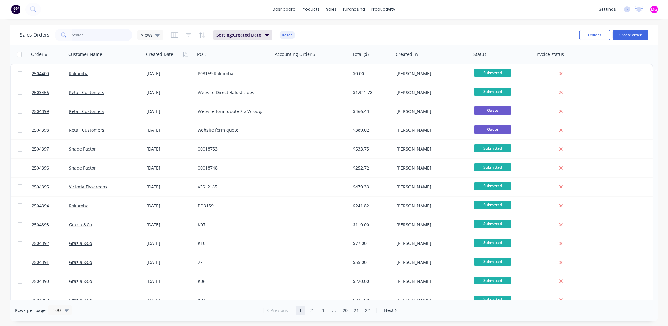
click at [104, 33] on input "text" at bounding box center [102, 35] width 61 height 12
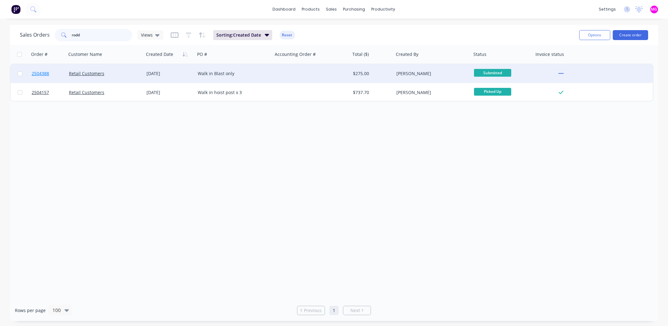
type input "rodd"
click at [37, 71] on span "2504388" at bounding box center [40, 73] width 17 height 6
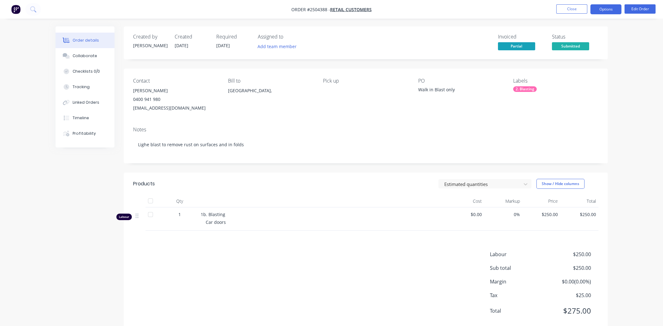
click at [603, 8] on button "Options" at bounding box center [606, 9] width 31 height 10
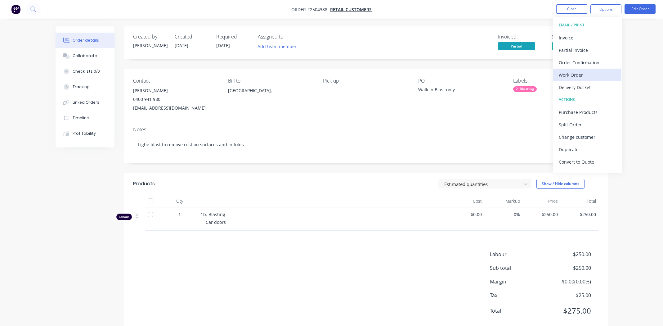
click at [570, 73] on div "Work Order" at bounding box center [587, 74] width 57 height 9
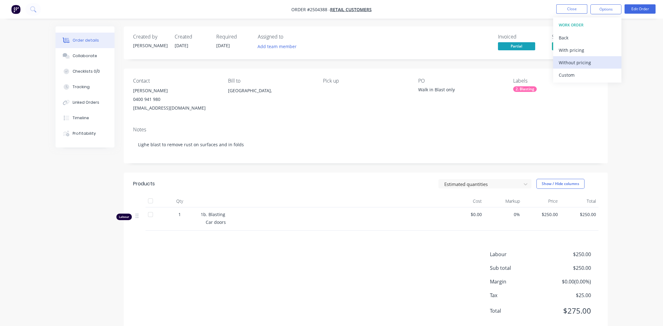
click at [569, 59] on div "Without pricing" at bounding box center [587, 62] width 57 height 9
click at [568, 3] on nav "Order #2504388 - Retail Customers Close Options Edit Order" at bounding box center [331, 9] width 663 height 19
click at [565, 6] on button "Close" at bounding box center [571, 8] width 31 height 9
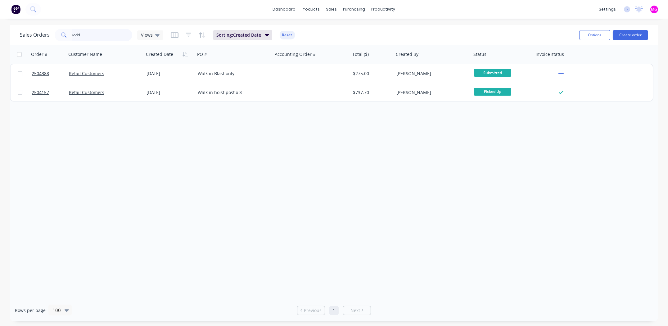
click at [106, 34] on input "rodd" at bounding box center [102, 35] width 61 height 12
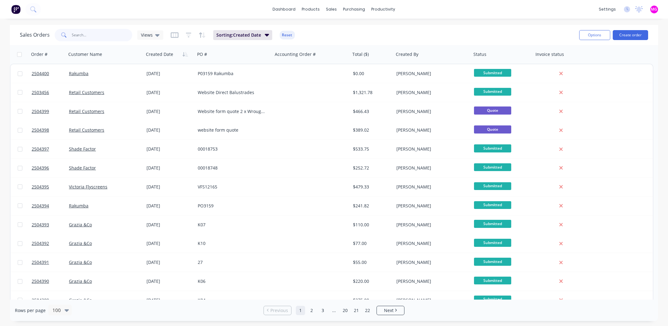
click at [93, 36] on input "text" at bounding box center [102, 35] width 61 height 12
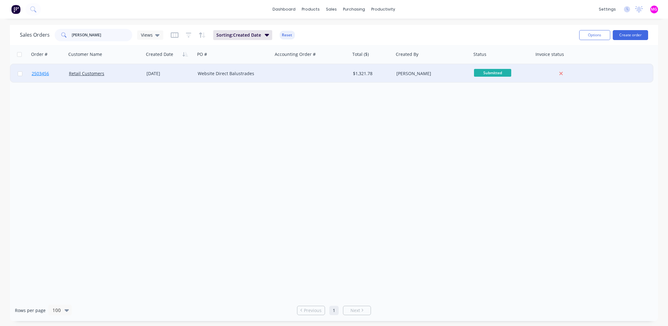
type input "[PERSON_NAME]"
click at [37, 74] on span "2503456" at bounding box center [40, 73] width 17 height 6
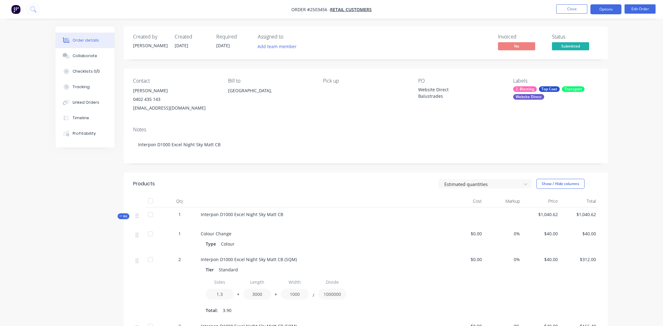
click at [600, 9] on button "Options" at bounding box center [606, 9] width 31 height 10
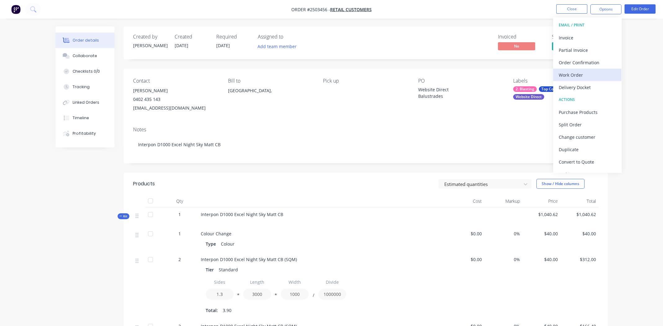
click at [575, 73] on div "Work Order" at bounding box center [587, 74] width 57 height 9
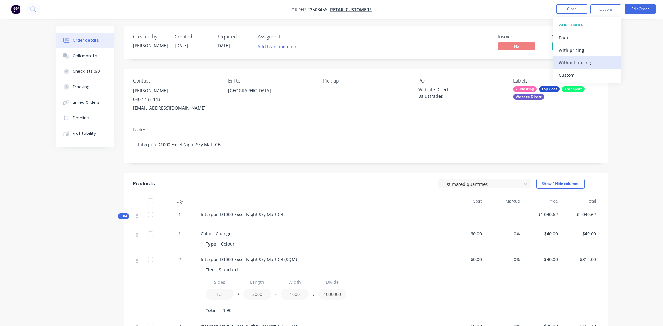
click at [569, 60] on div "Without pricing" at bounding box center [587, 62] width 57 height 9
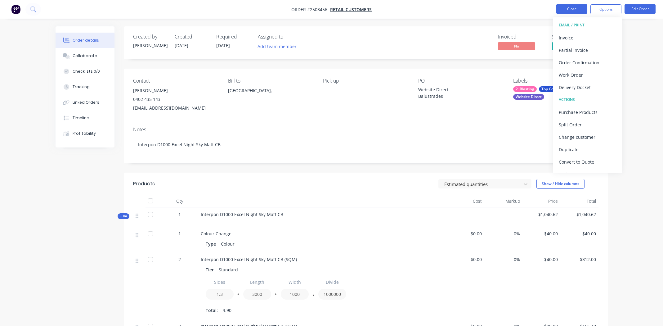
click at [573, 11] on button "Close" at bounding box center [571, 8] width 31 height 9
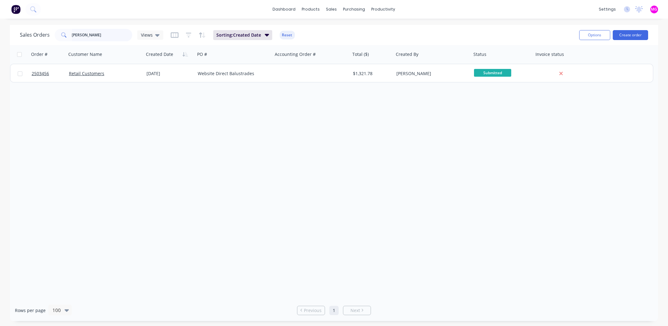
click at [106, 34] on input "[PERSON_NAME]" at bounding box center [102, 35] width 61 height 12
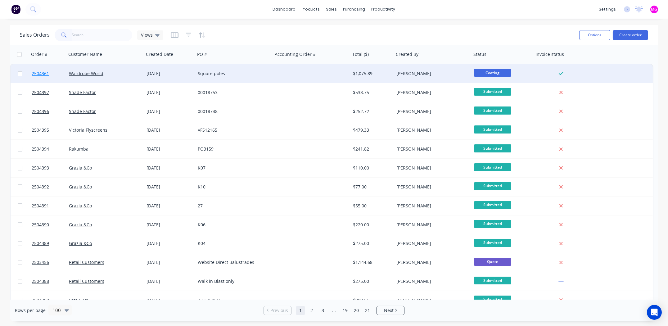
click at [43, 72] on span "2504361" at bounding box center [40, 73] width 17 height 6
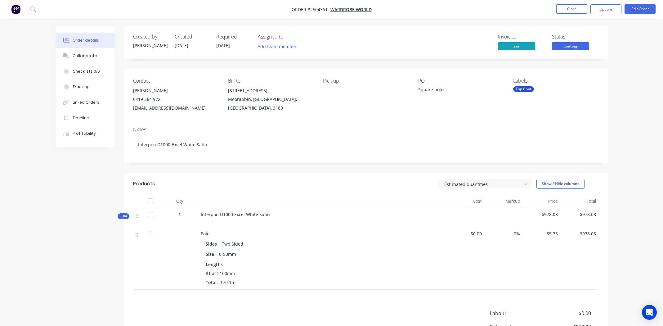
click at [575, 45] on span "Coating" at bounding box center [570, 46] width 37 height 8
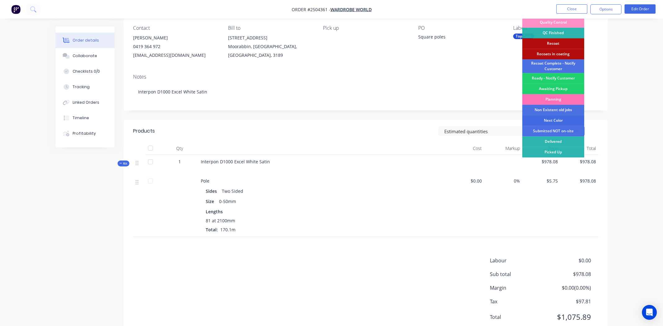
scroll to position [62, 0]
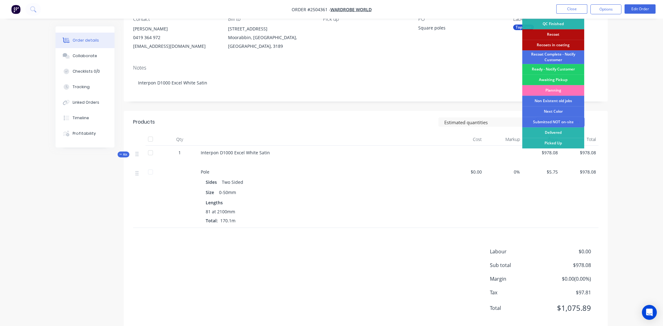
click at [356, 181] on div "Sides Two Sided" at bounding box center [322, 182] width 233 height 9
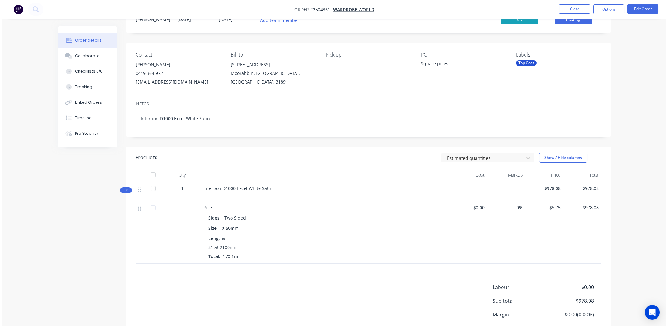
scroll to position [0, 0]
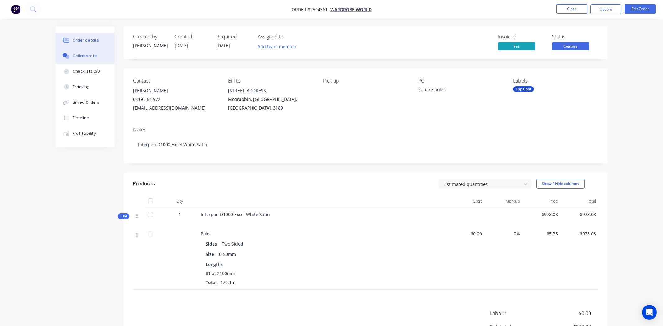
click at [82, 53] on div "Collaborate" at bounding box center [85, 56] width 25 height 6
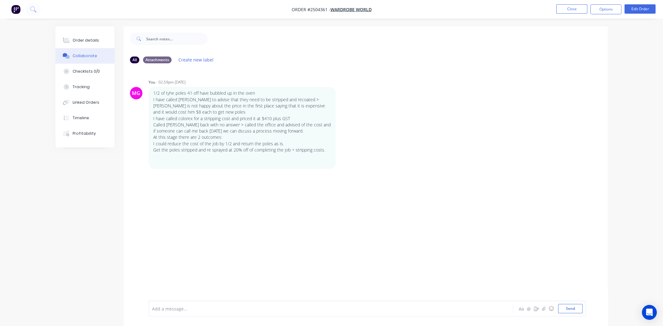
click at [208, 304] on div "Add a message..." at bounding box center [313, 308] width 323 height 9
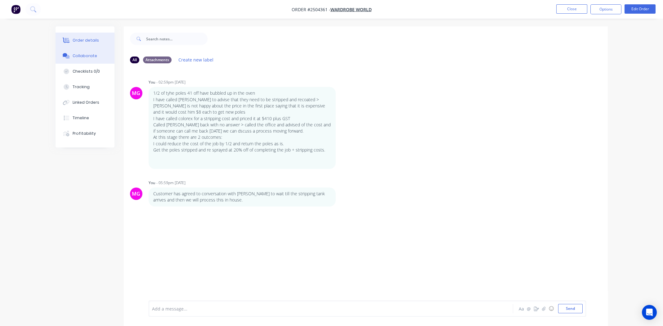
click at [92, 38] on div "Order details" at bounding box center [86, 41] width 26 height 6
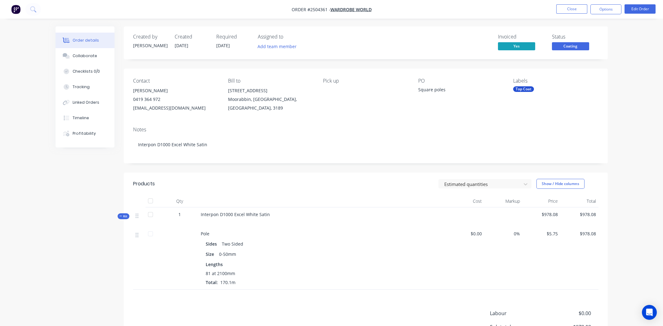
click at [382, 123] on div "Notes Interpon D1000 Excel White Satin" at bounding box center [366, 143] width 484 height 42
click at [377, 13] on nav "Order #2504361 - Wardrobe World Close Options Edit Order" at bounding box center [331, 9] width 663 height 19
click at [390, 112] on div "Pick up" at bounding box center [365, 95] width 85 height 34
drag, startPoint x: 289, startPoint y: 9, endPoint x: 326, endPoint y: 11, distance: 37.6
click at [326, 11] on nav "Order #2504361 - Wardrobe World Close Options Edit Order" at bounding box center [331, 9] width 663 height 19
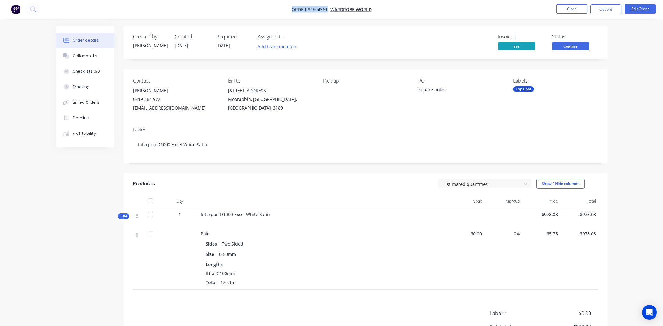
copy span "Order #2504361"
click at [415, 11] on nav "Order #2504361 - Wardrobe World Close Options Edit Order" at bounding box center [331, 9] width 663 height 19
click at [579, 45] on span "Coating" at bounding box center [570, 46] width 37 height 8
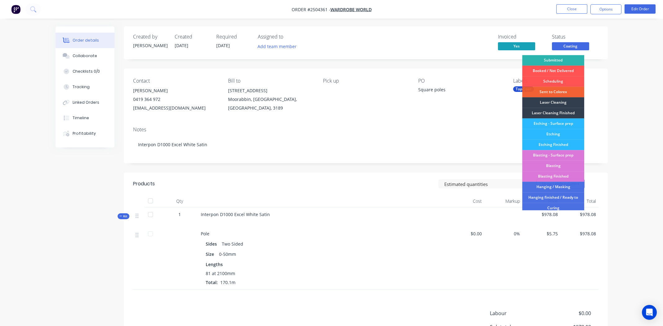
click at [439, 8] on nav "Order #2504361 - Wardrobe World Close Options Edit Order" at bounding box center [331, 9] width 663 height 19
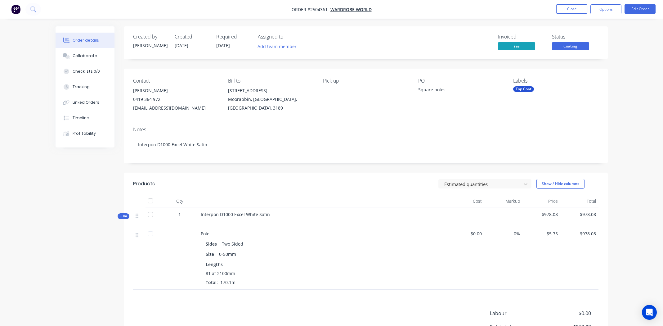
click at [572, 3] on nav "Order #2504361 - Wardrobe World Close Options Edit Order" at bounding box center [331, 9] width 663 height 19
click at [570, 9] on button "Close" at bounding box center [571, 8] width 31 height 9
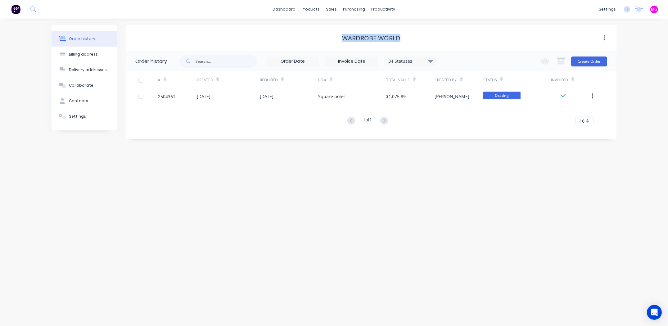
drag, startPoint x: 410, startPoint y: 37, endPoint x: 327, endPoint y: 36, distance: 82.9
click at [327, 36] on div "Wardrobe World" at bounding box center [371, 37] width 490 height 7
click at [461, 30] on div "Wardrobe World" at bounding box center [371, 38] width 490 height 26
